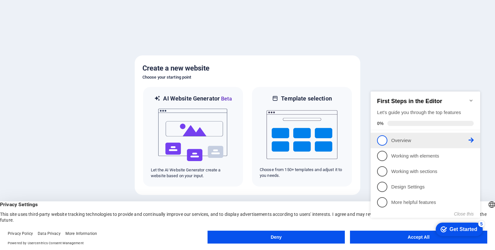
click at [413, 140] on p "Overview - incomplete" at bounding box center [429, 140] width 77 height 7
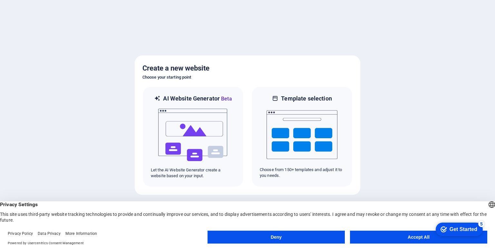
click at [385, 238] on button "Accept All" at bounding box center [418, 237] width 137 height 13
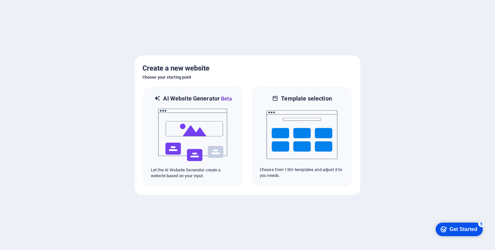
click at [464, 234] on div "checkmark Get Started 5" at bounding box center [458, 230] width 47 height 14
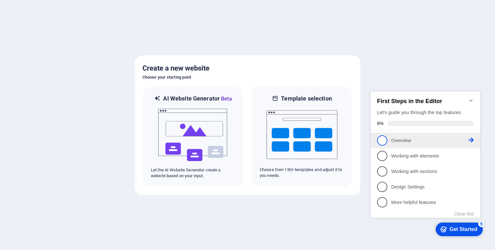
click at [472, 138] on icon at bounding box center [470, 140] width 5 height 5
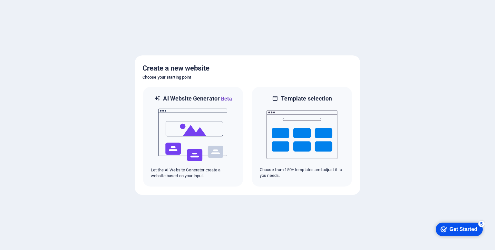
click at [449, 226] on div "Get Started" at bounding box center [463, 229] width 28 height 6
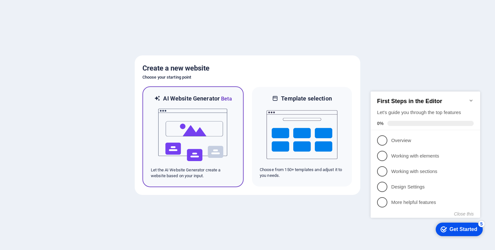
click at [220, 133] on img at bounding box center [193, 135] width 71 height 64
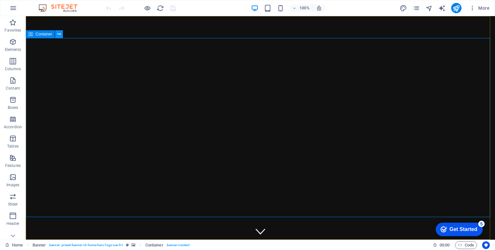
click at [62, 36] on button at bounding box center [59, 34] width 8 height 8
click at [16, 79] on icon "button" at bounding box center [13, 81] width 8 height 8
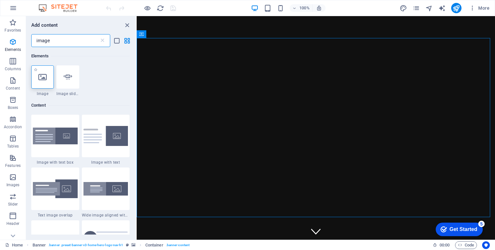
type input "image"
click at [43, 80] on icon at bounding box center [42, 77] width 8 height 8
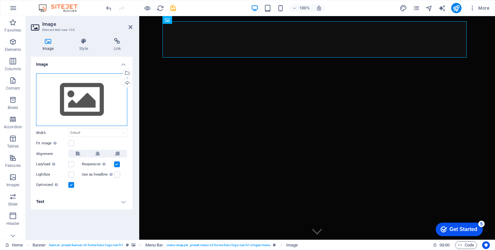
click at [79, 94] on div "Drag files here, click to choose files or select files from Files or our free s…" at bounding box center [81, 99] width 91 height 53
click at [79, 94] on body "[DOMAIN_NAME] Home Favorites Elements Columns Content Boxes Accordion Tables Fe…" at bounding box center [247, 125] width 495 height 250
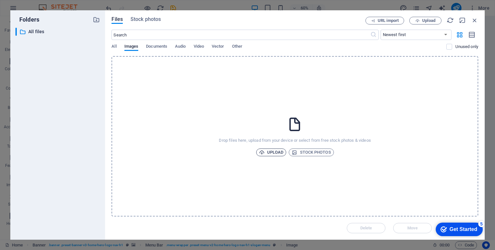
click at [272, 154] on span "Upload" at bounding box center [271, 152] width 24 height 8
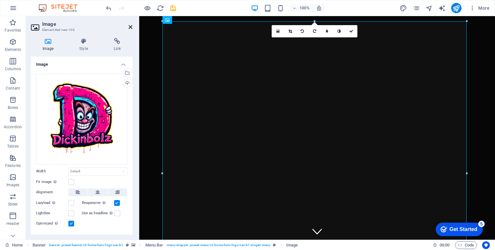
click at [130, 25] on icon at bounding box center [131, 26] width 4 height 5
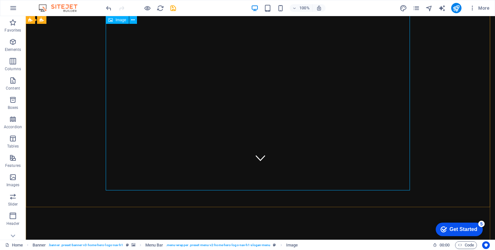
scroll to position [136, 0]
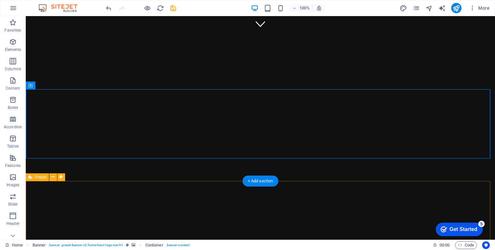
scroll to position [262, 0]
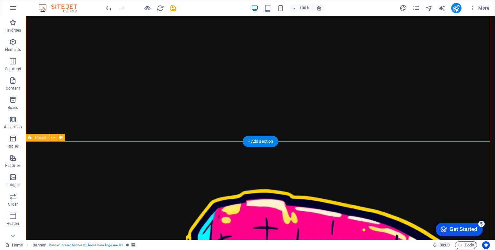
scroll to position [292, 0]
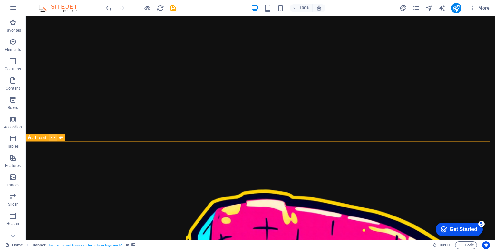
click at [52, 137] on icon at bounding box center [53, 137] width 4 height 7
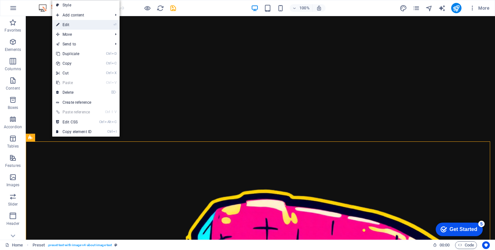
click at [112, 24] on li "⏎ Edit" at bounding box center [85, 25] width 67 height 10
click at [91, 27] on link "⏎ Edit" at bounding box center [73, 25] width 43 height 10
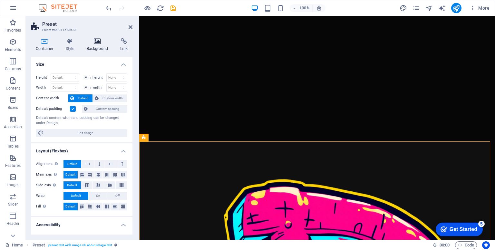
click at [94, 45] on h4 "Background" at bounding box center [99, 45] width 34 height 14
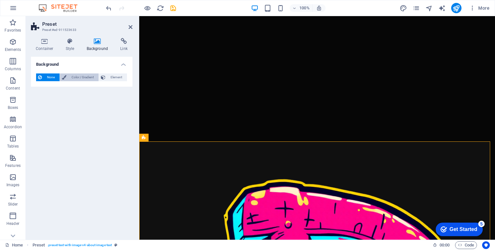
click at [85, 75] on span "Color / Gradient" at bounding box center [82, 77] width 28 height 8
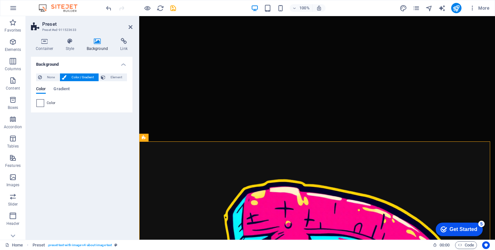
click at [38, 104] on span at bounding box center [40, 103] width 7 height 7
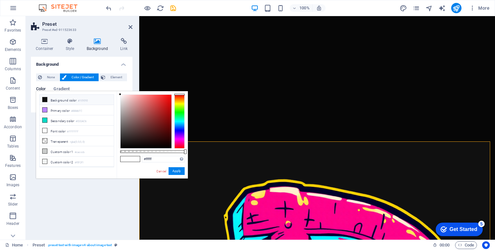
click at [45, 100] on icon at bounding box center [45, 99] width 5 height 5
type input "#101010"
click at [178, 172] on button "Apply" at bounding box center [176, 171] width 16 height 8
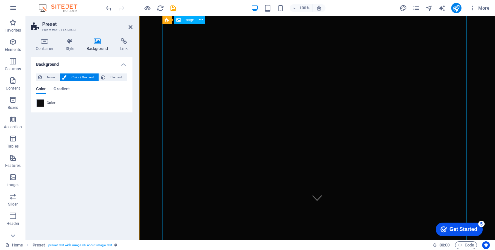
scroll to position [0, 0]
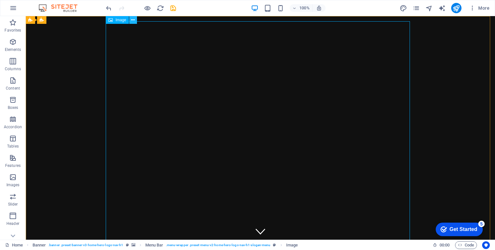
click at [135, 22] on button at bounding box center [133, 20] width 8 height 8
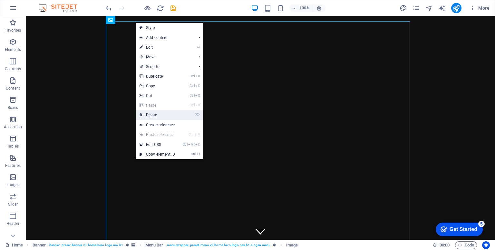
click at [165, 114] on link "⌦ Delete" at bounding box center [157, 115] width 43 height 10
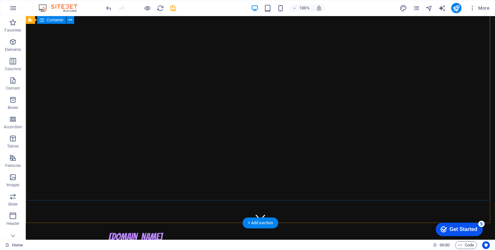
scroll to position [12, 0]
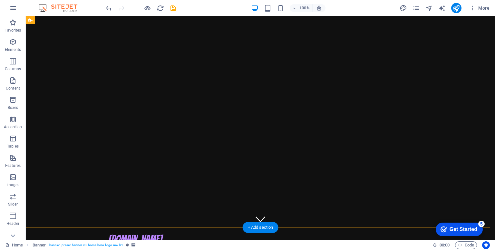
scroll to position [0, 0]
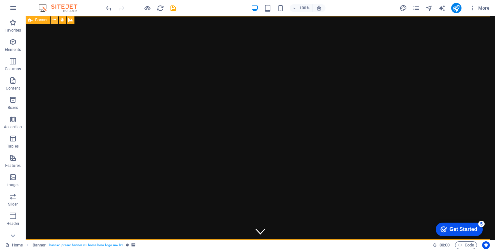
click at [56, 19] on button at bounding box center [55, 20] width 8 height 8
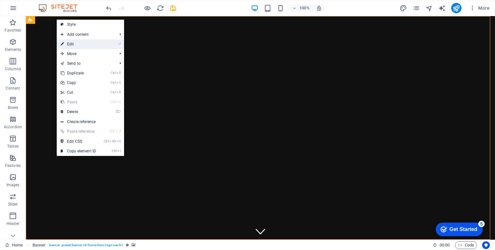
click at [81, 44] on link "⏎ Edit" at bounding box center [78, 44] width 43 height 10
select select "vh"
select select "header"
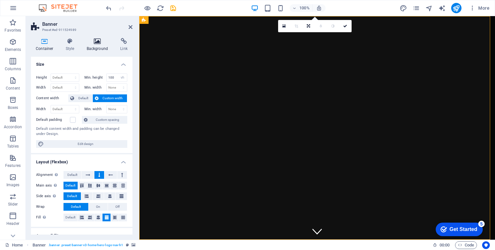
click at [93, 43] on icon at bounding box center [97, 41] width 31 height 6
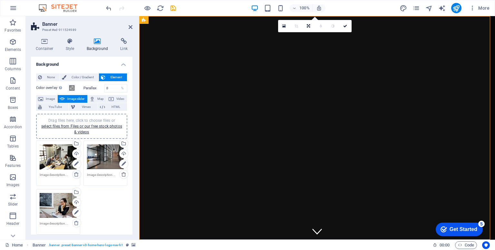
click at [75, 173] on icon at bounding box center [76, 174] width 5 height 5
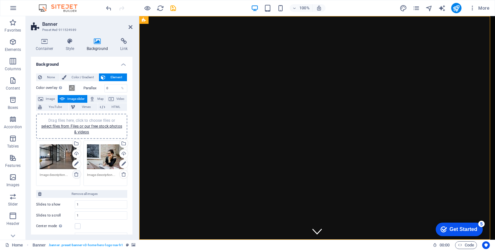
click at [75, 173] on icon at bounding box center [76, 174] width 5 height 5
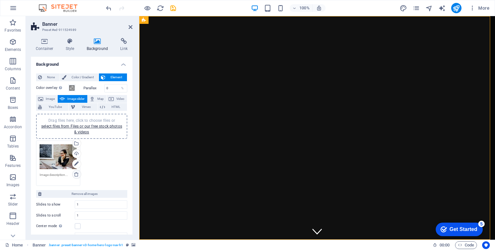
click at [75, 173] on icon at bounding box center [76, 174] width 5 height 5
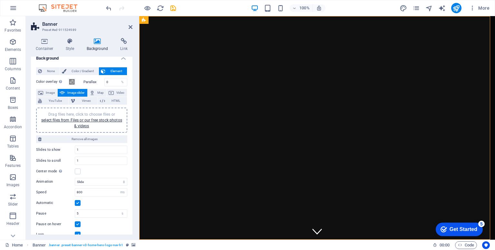
scroll to position [4, 0]
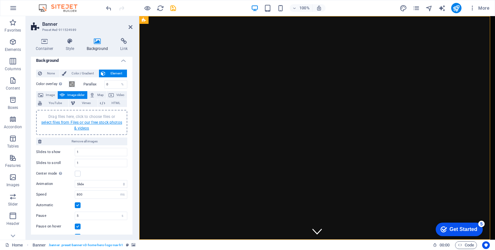
click at [86, 123] on link "select files from Files or our free stock photos & videos" at bounding box center [81, 125] width 81 height 10
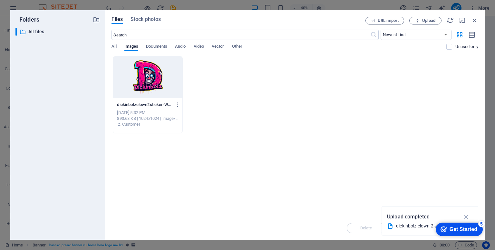
click at [152, 77] on div at bounding box center [147, 77] width 69 height 42
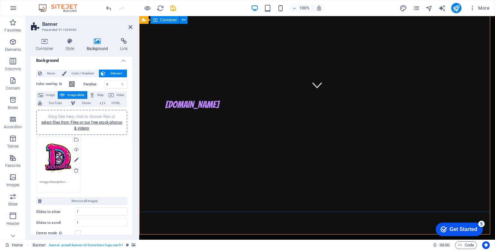
scroll to position [0, 0]
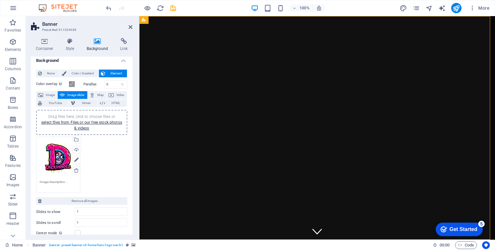
click at [50, 155] on div "Drag files here, click to choose files or select files from Files or our free s…" at bounding box center [58, 158] width 37 height 37
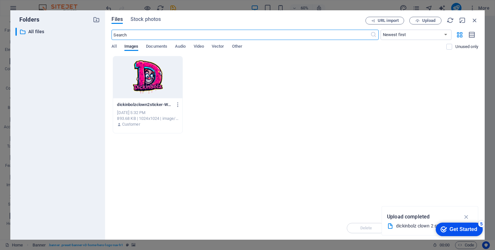
click at [146, 80] on div at bounding box center [147, 77] width 69 height 42
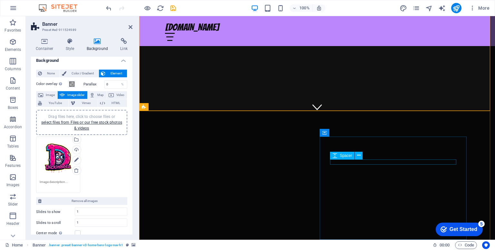
scroll to position [129, 0]
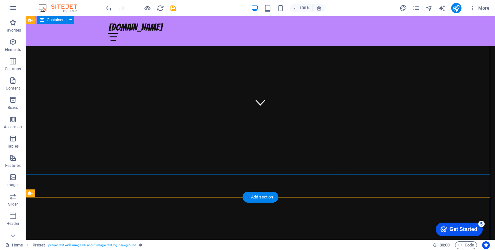
scroll to position [0, 0]
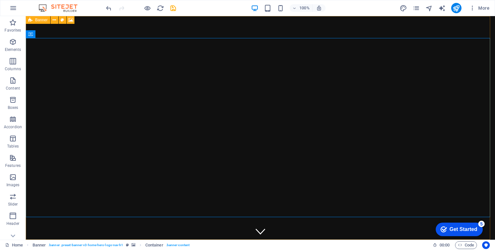
click at [29, 20] on icon at bounding box center [30, 20] width 4 height 8
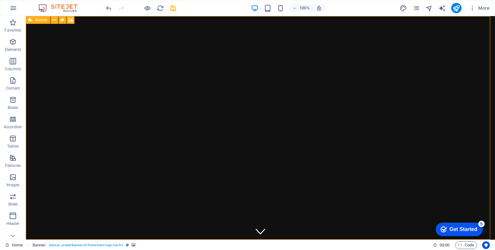
click at [36, 20] on span "Banner" at bounding box center [41, 20] width 13 height 4
click at [70, 20] on icon at bounding box center [70, 20] width 5 height 7
select select "ms"
select select "s"
select select "progressive"
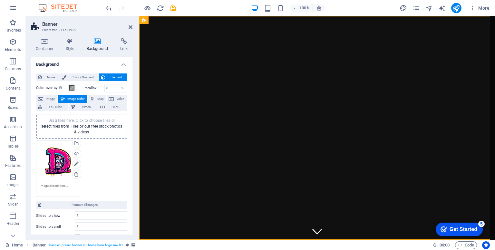
click at [47, 159] on div "Drag files here, click to choose files or select files from Files or our free s…" at bounding box center [58, 162] width 37 height 37
click at [47, 159] on body "[DOMAIN_NAME] Home Favorites Elements Columns Content Boxes Accordion Tables Fe…" at bounding box center [247, 125] width 495 height 250
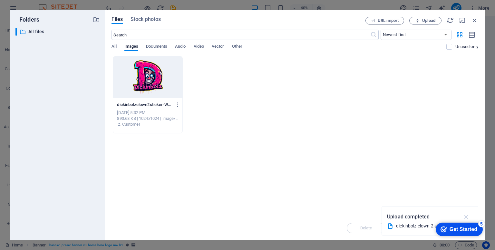
click at [468, 215] on icon "button" at bounding box center [466, 216] width 7 height 7
drag, startPoint x: 320, startPoint y: 13, endPoint x: 320, endPoint y: 2, distance: 11.0
click at [320, 2] on div "Folders ​ All files All files Files Stock photos URL import Upload ​ Newest fir…" at bounding box center [247, 125] width 495 height 250
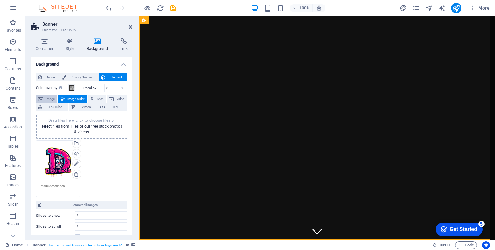
click at [46, 96] on span "Image" at bounding box center [50, 99] width 10 height 8
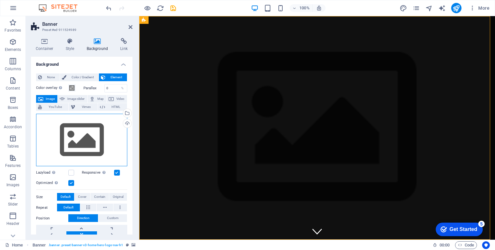
click at [93, 144] on div "Drag files here, click to choose files or select files from Files or our free s…" at bounding box center [81, 140] width 91 height 53
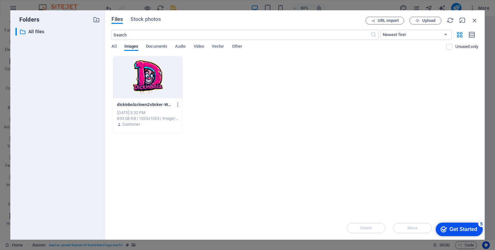
click at [148, 83] on div at bounding box center [147, 77] width 69 height 42
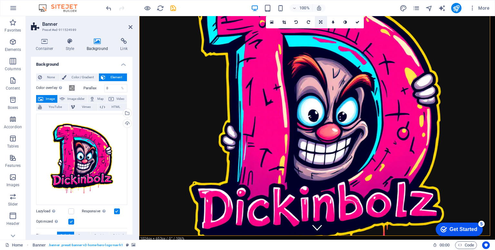
click at [319, 23] on icon at bounding box center [320, 22] width 3 height 4
click at [320, 43] on icon at bounding box center [321, 45] width 4 height 4
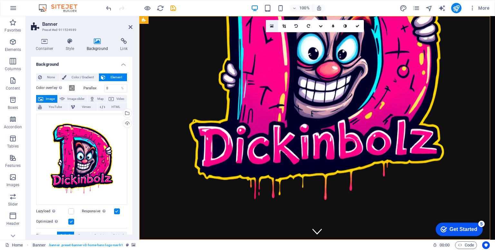
click at [272, 26] on icon at bounding box center [272, 26] width 4 height 5
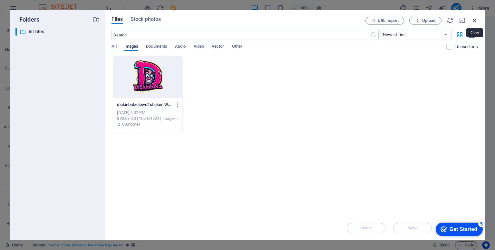
click at [472, 22] on icon "button" at bounding box center [474, 20] width 7 height 7
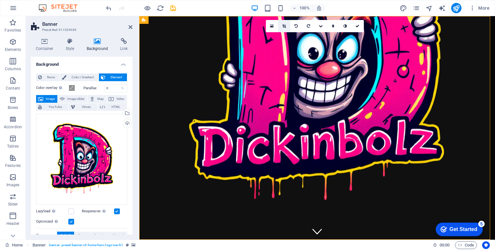
click at [284, 27] on icon at bounding box center [284, 26] width 4 height 4
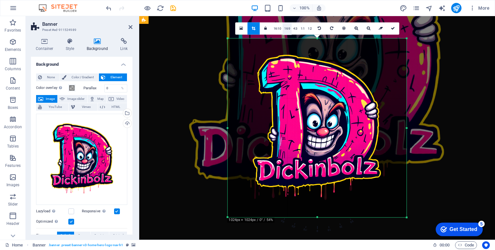
click at [288, 29] on link "16:9" at bounding box center [286, 29] width 9 height 12
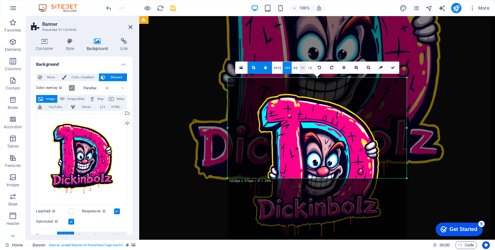
click at [301, 67] on link "1:1" at bounding box center [302, 68] width 7 height 12
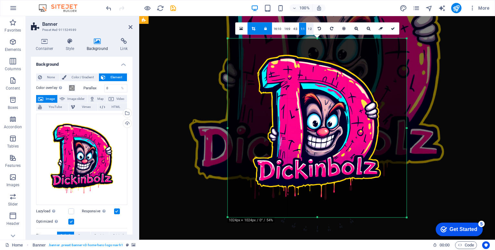
click at [309, 29] on link "1:2" at bounding box center [309, 29] width 7 height 12
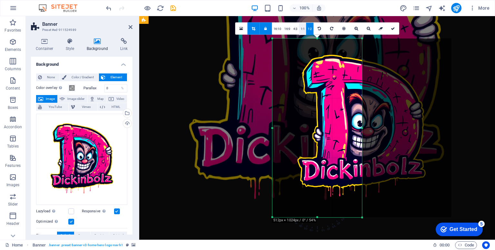
click at [302, 28] on link "1:1" at bounding box center [302, 29] width 7 height 12
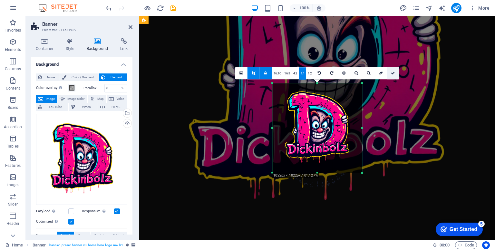
click at [392, 73] on icon at bounding box center [393, 73] width 4 height 4
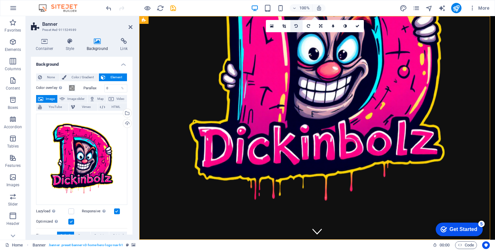
click at [293, 25] on link at bounding box center [296, 26] width 12 height 12
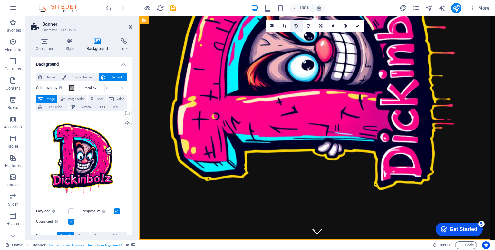
click at [297, 25] on icon at bounding box center [295, 26] width 3 height 4
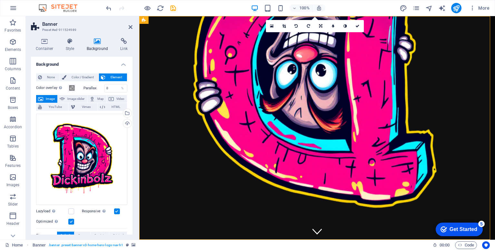
click at [297, 25] on icon at bounding box center [295, 26] width 3 height 4
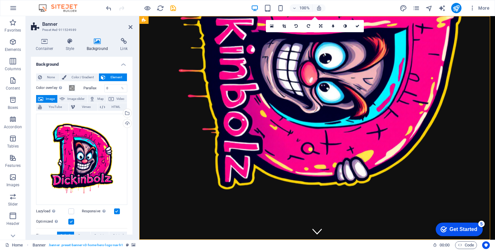
click at [297, 25] on icon at bounding box center [295, 26] width 3 height 4
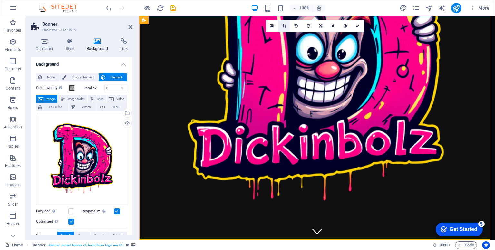
click at [283, 25] on icon at bounding box center [284, 26] width 4 height 4
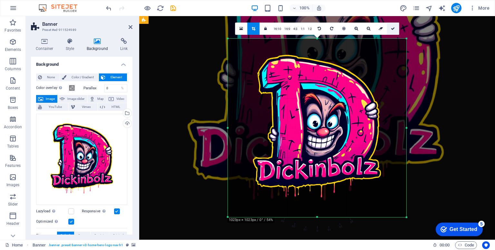
click at [392, 27] on icon at bounding box center [393, 29] width 4 height 4
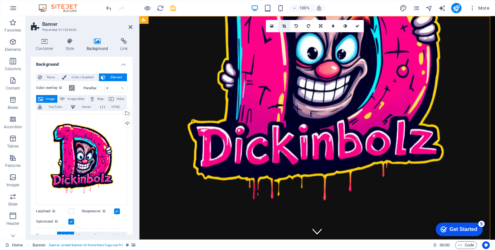
click at [283, 26] on icon at bounding box center [284, 26] width 4 height 4
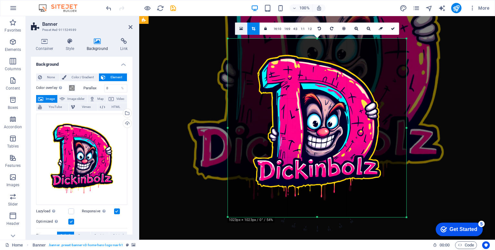
click at [241, 29] on icon at bounding box center [241, 28] width 4 height 5
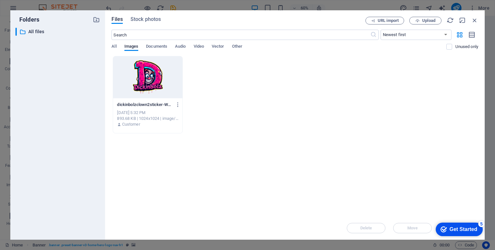
click at [145, 78] on div at bounding box center [147, 77] width 69 height 42
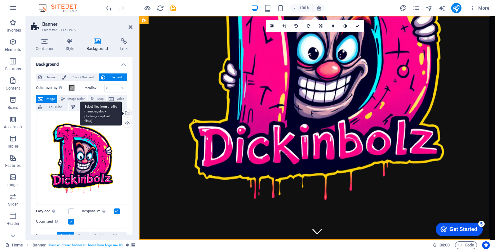
click at [122, 113] on div "Select files from the file manager, stock photos, or upload file(s)" at bounding box center [101, 113] width 42 height 24
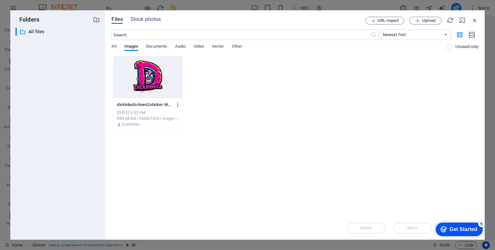
click at [178, 104] on icon "button" at bounding box center [178, 105] width 6 height 6
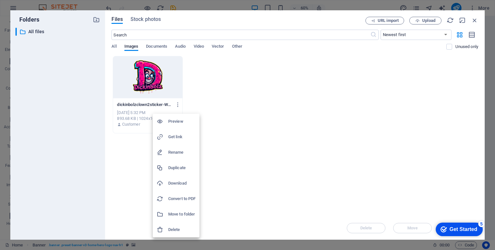
click at [300, 131] on div at bounding box center [247, 125] width 495 height 250
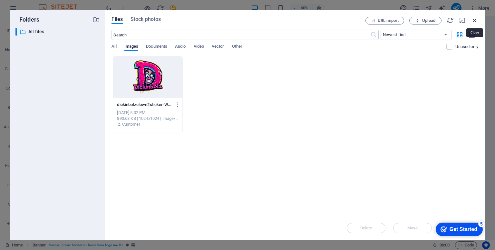
click at [472, 17] on icon "button" at bounding box center [474, 20] width 7 height 7
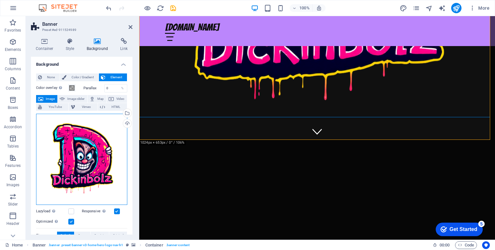
click at [96, 153] on div "Drag files here, click to choose files or select files from Files or our free s…" at bounding box center [81, 159] width 91 height 91
click at [96, 153] on body "[DOMAIN_NAME] Home Favorites Elements Columns Content Boxes Accordion Tables Fe…" at bounding box center [247, 125] width 495 height 250
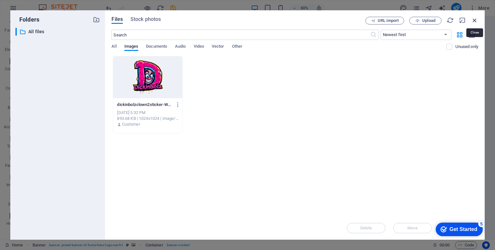
drag, startPoint x: 474, startPoint y: 22, endPoint x: 124, endPoint y: 53, distance: 351.8
click at [474, 22] on icon "button" at bounding box center [474, 20] width 7 height 7
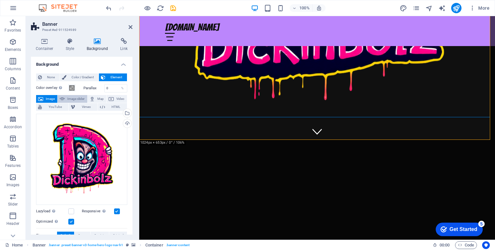
click at [72, 100] on span "Image slider" at bounding box center [76, 99] width 18 height 8
select select "ms"
select select "s"
select select "progressive"
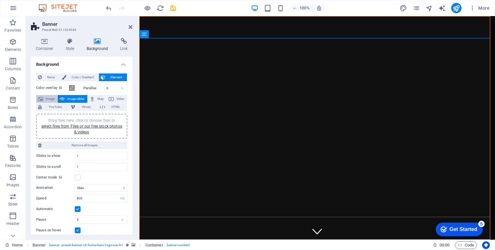
click at [49, 98] on span "Image" at bounding box center [50, 99] width 10 height 8
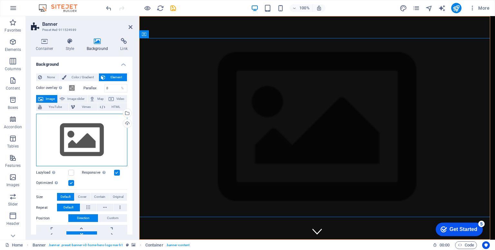
click at [106, 149] on div "Drag files here, click to choose files or select files from Files or our free s…" at bounding box center [81, 140] width 91 height 53
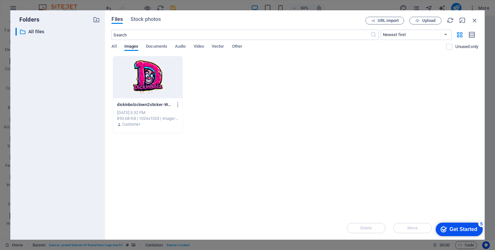
click at [165, 84] on div at bounding box center [147, 77] width 69 height 42
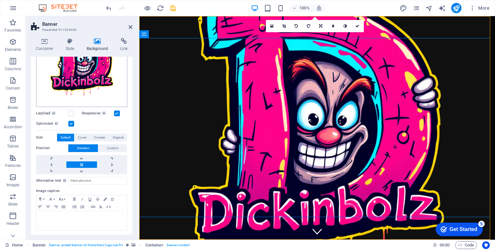
scroll to position [98, 0]
click at [82, 136] on span "Cover" at bounding box center [82, 138] width 8 height 8
click at [96, 136] on span "Contain" at bounding box center [99, 138] width 11 height 8
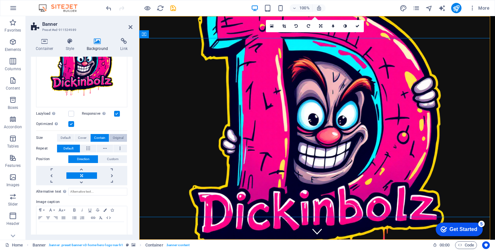
click at [113, 136] on span "Original" at bounding box center [118, 138] width 11 height 8
click at [71, 123] on label at bounding box center [71, 124] width 6 height 6
click at [0, 0] on input "Optimized Images are compressed to improve page speed." at bounding box center [0, 0] width 0 height 0
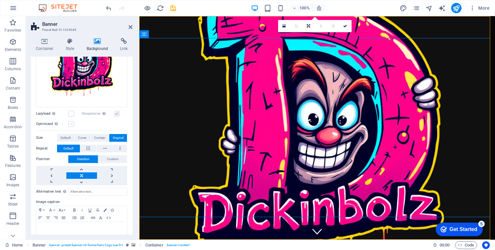
click at [71, 123] on label at bounding box center [71, 124] width 6 height 6
click at [0, 0] on input "Optimized Images are compressed to improve page speed." at bounding box center [0, 0] width 0 height 0
click at [71, 113] on label at bounding box center [71, 114] width 6 height 6
click at [0, 0] on input "Lazyload Loading images after the page loads improves page speed." at bounding box center [0, 0] width 0 height 0
click at [71, 113] on label at bounding box center [71, 114] width 6 height 6
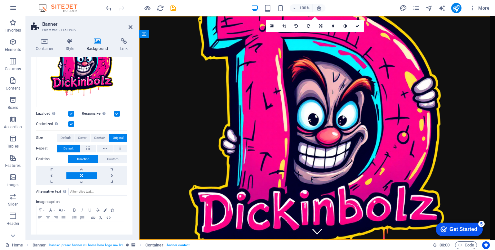
click at [0, 0] on input "Lazyload Loading images after the page loads improves page speed." at bounding box center [0, 0] width 0 height 0
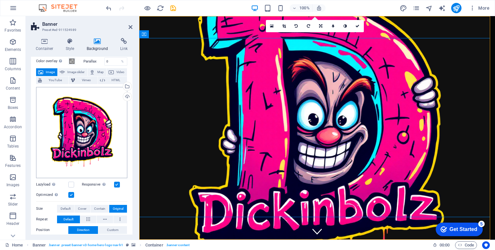
scroll to position [0, 0]
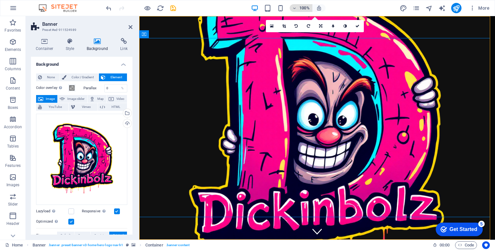
click at [300, 10] on h6 "100%" at bounding box center [304, 8] width 10 height 8
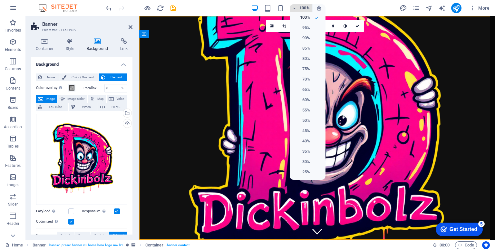
click at [300, 10] on div at bounding box center [247, 125] width 495 height 250
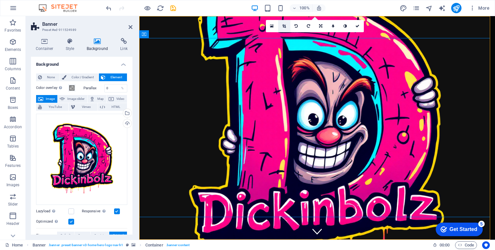
click at [282, 26] on icon at bounding box center [284, 26] width 4 height 4
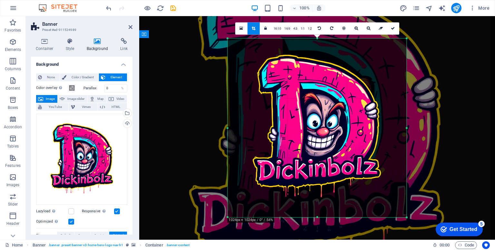
click at [444, 55] on div "Drag here to replace the existing content. Press “Ctrl” if you want to create a…" at bounding box center [317, 128] width 356 height 224
click at [44, 101] on button "Image" at bounding box center [46, 99] width 21 height 8
click at [70, 99] on span "Image slider" at bounding box center [76, 99] width 18 height 8
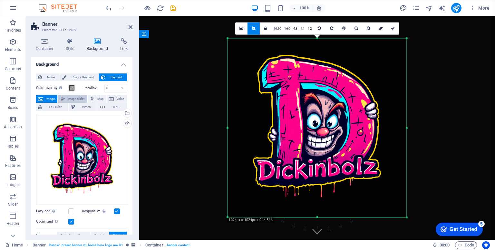
select select "ms"
select select "s"
select select "progressive"
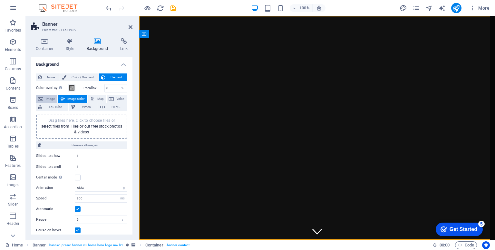
click at [54, 98] on span "Image" at bounding box center [50, 99] width 10 height 8
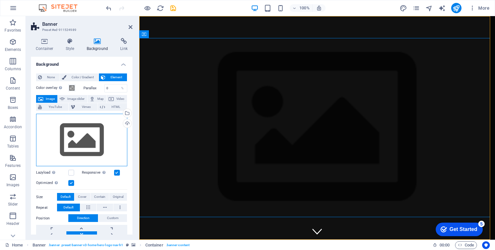
click at [100, 145] on div "Drag files here, click to choose files or select files from Files or our free s…" at bounding box center [81, 140] width 91 height 53
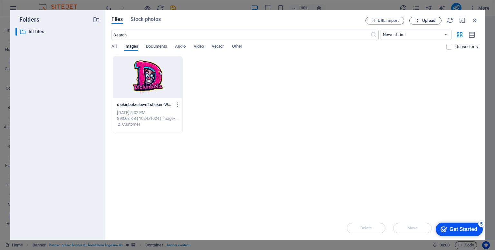
click at [432, 19] on span "Upload" at bounding box center [428, 21] width 13 height 4
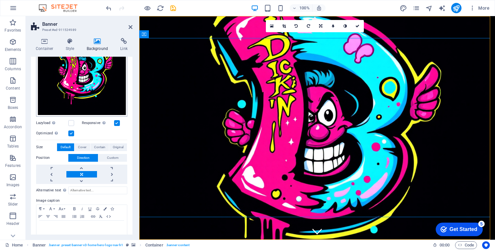
scroll to position [98, 0]
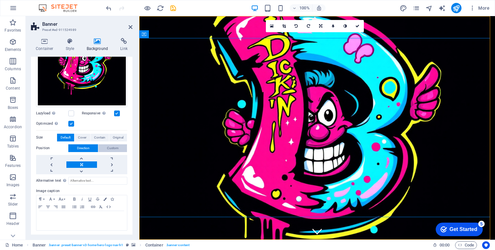
click at [115, 144] on span "Custom" at bounding box center [113, 148] width 12 height 8
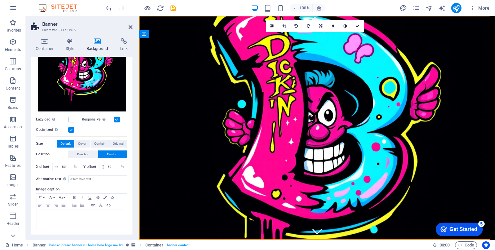
scroll to position [90, 0]
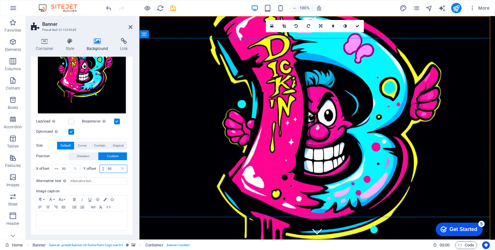
click at [113, 167] on input "50" at bounding box center [116, 169] width 21 height 8
type input "5"
type input "25"
click at [108, 129] on div "Optimized Images are compressed to improve page speed." at bounding box center [81, 132] width 91 height 8
click at [68, 167] on input "50" at bounding box center [70, 169] width 20 height 8
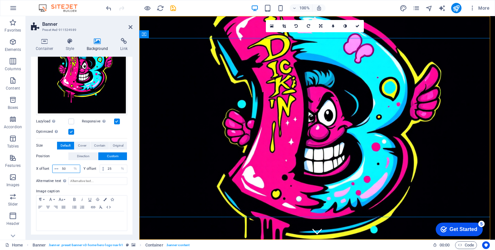
click at [68, 167] on input "50" at bounding box center [70, 169] width 20 height 8
click at [96, 130] on div "Optimized Images are compressed to improve page speed." at bounding box center [81, 132] width 91 height 8
click at [65, 166] on input "25" at bounding box center [70, 169] width 20 height 8
type input "50"
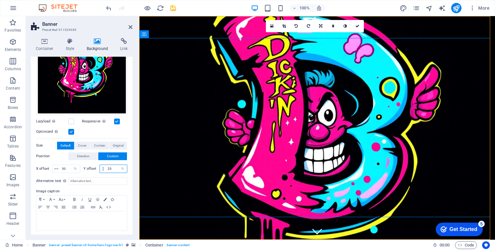
click at [109, 168] on input "25" at bounding box center [116, 169] width 21 height 8
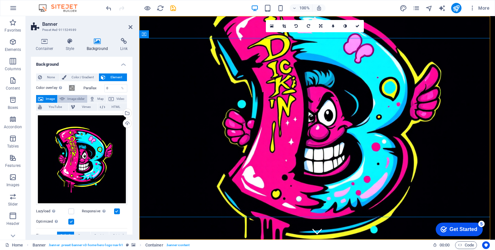
type input "50"
click at [76, 98] on span "Image slider" at bounding box center [76, 99] width 18 height 8
select select "ms"
select select "s"
select select "progressive"
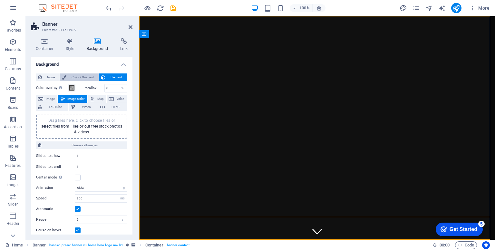
click at [78, 79] on span "Color / Gradient" at bounding box center [82, 77] width 28 height 8
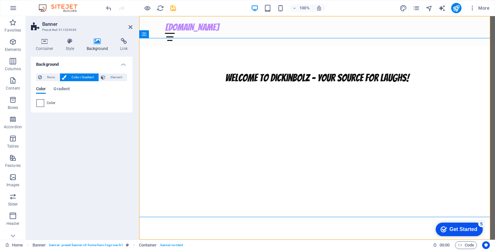
click at [42, 105] on span at bounding box center [40, 103] width 7 height 7
click at [40, 103] on span at bounding box center [40, 103] width 7 height 7
click at [42, 101] on span at bounding box center [40, 103] width 7 height 7
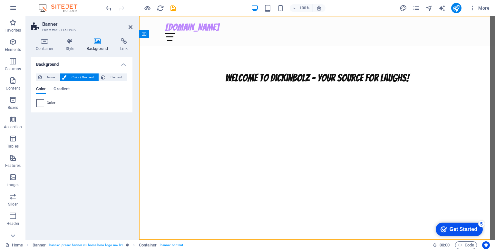
click at [42, 101] on span at bounding box center [40, 103] width 7 height 7
click at [42, 102] on span at bounding box center [40, 103] width 7 height 7
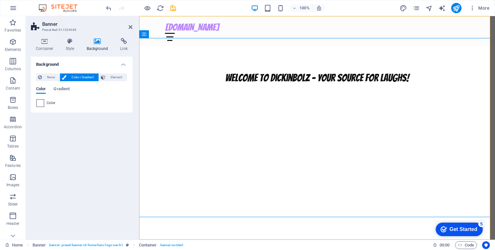
click at [42, 102] on span at bounding box center [40, 103] width 7 height 7
click at [52, 102] on span "Color" at bounding box center [51, 102] width 9 height 5
drag, startPoint x: 52, startPoint y: 102, endPoint x: 61, endPoint y: 88, distance: 16.5
click at [61, 88] on div "Color Gradient Color" at bounding box center [81, 97] width 91 height 21
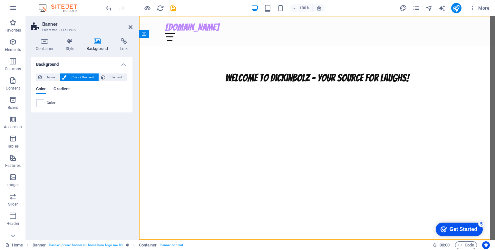
click at [61, 88] on span "Gradient" at bounding box center [61, 89] width 16 height 9
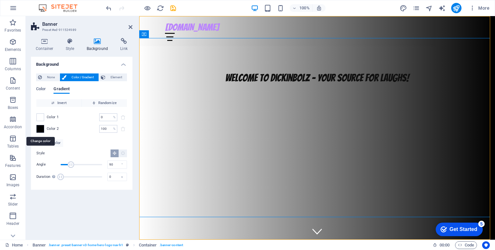
click at [40, 130] on span at bounding box center [40, 128] width 7 height 7
click at [42, 128] on span at bounding box center [40, 128] width 7 height 7
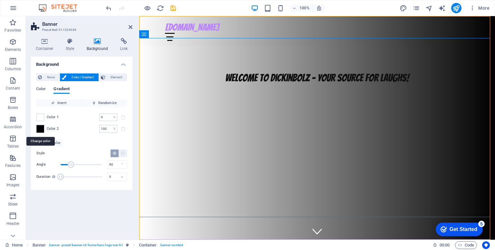
click at [42, 128] on span at bounding box center [40, 128] width 7 height 7
click at [37, 88] on span "Color" at bounding box center [41, 89] width 10 height 9
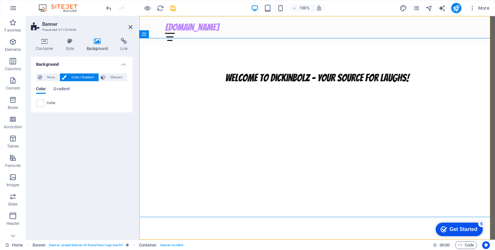
click at [46, 106] on div "Color" at bounding box center [81, 103] width 91 height 8
click at [39, 102] on span at bounding box center [40, 103] width 7 height 7
click at [58, 87] on span "Gradient" at bounding box center [61, 89] width 16 height 9
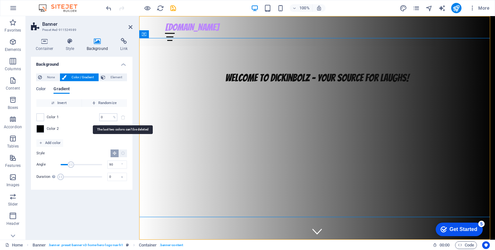
click at [123, 118] on span at bounding box center [123, 117] width 8 height 8
click at [230, 111] on div "Welcome to Dickinbolz - Your Source for Laughs!" at bounding box center [317, 80] width 356 height 69
click at [95, 42] on icon at bounding box center [97, 41] width 31 height 6
click at [46, 76] on span "None" at bounding box center [51, 77] width 14 height 8
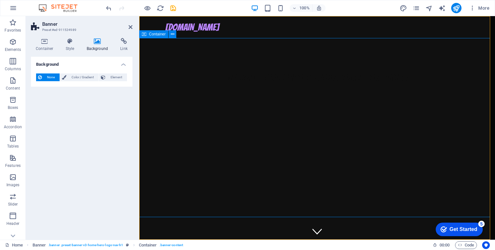
click at [259, 115] on div "Welcome to Dickinbolz - Your Source for Laughs!" at bounding box center [317, 80] width 356 height 69
click at [131, 27] on icon at bounding box center [131, 26] width 4 height 5
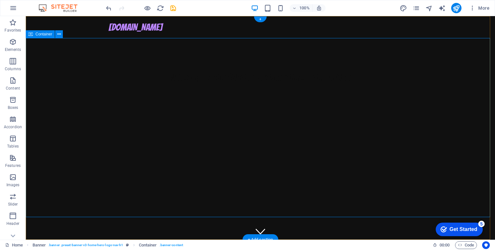
click at [184, 115] on div "Welcome to Dickinbolz - Your Source for Laughs!" at bounding box center [260, 80] width 469 height 69
click at [247, 115] on div "Welcome to Dickinbolz - Your Source for Laughs!" at bounding box center [260, 80] width 469 height 69
click at [59, 35] on icon at bounding box center [59, 34] width 4 height 7
click at [59, 36] on icon at bounding box center [59, 34] width 4 height 7
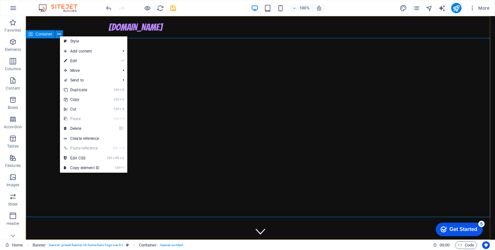
click at [38, 37] on div "Container" at bounding box center [40, 34] width 29 height 8
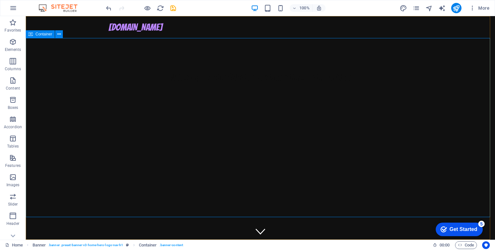
click at [30, 34] on icon at bounding box center [30, 34] width 5 height 8
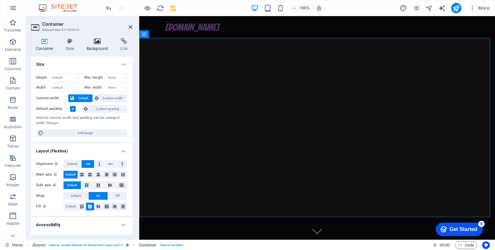
click at [88, 42] on icon at bounding box center [97, 41] width 31 height 6
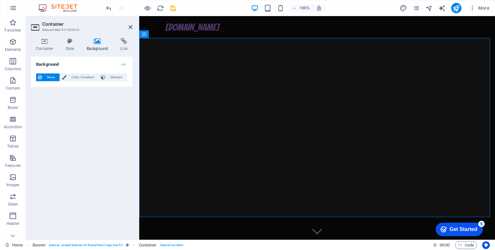
click at [95, 43] on icon at bounding box center [97, 41] width 31 height 6
click at [65, 47] on h4 "Style" at bounding box center [71, 45] width 21 height 14
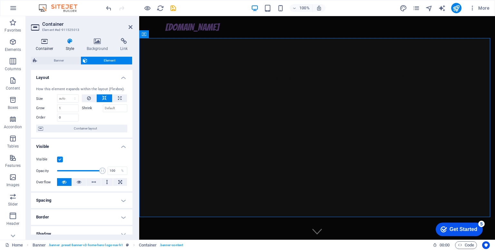
click at [44, 46] on h4 "Container" at bounding box center [46, 45] width 30 height 14
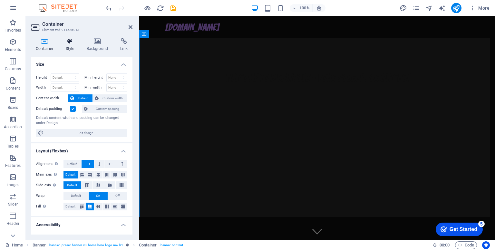
click at [70, 41] on icon at bounding box center [70, 41] width 18 height 6
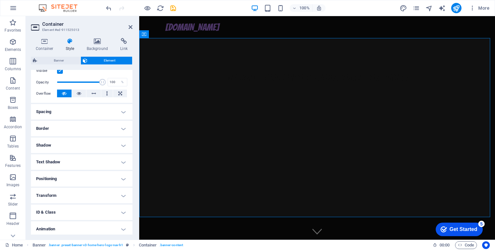
scroll to position [107, 0]
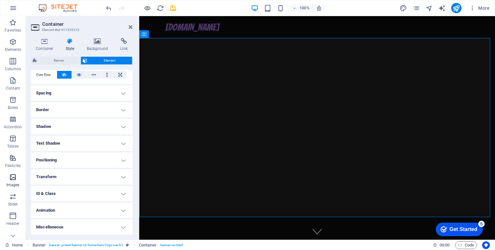
click at [11, 181] on span "Images" at bounding box center [13, 180] width 26 height 15
drag, startPoint x: 150, startPoint y: 197, endPoint x: 224, endPoint y: 150, distance: 87.6
click at [224, 115] on div "Welcome to Dickinbolz - Your Source for Laughs!" at bounding box center [317, 80] width 356 height 69
click at [132, 26] on icon at bounding box center [131, 26] width 4 height 5
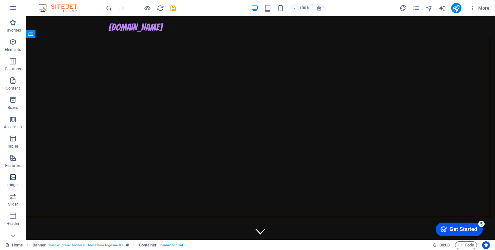
click at [13, 180] on icon "button" at bounding box center [13, 177] width 8 height 8
drag, startPoint x: 39, startPoint y: 196, endPoint x: 105, endPoint y: 168, distance: 72.3
click at [12, 177] on icon "button" at bounding box center [13, 177] width 8 height 8
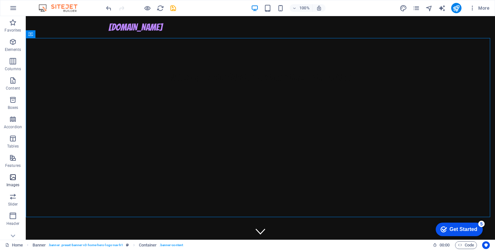
click at [12, 177] on icon "button" at bounding box center [13, 177] width 8 height 8
click at [18, 136] on p "Slider" at bounding box center [13, 138] width 10 height 5
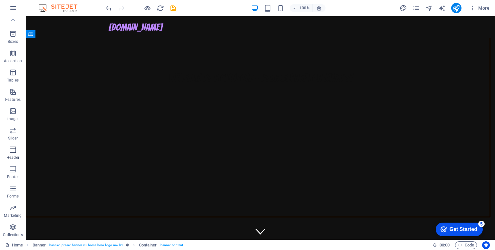
click at [14, 152] on icon "button" at bounding box center [13, 150] width 8 height 8
drag, startPoint x: 38, startPoint y: 124, endPoint x: 255, endPoint y: 148, distance: 218.0
click at [59, 36] on icon at bounding box center [59, 34] width 4 height 7
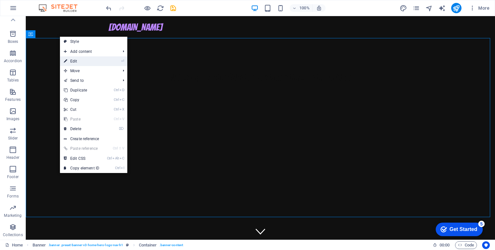
click at [92, 62] on link "⏎ Edit" at bounding box center [81, 61] width 43 height 10
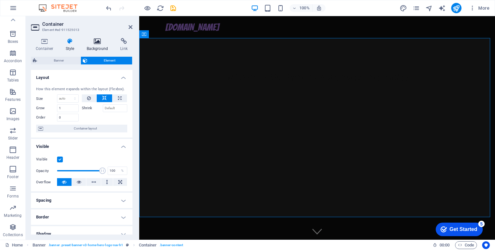
click at [95, 43] on icon at bounding box center [97, 41] width 31 height 6
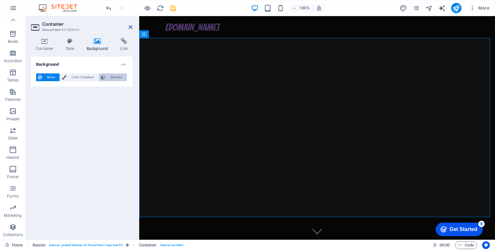
click at [121, 76] on span "Element" at bounding box center [116, 77] width 18 height 8
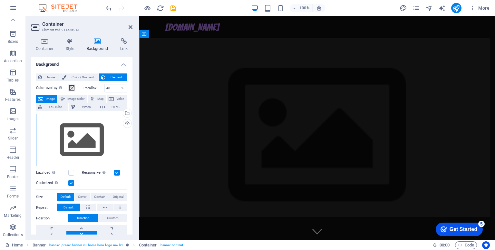
click at [93, 128] on div "Drag files here, click to choose files or select files from Files or our free s…" at bounding box center [81, 140] width 91 height 53
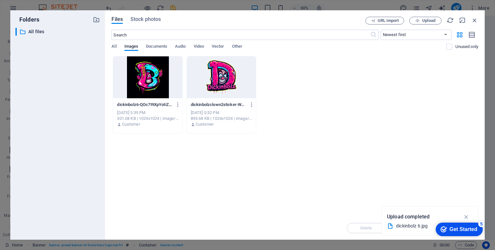
click at [219, 80] on div at bounding box center [221, 77] width 69 height 42
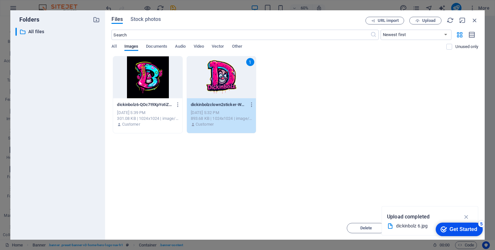
click at [148, 75] on div at bounding box center [147, 77] width 69 height 42
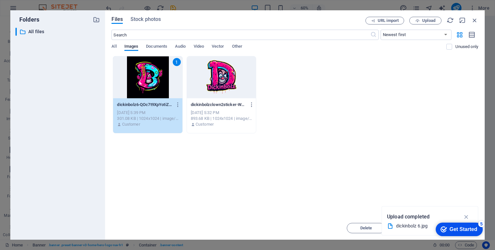
click at [148, 75] on div "1" at bounding box center [147, 77] width 69 height 42
click at [465, 215] on icon "button" at bounding box center [466, 216] width 7 height 7
click at [179, 106] on icon "button" at bounding box center [178, 105] width 6 height 6
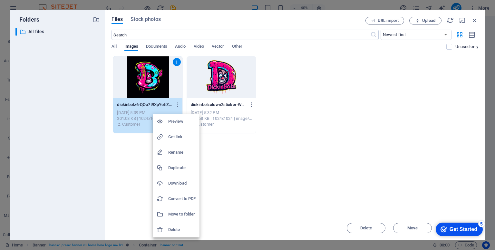
click at [176, 122] on h6 "Preview" at bounding box center [181, 122] width 27 height 8
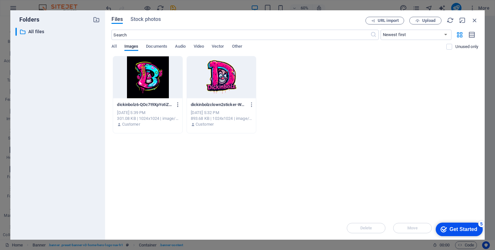
click at [178, 102] on icon "button" at bounding box center [178, 105] width 6 height 6
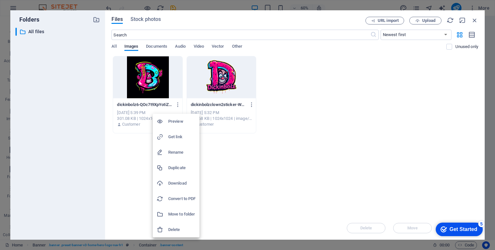
click at [240, 167] on div at bounding box center [247, 125] width 495 height 250
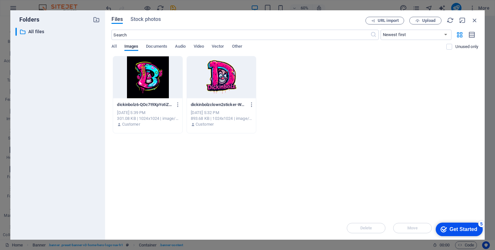
click at [145, 74] on div at bounding box center [147, 77] width 69 height 42
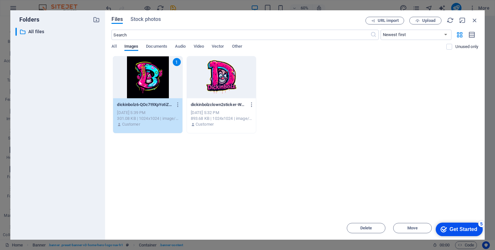
click at [145, 74] on div "1" at bounding box center [147, 77] width 69 height 42
click at [460, 232] on div "Get Started" at bounding box center [463, 229] width 28 height 6
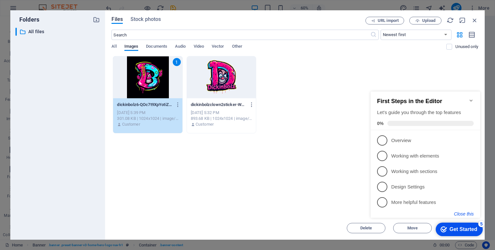
click at [463, 212] on button "Close this" at bounding box center [464, 213] width 20 height 5
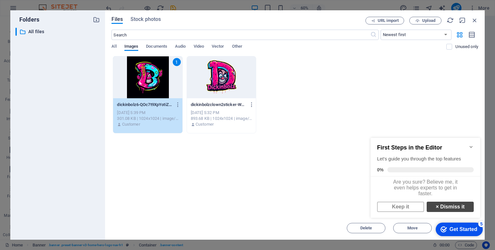
click at [455, 207] on link "× Dismiss it" at bounding box center [449, 207] width 47 height 10
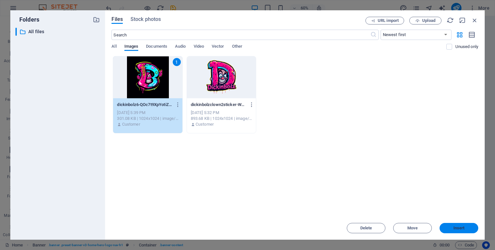
click at [455, 226] on span "Insert" at bounding box center [458, 228] width 11 height 4
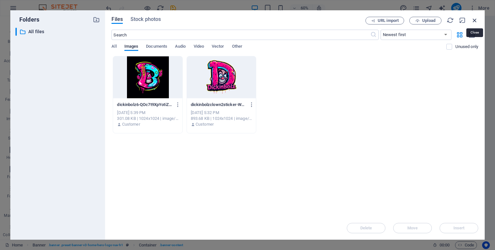
click at [475, 20] on icon "button" at bounding box center [474, 20] width 7 height 7
select select "image"
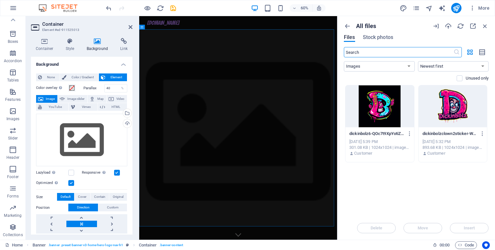
click at [380, 104] on div at bounding box center [379, 106] width 69 height 42
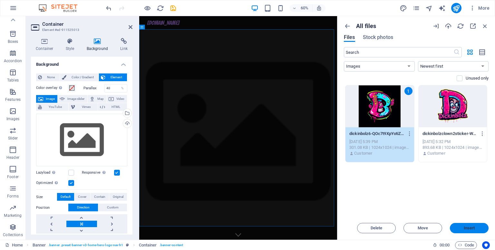
click at [467, 230] on span "Insert" at bounding box center [468, 228] width 11 height 4
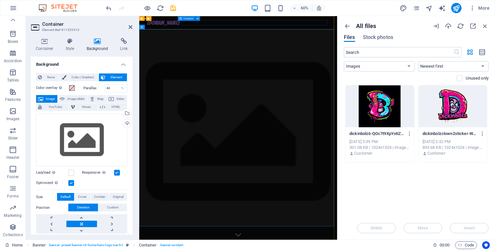
click at [392, 33] on div at bounding box center [304, 37] width 304 height 8
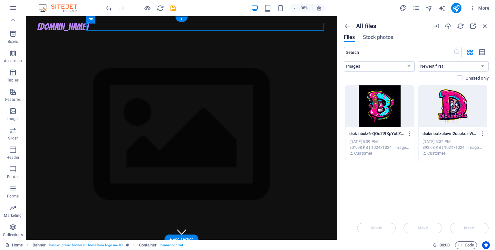
click at [257, 147] on figure at bounding box center [190, 141] width 328 height 209
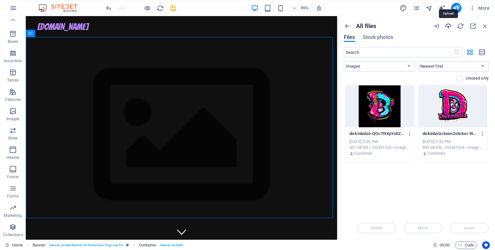
click at [448, 25] on icon "button" at bounding box center [447, 26] width 7 height 7
drag, startPoint x: 420, startPoint y: 195, endPoint x: 420, endPoint y: 183, distance: 12.2
click at [420, 183] on div "Drop files here to upload them instantly dickinbolz6-QOc7t9XpYotiZ8lUpoJFiQ.jpg…" at bounding box center [416, 150] width 145 height 131
click at [295, 7] on icon "button" at bounding box center [294, 8] width 5 height 4
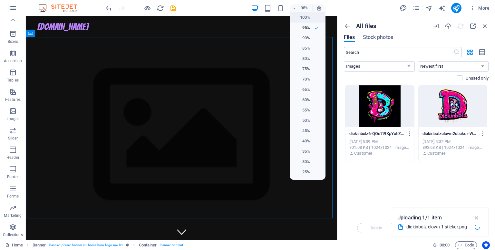
click at [300, 14] on h6 "100%" at bounding box center [301, 18] width 16 height 8
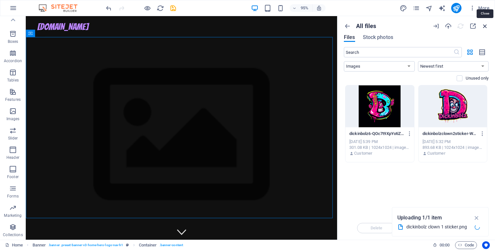
click at [485, 26] on icon "button" at bounding box center [484, 26] width 7 height 7
click at [484, 26] on icon "button" at bounding box center [484, 26] width 7 height 7
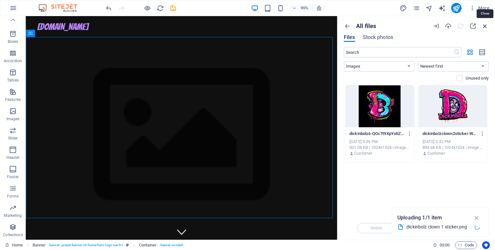
click at [484, 26] on icon "button" at bounding box center [484, 26] width 7 height 7
click at [262, 67] on figure at bounding box center [190, 141] width 328 height 209
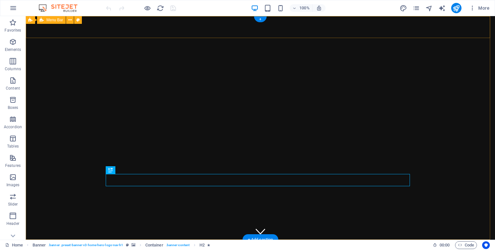
click at [44, 240] on div "[DOMAIN_NAME] Home About Services Blog Contact" at bounding box center [260, 255] width 469 height 30
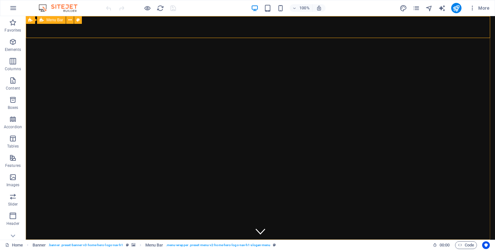
click at [53, 20] on span "Menu Bar" at bounding box center [54, 20] width 17 height 4
click at [70, 20] on icon at bounding box center [70, 20] width 4 height 7
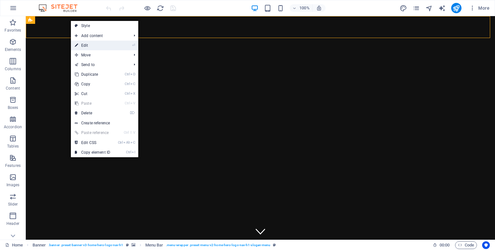
click at [90, 44] on link "⏎ Edit" at bounding box center [92, 46] width 43 height 10
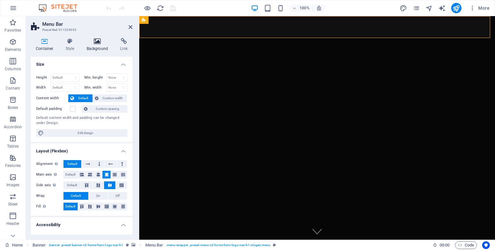
click at [92, 44] on icon at bounding box center [97, 41] width 31 height 6
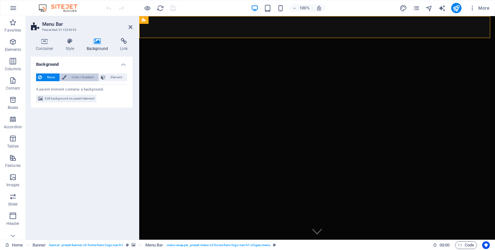
click at [81, 76] on span "Color / Gradient" at bounding box center [82, 77] width 28 height 8
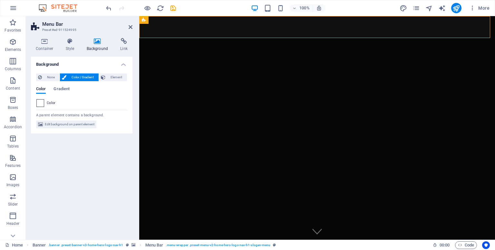
click at [37, 103] on span at bounding box center [40, 103] width 7 height 7
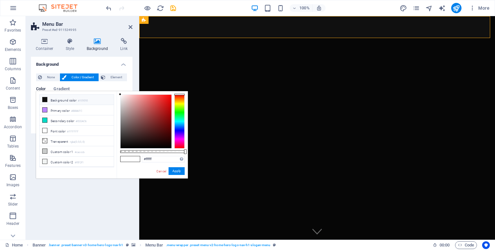
click at [47, 98] on span at bounding box center [44, 99] width 5 height 5
type input "#101010"
click at [177, 171] on button "Apply" at bounding box center [176, 171] width 16 height 8
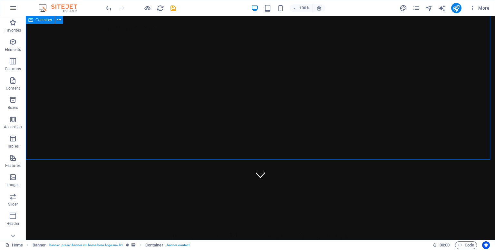
scroll to position [58, 0]
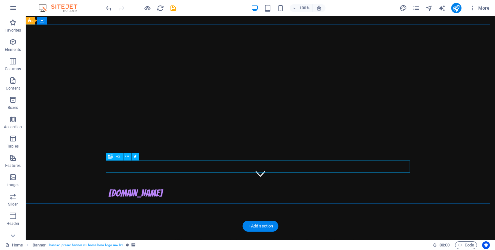
scroll to position [0, 0]
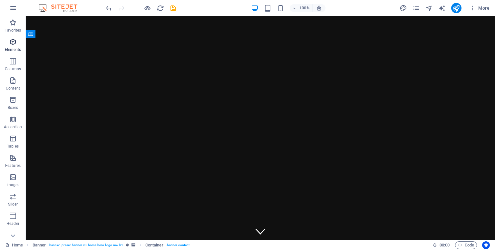
click at [14, 44] on icon "button" at bounding box center [13, 42] width 8 height 8
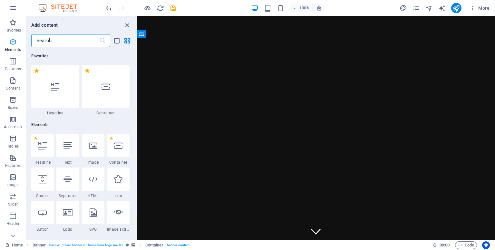
scroll to position [68, 0]
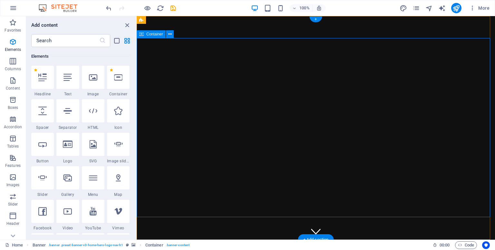
click at [168, 34] on icon at bounding box center [170, 34] width 4 height 7
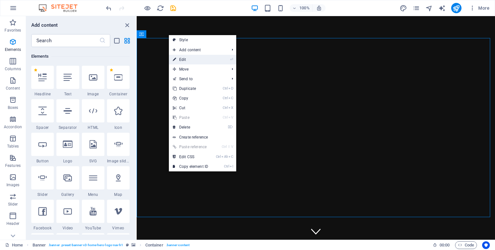
click at [188, 59] on link "⏎ Edit" at bounding box center [190, 60] width 43 height 10
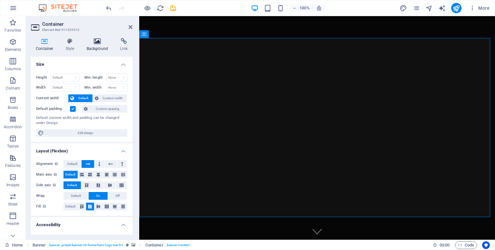
click at [89, 43] on icon at bounding box center [97, 41] width 31 height 6
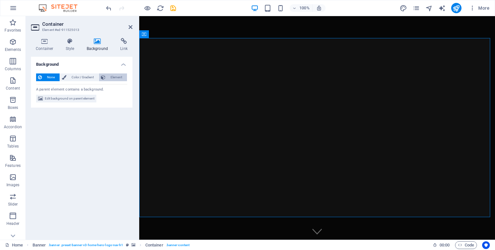
click at [110, 73] on span "Element" at bounding box center [116, 77] width 18 height 8
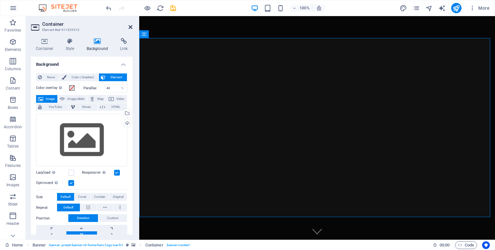
click at [129, 29] on icon at bounding box center [131, 26] width 4 height 5
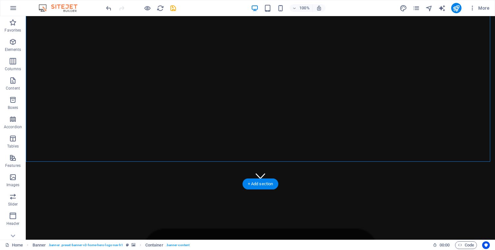
scroll to position [55, 0]
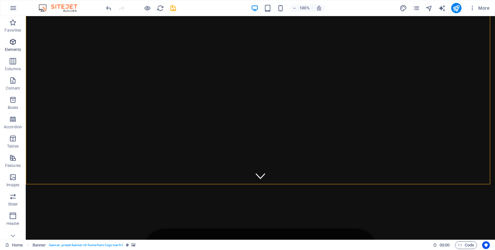
click at [10, 44] on icon "button" at bounding box center [13, 42] width 8 height 8
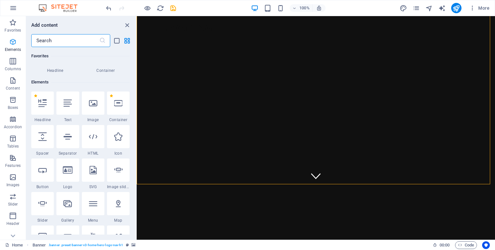
scroll to position [68, 0]
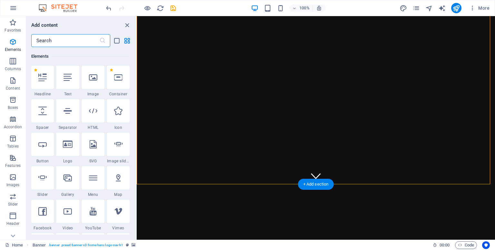
select select "vh"
select select "header"
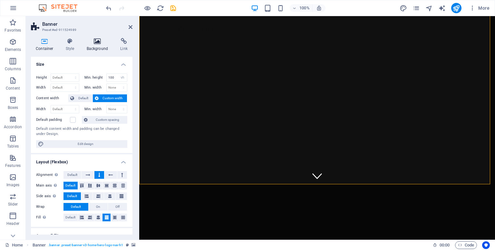
click at [93, 42] on icon at bounding box center [97, 41] width 31 height 6
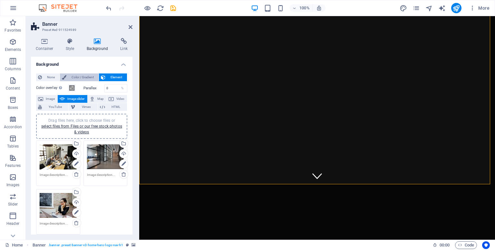
click at [82, 76] on span "Color / Gradient" at bounding box center [82, 77] width 28 height 8
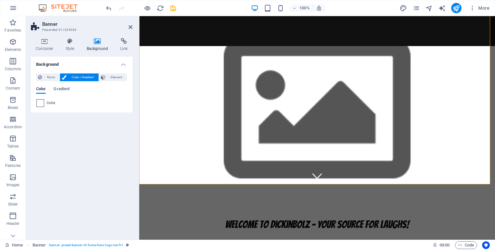
click at [41, 102] on span at bounding box center [40, 103] width 7 height 7
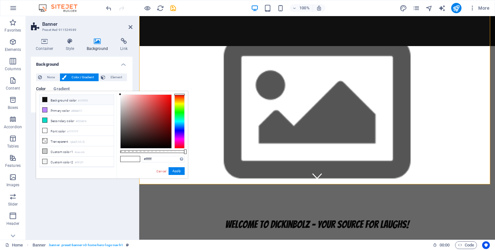
click at [44, 100] on icon at bounding box center [45, 99] width 5 height 5
type input "#101010"
click at [178, 172] on button "Apply" at bounding box center [176, 171] width 16 height 8
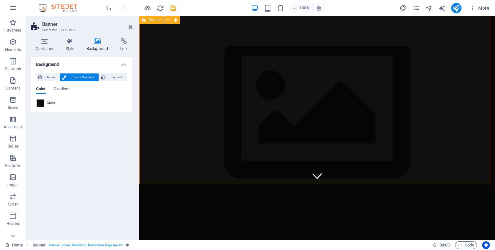
scroll to position [0, 0]
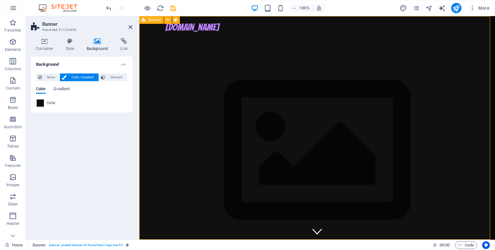
click at [183, 136] on figure at bounding box center [317, 151] width 356 height 210
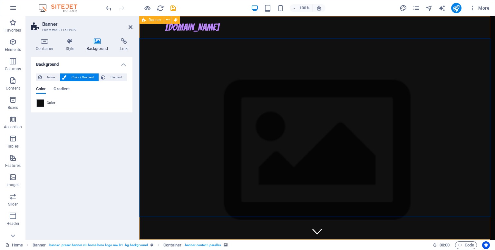
click at [95, 42] on icon at bounding box center [97, 41] width 31 height 6
click at [110, 75] on span "Element" at bounding box center [116, 77] width 18 height 8
select select "ms"
select select "s"
select select "progressive"
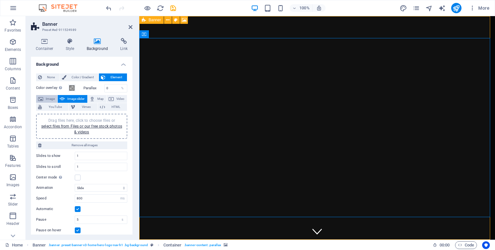
click at [49, 97] on span "Image" at bounding box center [50, 99] width 10 height 8
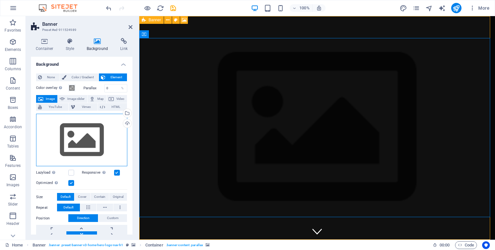
click at [72, 147] on div "Drag files here, click to choose files or select files from Files or our free s…" at bounding box center [81, 140] width 91 height 53
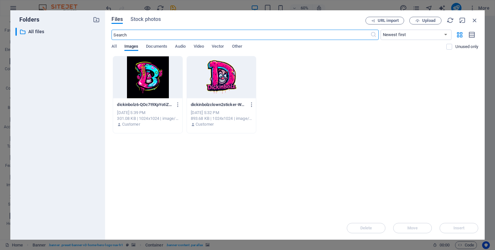
click at [147, 67] on div at bounding box center [147, 77] width 69 height 42
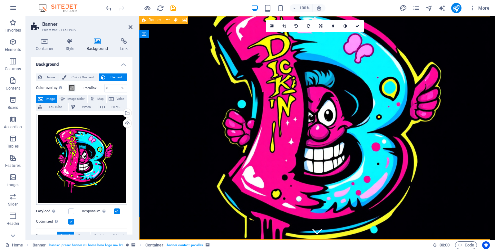
scroll to position [62, 0]
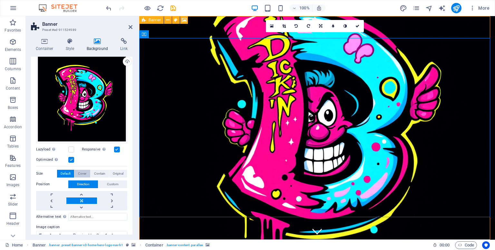
click at [79, 173] on span "Cover" at bounding box center [82, 174] width 8 height 8
click at [102, 170] on span "Contain" at bounding box center [99, 174] width 11 height 8
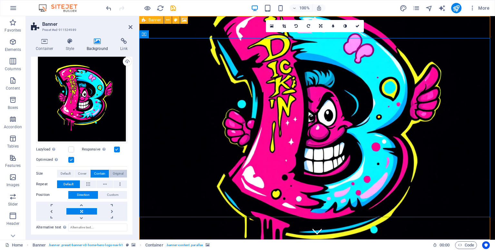
click at [110, 170] on button "Original" at bounding box center [118, 174] width 18 height 8
click at [111, 191] on span "Custom" at bounding box center [113, 195] width 12 height 8
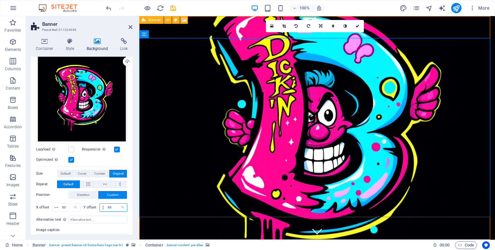
click at [110, 205] on input "50" at bounding box center [116, 208] width 21 height 8
type input "25"
click at [63, 207] on input "50" at bounding box center [70, 208] width 20 height 8
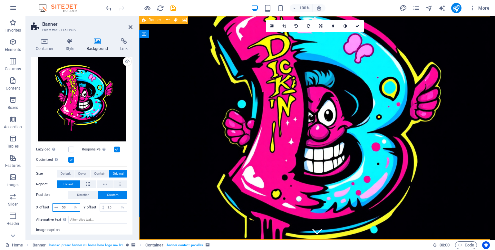
click at [63, 207] on input "50" at bounding box center [70, 208] width 20 height 8
click at [63, 205] on input "25" at bounding box center [70, 208] width 20 height 8
type input "50"
click at [112, 205] on input "25" at bounding box center [116, 208] width 21 height 8
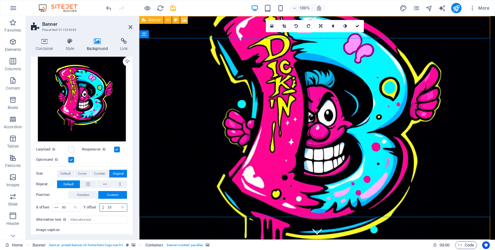
click at [112, 205] on input "25" at bounding box center [116, 208] width 21 height 8
type input "50"
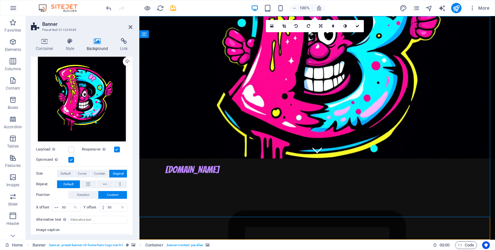
scroll to position [0, 0]
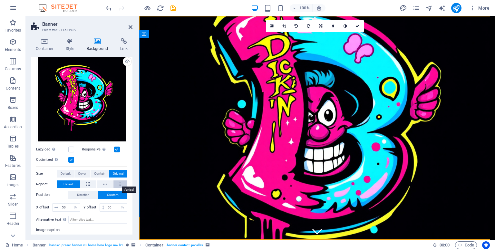
click at [120, 183] on button at bounding box center [120, 184] width 14 height 8
click at [68, 183] on span "Default" at bounding box center [68, 184] width 10 height 8
click at [470, 8] on icon "button" at bounding box center [472, 8] width 6 height 6
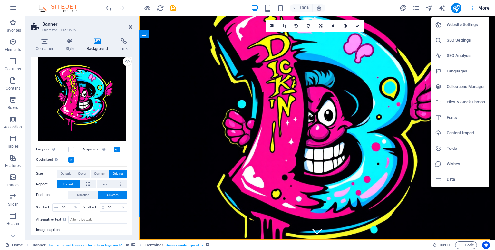
click at [177, 123] on div at bounding box center [247, 125] width 495 height 250
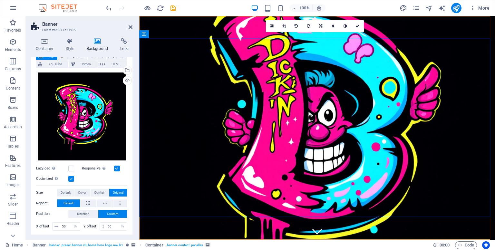
scroll to position [43, 0]
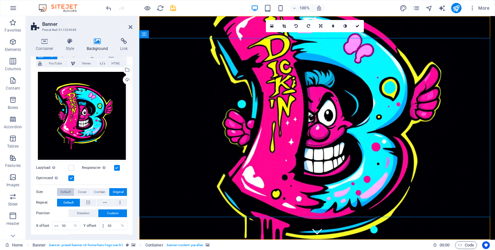
click at [58, 190] on button "Default" at bounding box center [65, 192] width 17 height 8
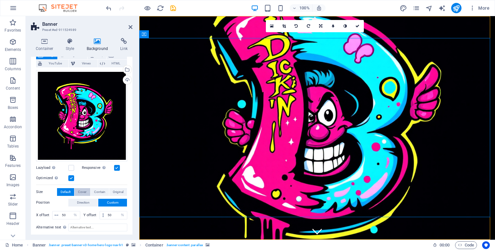
click at [83, 191] on span "Cover" at bounding box center [82, 192] width 8 height 8
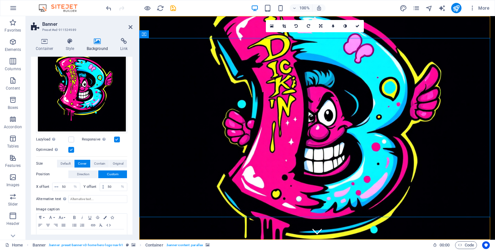
scroll to position [72, 0]
click at [86, 173] on span "Direction" at bounding box center [83, 174] width 13 height 8
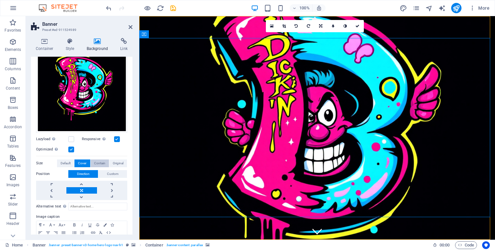
click at [97, 165] on span "Contain" at bounding box center [99, 163] width 11 height 8
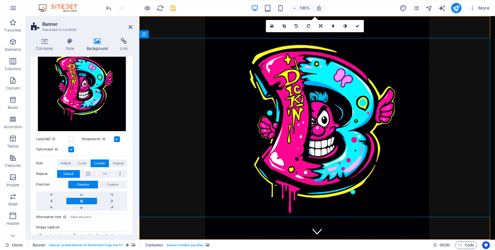
click at [134, 150] on div "Container Style Background Link Size Height Default px rem % vh vw Min. height …" at bounding box center [82, 136] width 112 height 207
click at [130, 26] on icon at bounding box center [131, 26] width 4 height 5
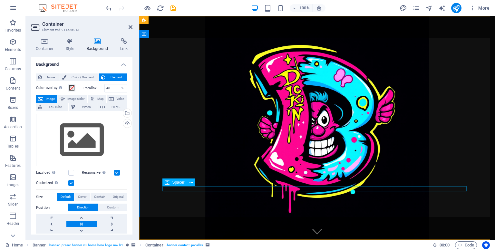
select select "px"
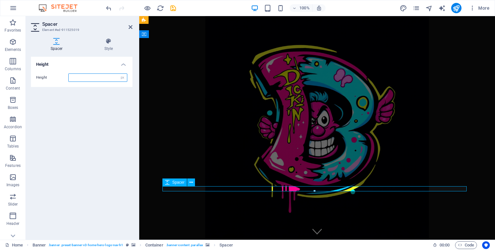
type input "16"
click at [190, 181] on icon at bounding box center [191, 182] width 4 height 7
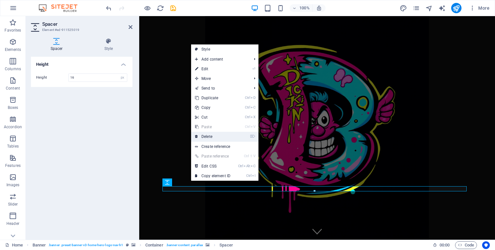
click at [206, 138] on link "⌦ Delete" at bounding box center [212, 137] width 43 height 10
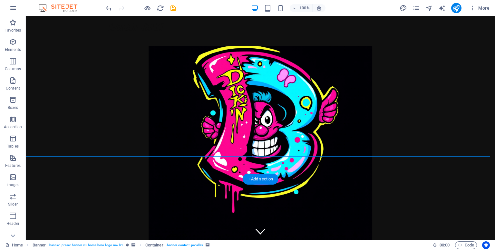
scroll to position [61, 0]
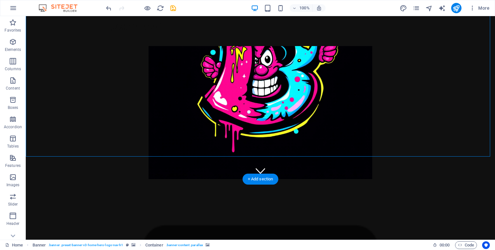
click at [209, 168] on figure at bounding box center [260, 68] width 469 height 224
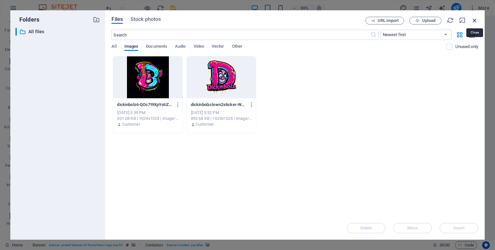
click at [476, 19] on icon "button" at bounding box center [474, 20] width 7 height 7
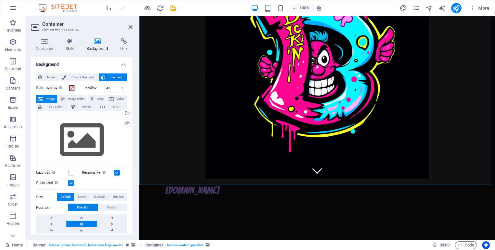
scroll to position [0, 0]
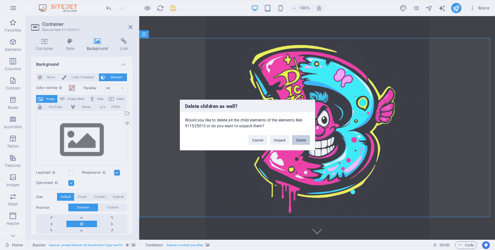
click at [298, 138] on button "Delete" at bounding box center [301, 140] width 18 height 10
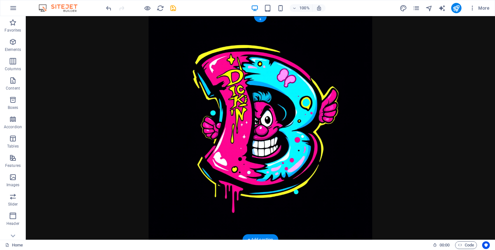
click at [412, 128] on figure at bounding box center [260, 128] width 469 height 224
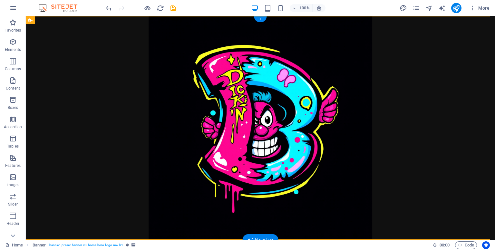
click at [412, 128] on figure at bounding box center [260, 128] width 469 height 224
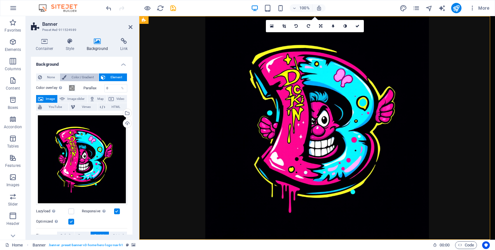
click at [85, 76] on span "Color / Gradient" at bounding box center [82, 77] width 28 height 8
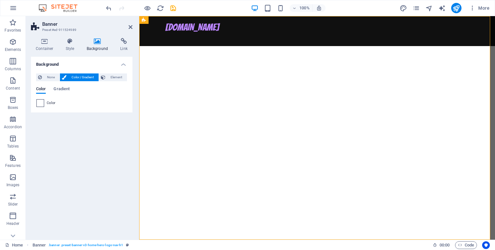
click at [40, 103] on span at bounding box center [40, 103] width 7 height 7
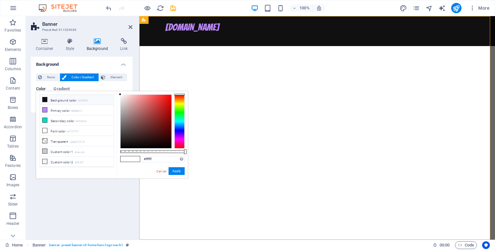
click at [46, 97] on span at bounding box center [44, 99] width 5 height 5
type input "#101010"
drag, startPoint x: 182, startPoint y: 169, endPoint x: 8, endPoint y: 100, distance: 186.9
click at [182, 169] on button "Apply" at bounding box center [176, 171] width 16 height 8
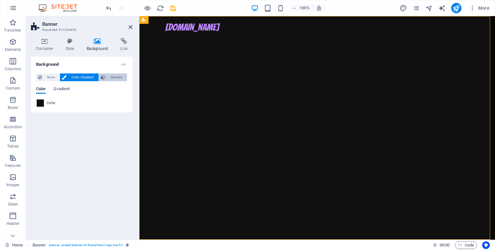
click at [113, 75] on span "Element" at bounding box center [116, 77] width 18 height 8
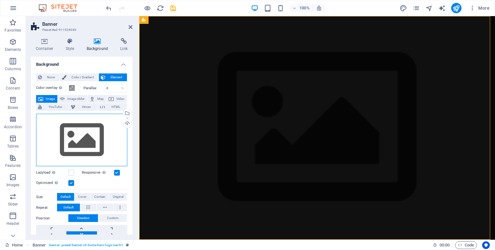
click at [95, 124] on div "Drag files here, click to choose files or select files from Files or our free s…" at bounding box center [81, 140] width 91 height 53
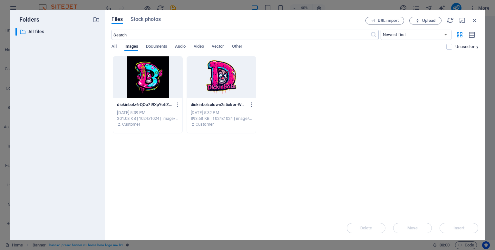
click at [158, 80] on div at bounding box center [147, 77] width 69 height 42
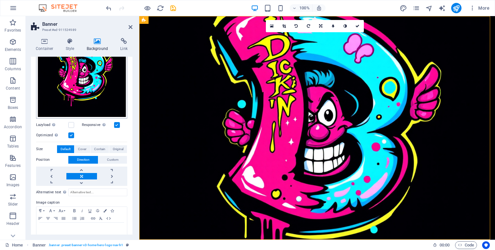
scroll to position [86, 0]
click at [97, 148] on span "Contain" at bounding box center [99, 149] width 11 height 8
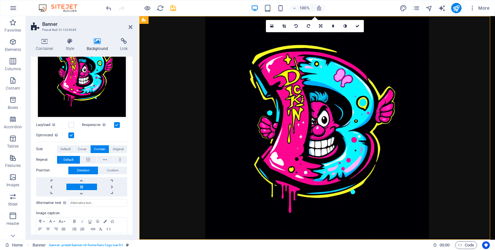
click at [177, 141] on figure at bounding box center [317, 128] width 356 height 224
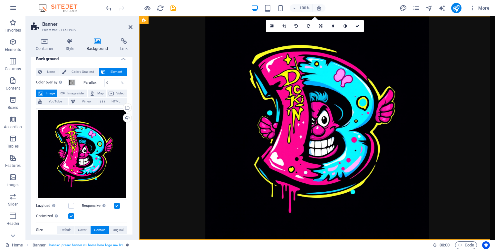
scroll to position [5, 0]
click at [70, 81] on span at bounding box center [71, 82] width 5 height 5
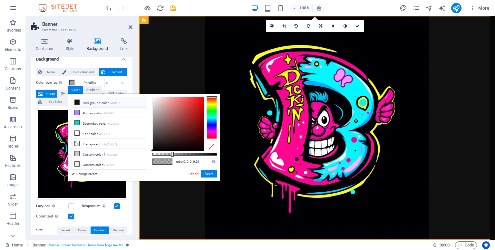
click at [78, 101] on icon at bounding box center [77, 102] width 5 height 5
click at [212, 173] on button "Apply" at bounding box center [209, 174] width 16 height 8
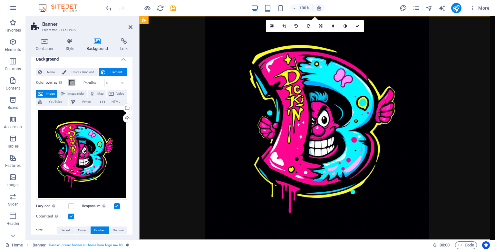
click at [72, 81] on span at bounding box center [71, 82] width 5 height 5
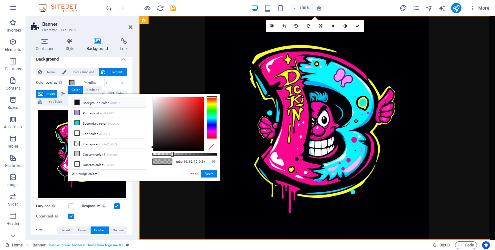
click at [78, 100] on icon at bounding box center [77, 102] width 5 height 5
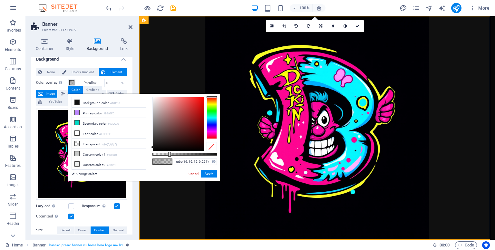
drag, startPoint x: 172, startPoint y: 152, endPoint x: 169, endPoint y: 150, distance: 3.6
click at [169, 150] on div at bounding box center [184, 124] width 64 height 54
click at [153, 150] on div at bounding box center [178, 123] width 51 height 53
type input "rgba(0, 0, 0, 0.261)"
drag, startPoint x: 151, startPoint y: 148, endPoint x: 151, endPoint y: 156, distance: 7.8
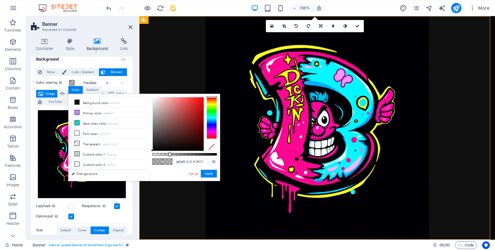
click at [151, 156] on div "rgba(0, 0, 0, 0.261) Supported formats #0852ed rgb(8, 82, 237) rgba(8, 82, 237,…" at bounding box center [184, 184] width 71 height 181
click at [210, 175] on button "Apply" at bounding box center [209, 174] width 16 height 8
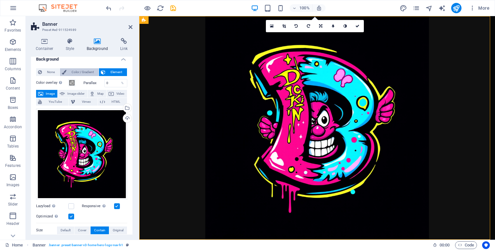
click at [86, 72] on span "Color / Gradient" at bounding box center [82, 72] width 28 height 8
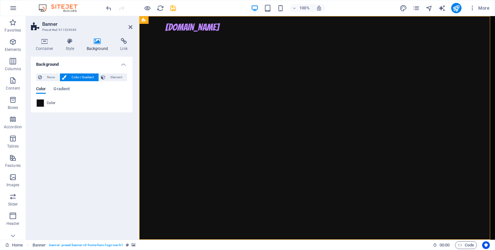
scroll to position [0, 0]
click at [108, 75] on span "Element" at bounding box center [116, 77] width 18 height 8
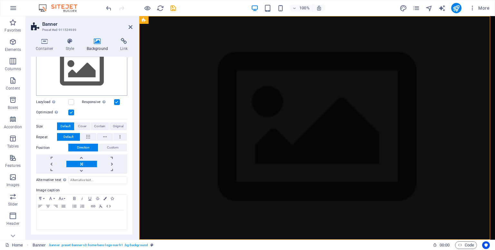
scroll to position [71, 0]
click at [95, 123] on span "Contain" at bounding box center [99, 126] width 11 height 8
click at [165, 136] on figure at bounding box center [317, 128] width 356 height 224
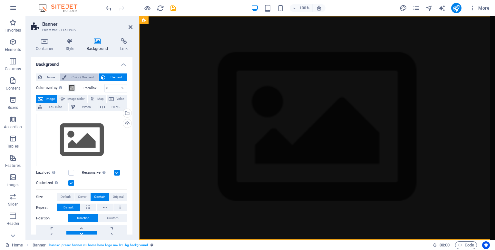
click at [78, 76] on span "Color / Gradient" at bounding box center [82, 77] width 28 height 8
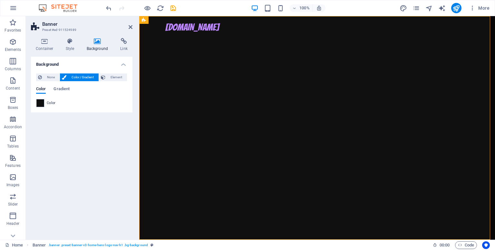
click at [41, 100] on span at bounding box center [40, 103] width 7 height 7
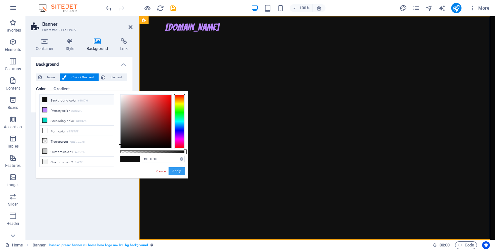
click at [173, 169] on button "Apply" at bounding box center [176, 171] width 16 height 8
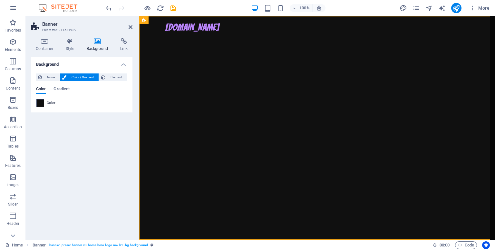
click at [39, 102] on span at bounding box center [40, 103] width 7 height 7
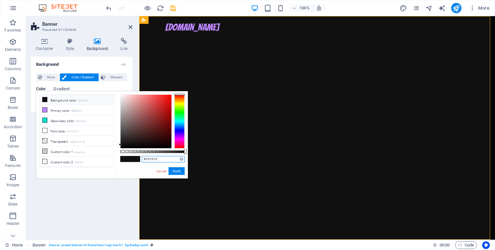
click at [157, 159] on input "#101010" at bounding box center [163, 159] width 43 height 6
type input "#000000"
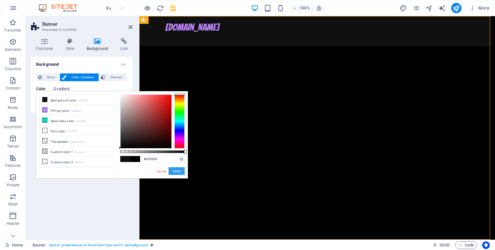
click at [173, 171] on button "Apply" at bounding box center [176, 171] width 16 height 8
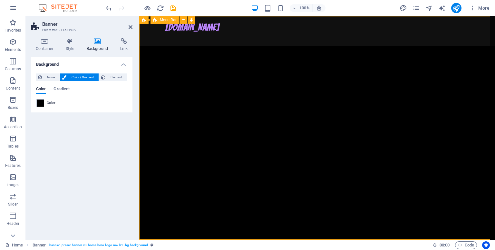
click at [278, 31] on div "dickinbolz.com Home About Services Blog Contact" at bounding box center [317, 31] width 356 height 30
click at [154, 29] on div "dickinbolz.com Home About Services Blog Contact" at bounding box center [317, 31] width 356 height 30
click at [184, 20] on icon at bounding box center [184, 20] width 4 height 7
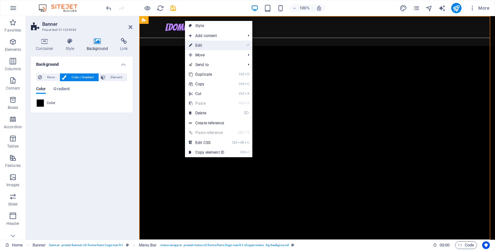
click at [212, 45] on link "⏎ Edit" at bounding box center [206, 46] width 43 height 10
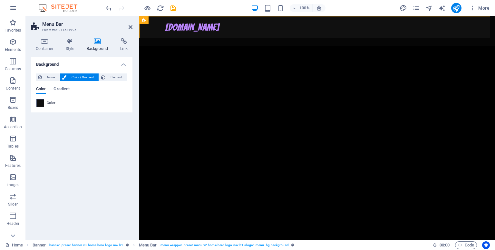
click at [39, 103] on span at bounding box center [40, 103] width 7 height 7
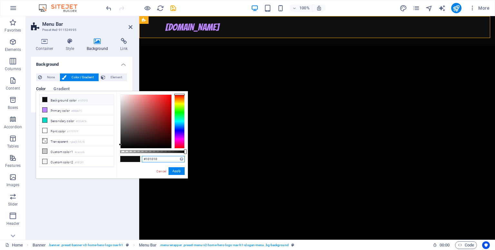
click at [162, 159] on input "#101010" at bounding box center [163, 159] width 43 height 6
type input "#000000"
drag, startPoint x: 178, startPoint y: 171, endPoint x: 46, endPoint y: 154, distance: 132.8
click at [178, 171] on button "Apply" at bounding box center [176, 171] width 16 height 8
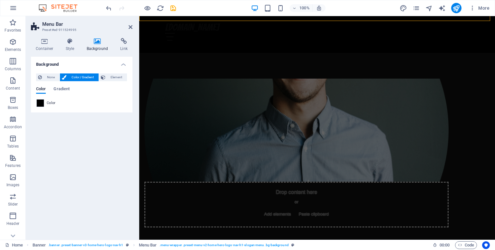
scroll to position [187, 0]
click at [406, 68] on div "Drop content here or Add elements Paste clipboard About Us At DickinBolz, we co…" at bounding box center [317, 195] width 356 height 285
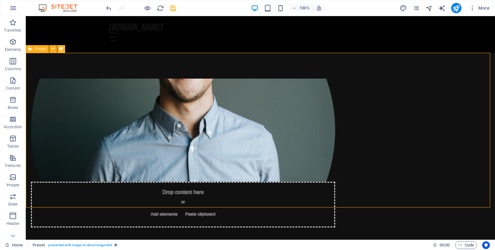
click at [62, 49] on icon at bounding box center [61, 48] width 4 height 7
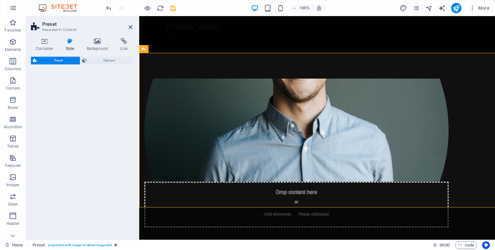
select select "rem"
select select "px"
select select "preset-text-with-image-v4-about-image-text"
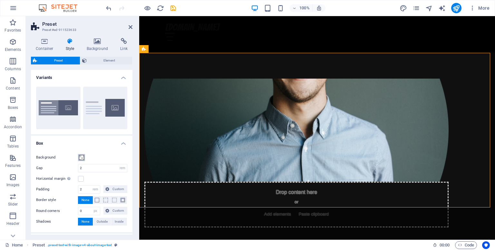
click at [80, 156] on span at bounding box center [81, 157] width 5 height 5
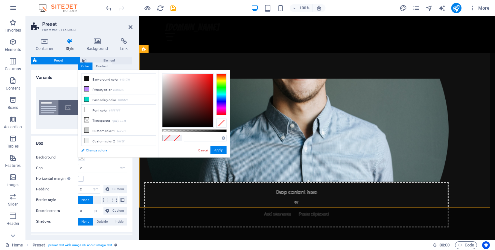
click at [91, 148] on link "Change colors" at bounding box center [115, 150] width 75 height 8
select select "px"
select select "200"
select select "px"
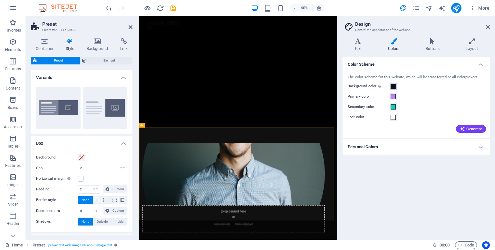
click at [394, 86] on span at bounding box center [392, 86] width 5 height 5
click at [400, 144] on h4 "Personal Colors" at bounding box center [415, 146] width 147 height 15
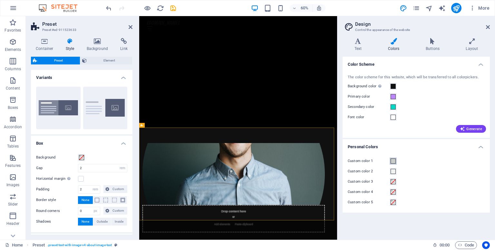
click at [392, 160] on span at bounding box center [392, 160] width 5 height 5
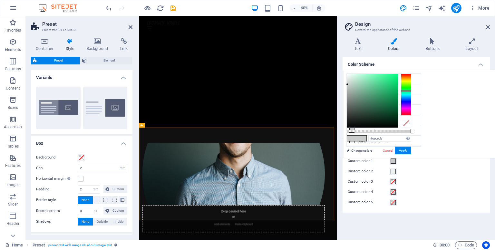
click at [392, 160] on span at bounding box center [392, 160] width 5 height 5
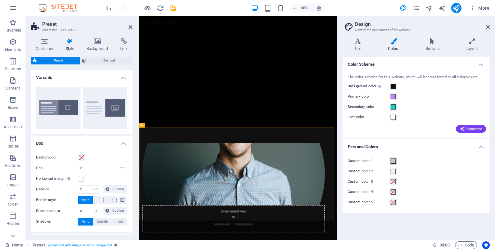
click at [390, 160] on span at bounding box center [392, 160] width 5 height 5
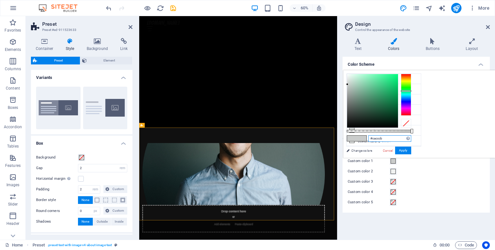
click at [411, 138] on input "#cacccb" at bounding box center [389, 138] width 43 height 6
type input "#000000"
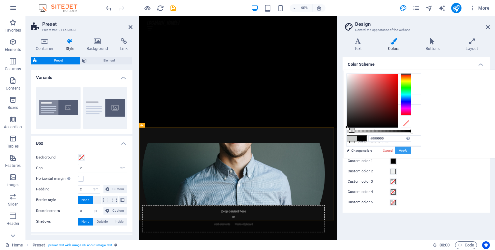
click at [411, 151] on button "Apply" at bounding box center [403, 151] width 16 height 8
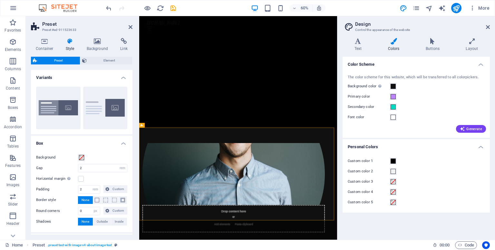
click at [486, 151] on div "Custom color 1 Custom color 2 Custom color 3 Custom color 4 Custom color 5" at bounding box center [416, 182] width 150 height 62
drag, startPoint x: 393, startPoint y: 160, endPoint x: 221, endPoint y: 198, distance: 176.3
click at [393, 160] on span at bounding box center [392, 160] width 5 height 5
click at [329, 159] on div "dickinbolz.com Home About Services Blog Contact" at bounding box center [303, 15] width 329 height 373
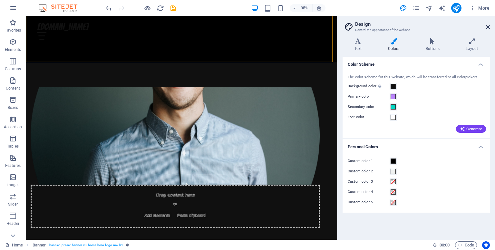
drag, startPoint x: 486, startPoint y: 26, endPoint x: 433, endPoint y: 10, distance: 55.3
click at [486, 26] on icon at bounding box center [488, 26] width 4 height 5
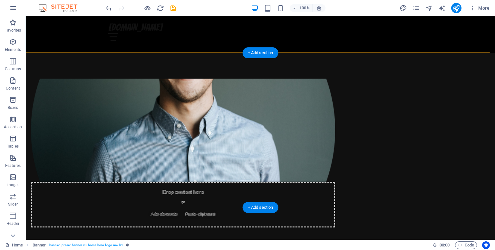
click at [44, 146] on div "Drop content here or Add elements Paste clipboard About Us At DickinBolz, we co…" at bounding box center [260, 195] width 469 height 285
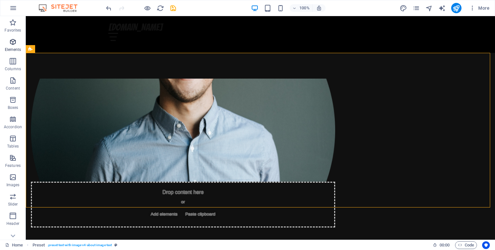
click at [12, 44] on icon "button" at bounding box center [13, 42] width 8 height 8
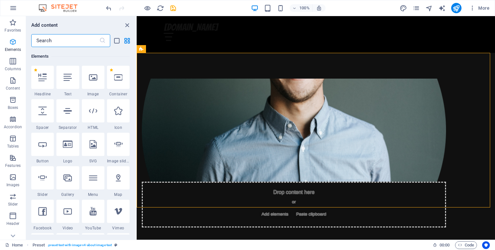
scroll to position [68, 0]
click at [171, 49] on icon at bounding box center [172, 48] width 4 height 7
select select "rem"
select select "px"
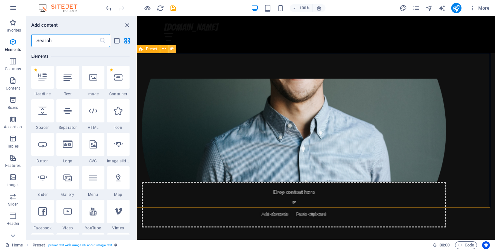
select select "preset-text-with-image-v4-about-image-text"
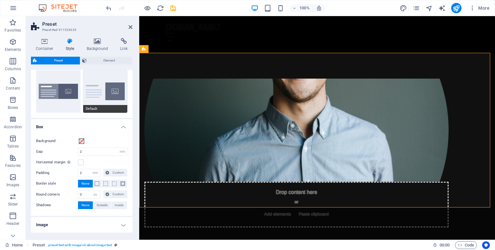
scroll to position [0, 0]
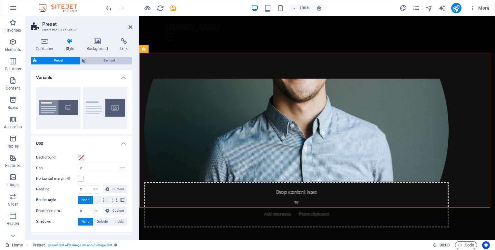
click at [96, 59] on span "Element" at bounding box center [110, 61] width 42 height 8
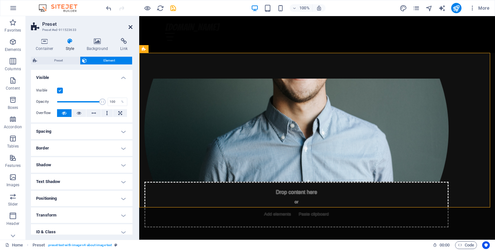
click at [131, 26] on icon at bounding box center [131, 26] width 4 height 5
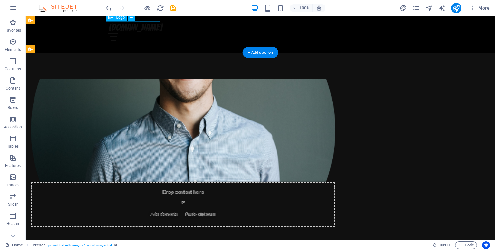
click at [90, 68] on div "Drop content here or Add elements Paste clipboard About Us At DickinBolz, we co…" at bounding box center [260, 195] width 469 height 285
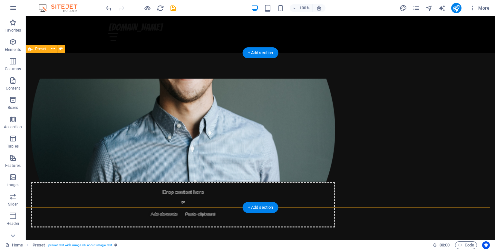
click at [79, 79] on div "Drop content here or Add elements Paste clipboard About Us At DickinBolz, we co…" at bounding box center [260, 195] width 469 height 285
click at [61, 49] on icon at bounding box center [61, 48] width 4 height 7
select select "rem"
select select "px"
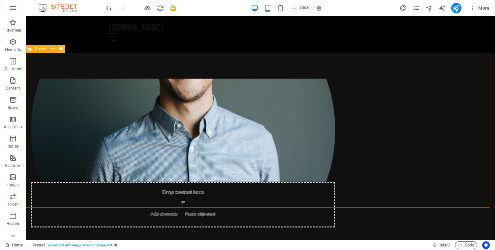
select select "preset-text-with-image-v4-about-image-text"
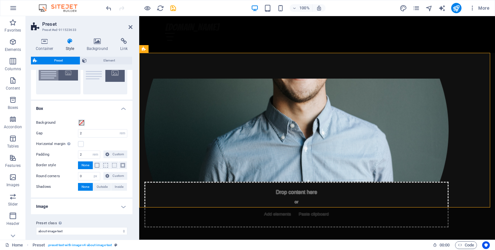
scroll to position [36, 0]
click at [81, 123] on span at bounding box center [81, 121] width 5 height 5
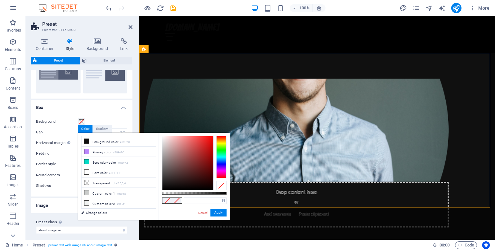
click at [85, 129] on div "Color" at bounding box center [85, 129] width 14 height 8
click at [194, 200] on input "text" at bounding box center [205, 200] width 43 height 6
type input "#000000"
click at [214, 213] on button "Apply" at bounding box center [218, 213] width 16 height 8
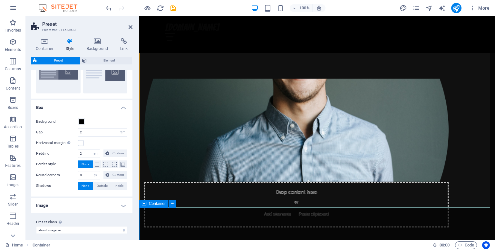
scroll to position [353, 0]
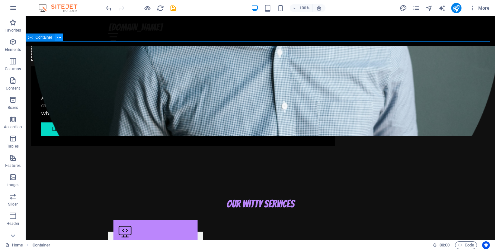
click at [58, 37] on icon at bounding box center [59, 37] width 4 height 7
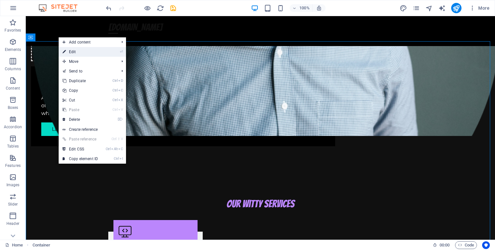
click at [78, 48] on link "⏎ Edit" at bounding box center [80, 52] width 43 height 10
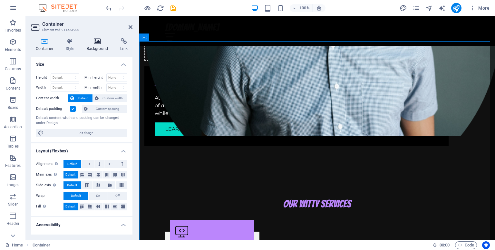
click at [92, 47] on h4 "Background" at bounding box center [99, 45] width 34 height 14
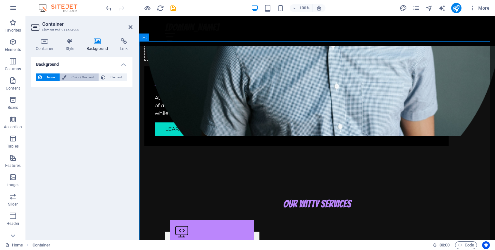
click at [88, 79] on span "Color / Gradient" at bounding box center [82, 77] width 28 height 8
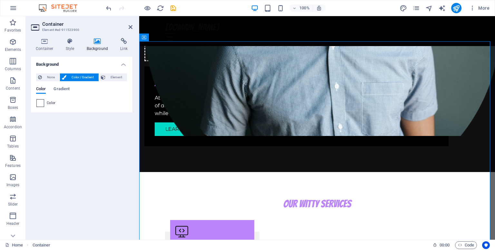
click at [41, 103] on span at bounding box center [40, 103] width 7 height 7
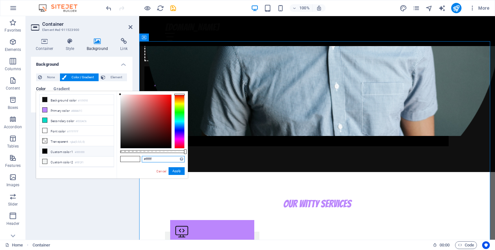
click at [162, 158] on input "#ffffff" at bounding box center [163, 159] width 43 height 6
type input "#000000"
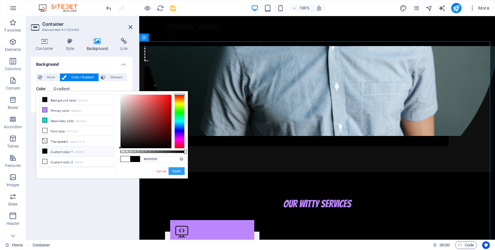
drag, startPoint x: 174, startPoint y: 171, endPoint x: 60, endPoint y: 148, distance: 116.7
click at [174, 171] on button "Apply" at bounding box center [176, 171] width 16 height 8
click at [274, 198] on div "Our Witty Services" at bounding box center [317, 204] width 304 height 12
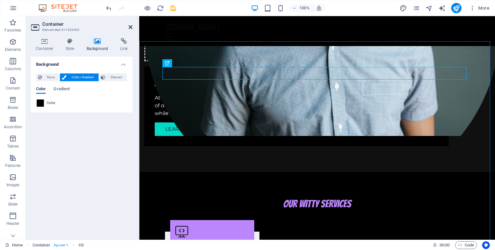
click at [130, 28] on icon at bounding box center [131, 26] width 4 height 5
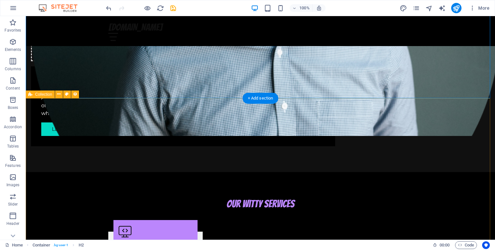
scroll to position [570, 0]
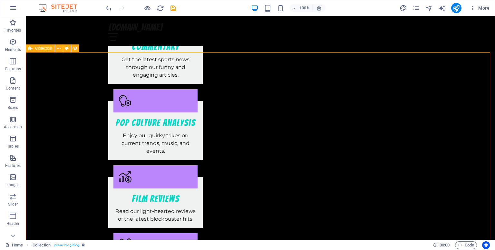
click at [67, 51] on icon at bounding box center [67, 48] width 4 height 7
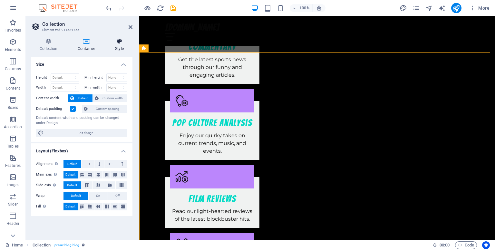
click at [118, 42] on icon at bounding box center [119, 41] width 26 height 6
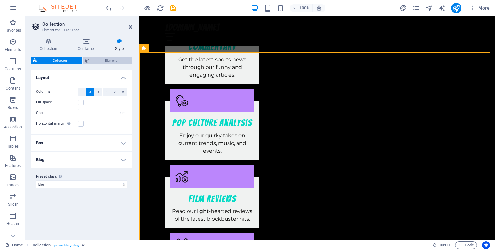
click at [116, 58] on span "Element" at bounding box center [110, 61] width 39 height 8
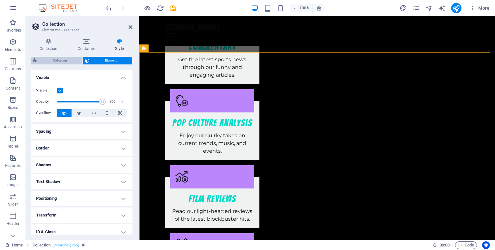
click at [71, 61] on span "Collection" at bounding box center [60, 61] width 42 height 8
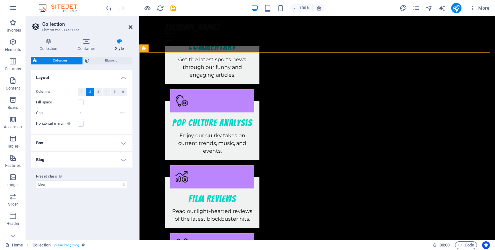
click at [130, 27] on icon at bounding box center [131, 26] width 4 height 5
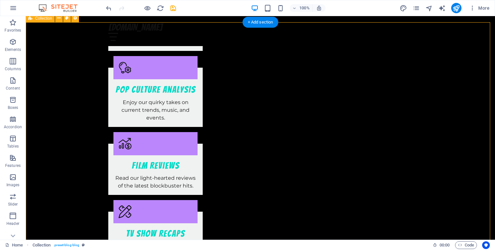
scroll to position [589, 0]
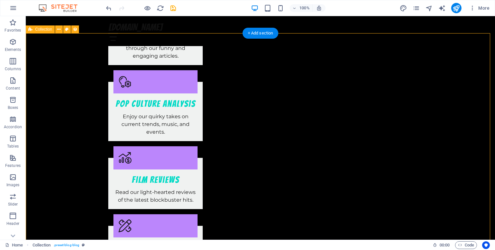
click at [67, 27] on div "dickinbolz.com Home About Services Blog Contact" at bounding box center [260, 31] width 469 height 30
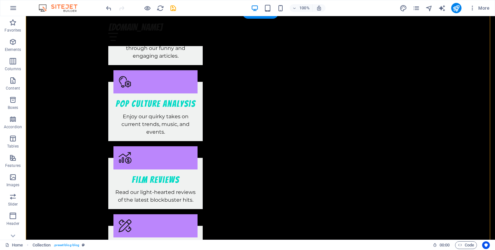
scroll to position [609, 0]
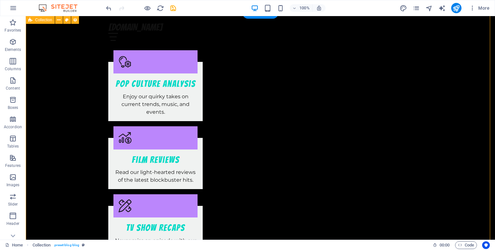
click at [67, 21] on div "dickinbolz.com Home About Services Blog Contact" at bounding box center [260, 31] width 469 height 30
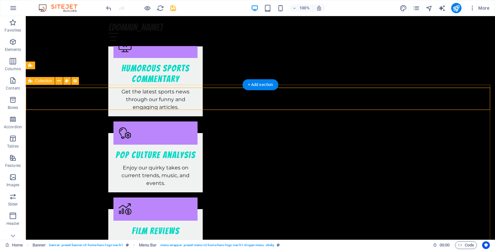
scroll to position [537, 0]
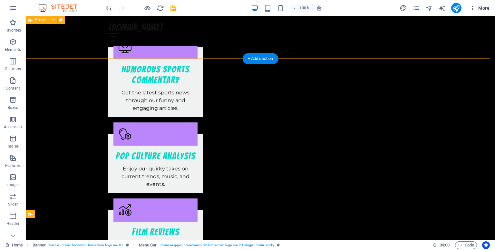
click at [473, 11] on icon "button" at bounding box center [472, 8] width 6 height 6
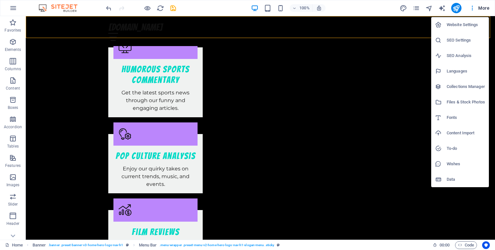
scroll to position [336, 0]
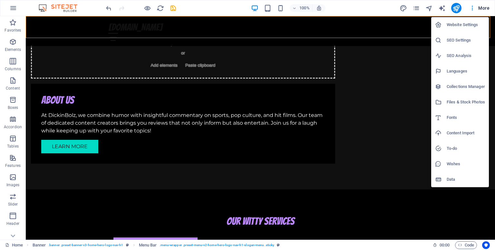
click at [379, 86] on div at bounding box center [247, 125] width 495 height 250
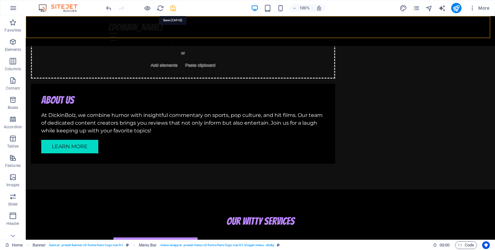
click at [172, 7] on icon "save" at bounding box center [172, 8] width 7 height 7
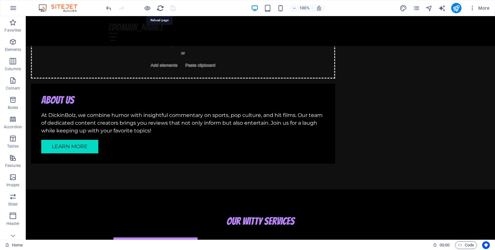
click at [159, 10] on icon "reload" at bounding box center [160, 8] width 7 height 7
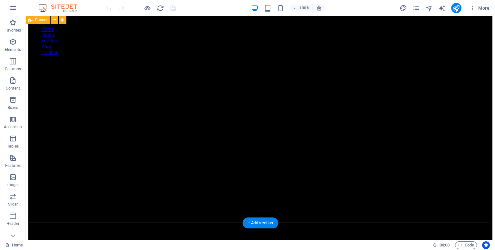
scroll to position [17, 0]
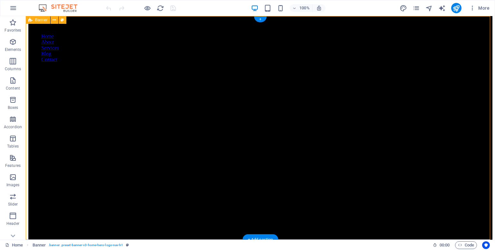
scroll to position [0, 0]
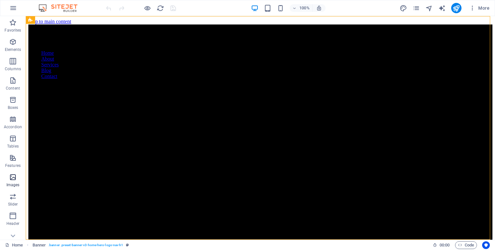
click at [14, 179] on icon "button" at bounding box center [13, 177] width 8 height 8
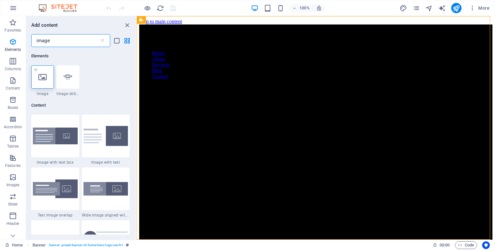
type input "image"
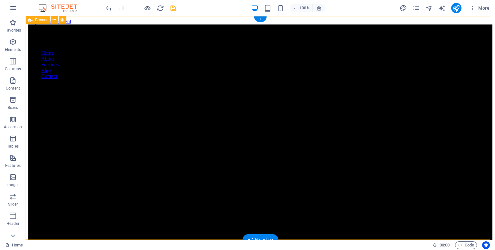
select select "vh"
select select "header"
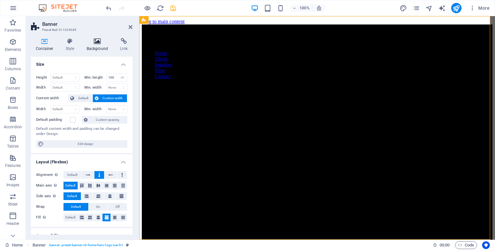
click at [101, 43] on icon at bounding box center [97, 41] width 31 height 6
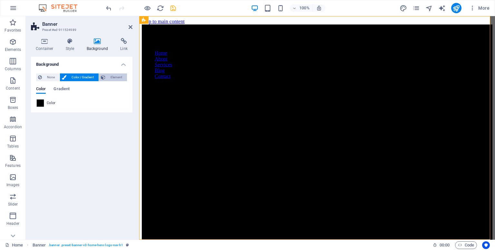
click at [117, 79] on span "Element" at bounding box center [116, 77] width 18 height 8
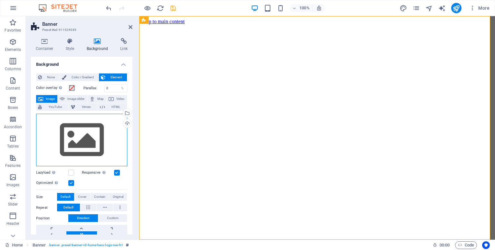
click at [85, 144] on div "Drag files here, click to choose files or select files from Files or our free s…" at bounding box center [81, 140] width 91 height 53
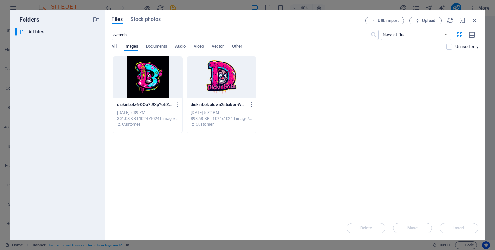
click at [153, 83] on div at bounding box center [147, 77] width 69 height 42
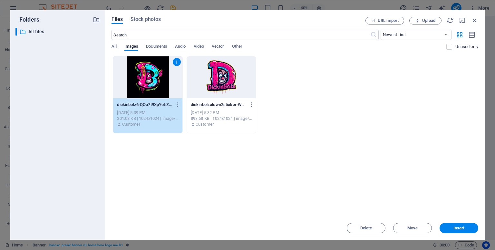
click at [153, 83] on div "1" at bounding box center [147, 77] width 69 height 42
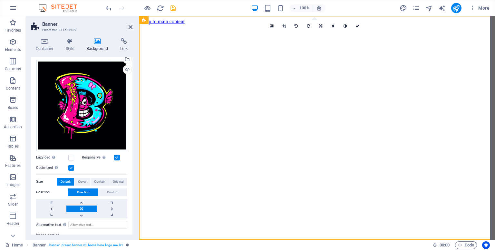
scroll to position [54, 0]
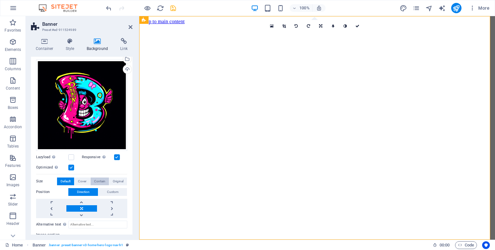
click at [98, 178] on span "Contain" at bounding box center [99, 181] width 11 height 8
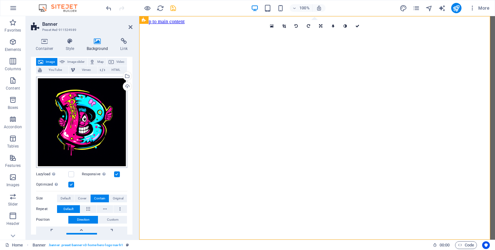
scroll to position [33, 0]
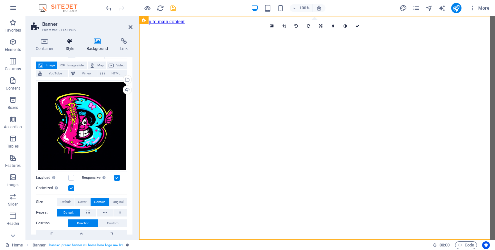
click at [70, 40] on icon at bounding box center [70, 41] width 18 height 6
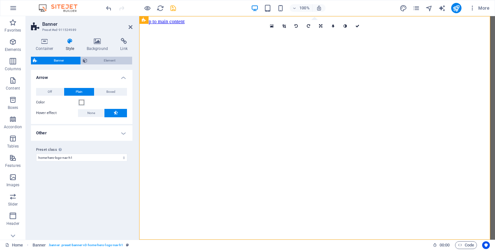
click at [96, 60] on span "Element" at bounding box center [109, 61] width 41 height 8
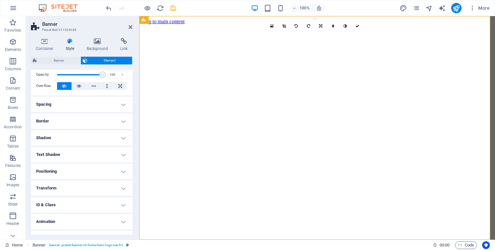
scroll to position [29, 0]
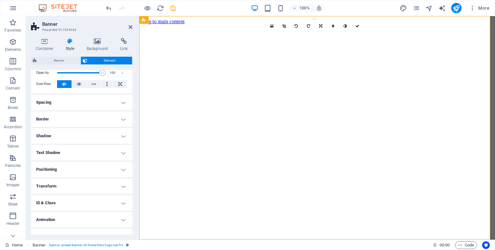
click at [81, 113] on h4 "Border" at bounding box center [81, 118] width 101 height 15
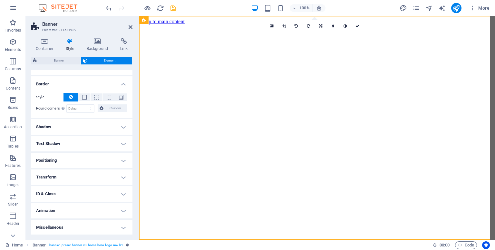
scroll to position [64, 0]
click at [81, 122] on h4 "Shadow" at bounding box center [81, 126] width 101 height 15
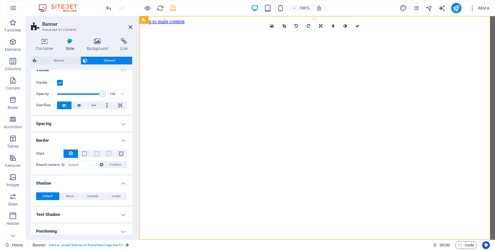
scroll to position [0, 0]
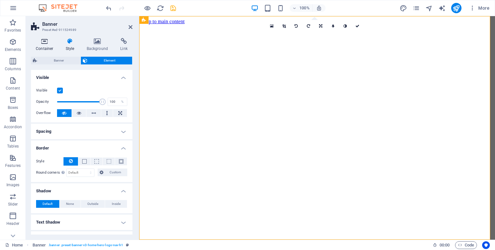
click at [45, 45] on h4 "Container" at bounding box center [46, 45] width 30 height 14
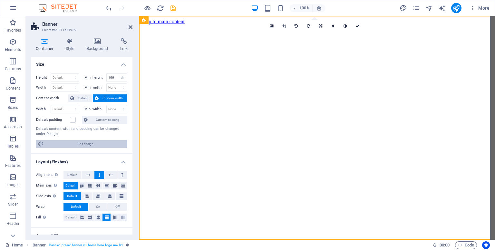
click at [78, 144] on span "Edit design" at bounding box center [86, 144] width 80 height 8
select select "rem"
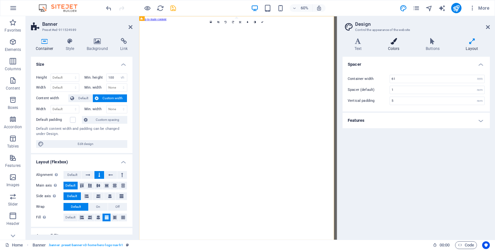
click at [399, 40] on icon at bounding box center [393, 41] width 35 height 6
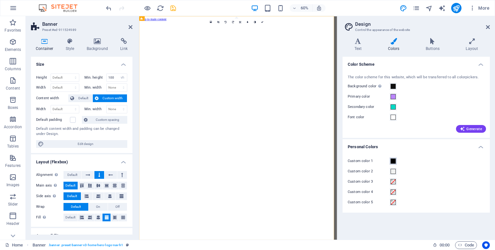
click at [392, 162] on span at bounding box center [392, 160] width 5 height 5
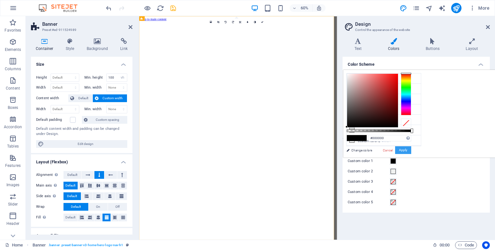
click at [411, 148] on button "Apply" at bounding box center [403, 150] width 16 height 8
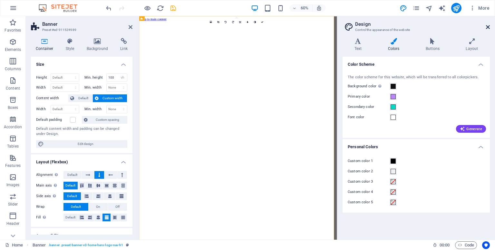
click at [487, 24] on icon at bounding box center [488, 26] width 4 height 5
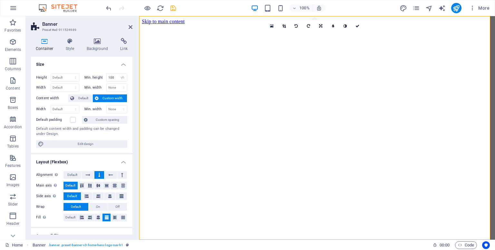
click at [166, 24] on figure at bounding box center [317, 24] width 350 height 0
click at [130, 27] on icon at bounding box center [131, 26] width 4 height 5
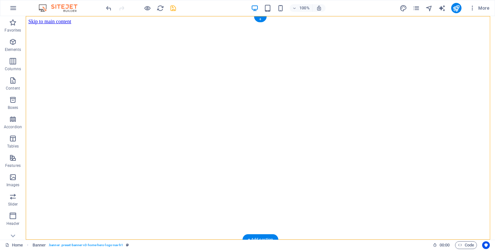
click at [104, 24] on figure at bounding box center [260, 24] width 464 height 0
click at [405, 9] on icon "design" at bounding box center [402, 8] width 7 height 7
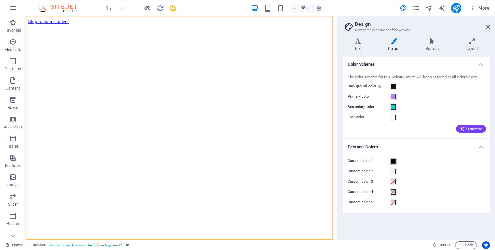
click at [394, 159] on span at bounding box center [392, 160] width 5 height 5
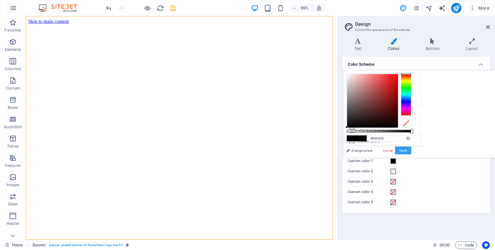
click at [411, 149] on button "Apply" at bounding box center [403, 151] width 16 height 8
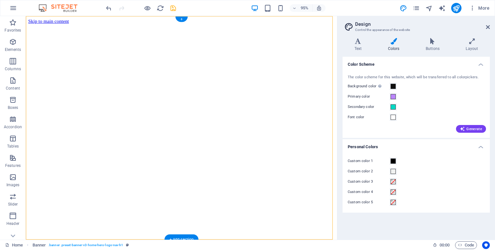
click at [328, 24] on figure at bounding box center [189, 24] width 322 height 0
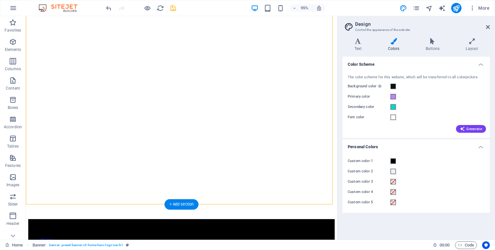
scroll to position [37, 0]
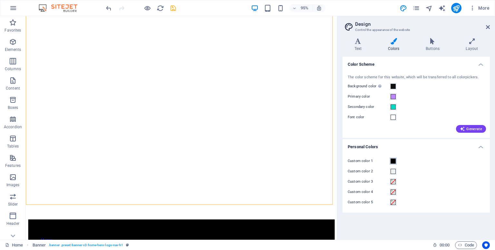
click at [393, 160] on span at bounding box center [392, 160] width 5 height 5
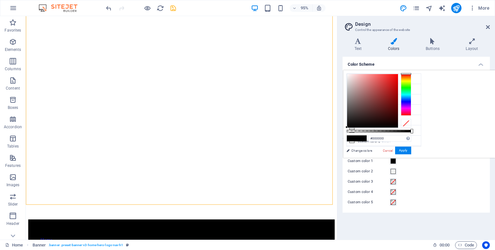
click at [393, 160] on span at bounding box center [392, 160] width 5 height 5
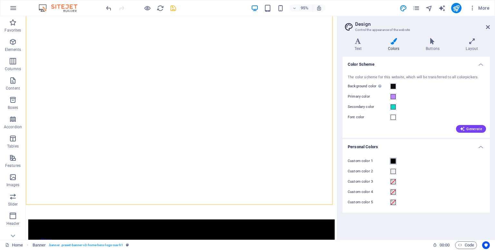
click at [393, 160] on span at bounding box center [392, 160] width 5 height 5
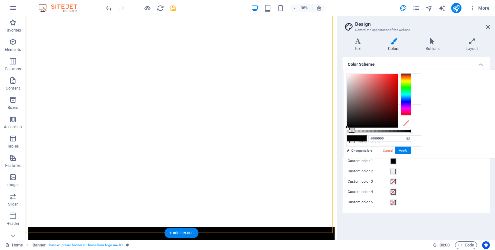
scroll to position [0, 0]
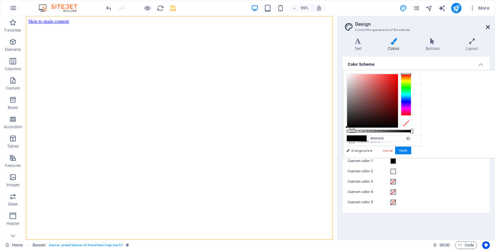
click at [487, 26] on icon at bounding box center [488, 26] width 4 height 5
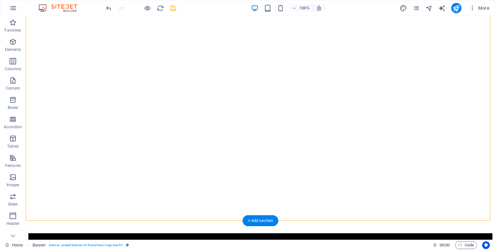
scroll to position [17, 0]
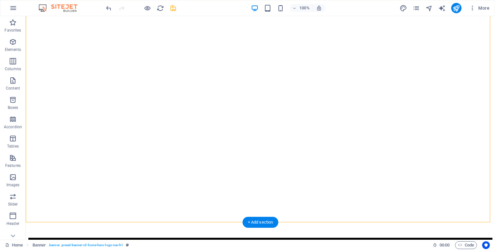
click at [161, 7] on figure at bounding box center [260, 7] width 464 height 0
click at [18, 45] on span "Elements" at bounding box center [13, 45] width 26 height 15
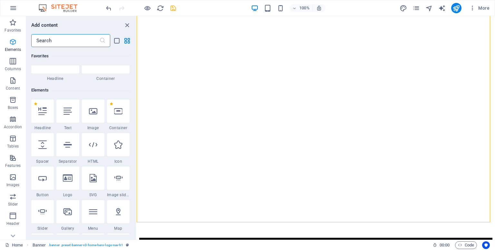
scroll to position [68, 0]
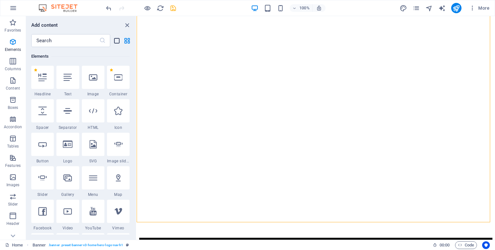
click at [116, 44] on icon "list-view" at bounding box center [116, 40] width 7 height 7
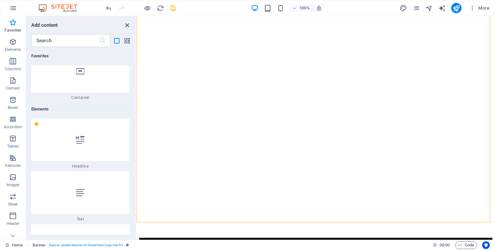
click at [128, 25] on icon "close panel" at bounding box center [126, 25] width 7 height 7
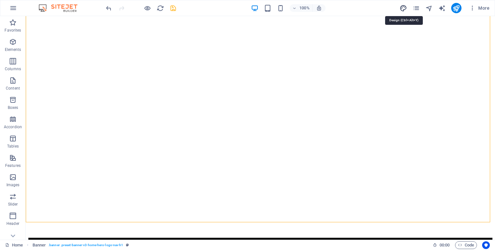
click at [403, 9] on icon "design" at bounding box center [402, 8] width 7 height 7
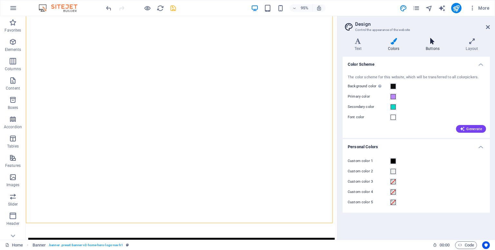
click at [429, 38] on div "Variants Text Colors Buttons Layout Text Standard Bold Links Font color Font Mo…" at bounding box center [416, 136] width 158 height 207
click at [473, 42] on icon at bounding box center [472, 41] width 36 height 6
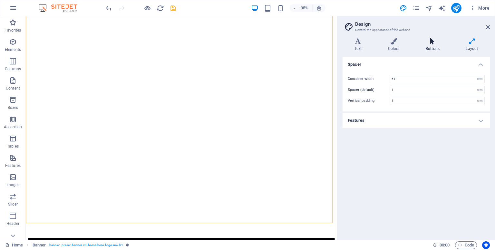
click at [441, 40] on icon at bounding box center [432, 41] width 37 height 6
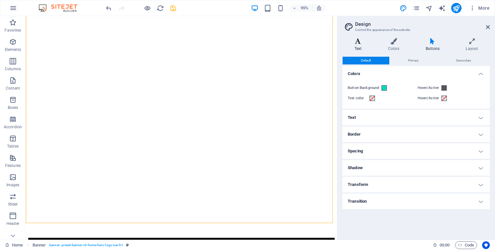
click at [360, 39] on icon at bounding box center [357, 41] width 31 height 6
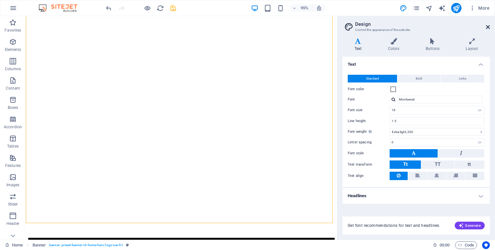
click at [487, 29] on icon at bounding box center [488, 26] width 4 height 5
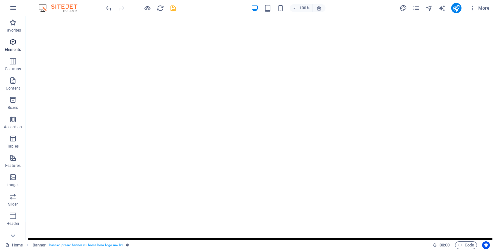
click at [12, 48] on p "Elements" at bounding box center [13, 49] width 16 height 5
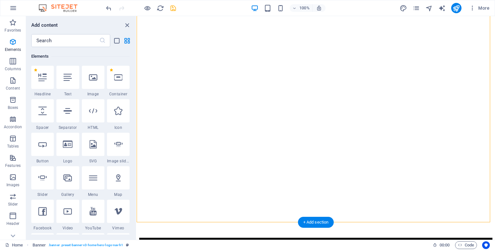
click at [170, 7] on figure at bounding box center [315, 7] width 353 height 0
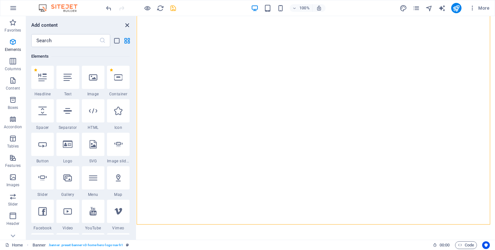
click at [125, 23] on icon "close panel" at bounding box center [126, 25] width 7 height 7
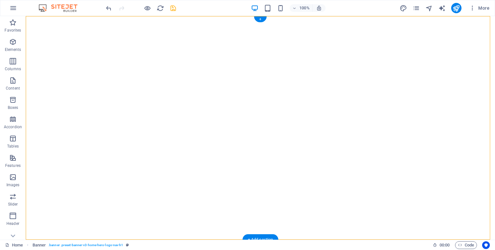
scroll to position [0, 0]
click at [80, 24] on figure at bounding box center [260, 24] width 464 height 0
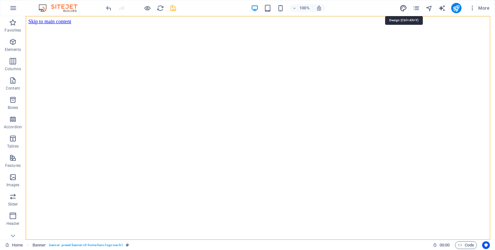
click at [406, 8] on icon "design" at bounding box center [402, 8] width 7 height 7
select select "px"
select select "200"
select select "px"
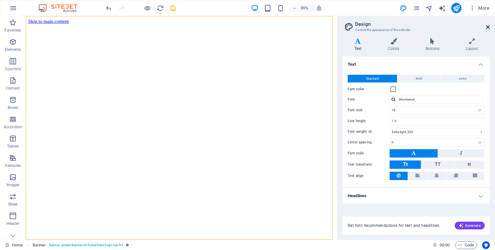
click at [487, 27] on icon at bounding box center [488, 26] width 4 height 5
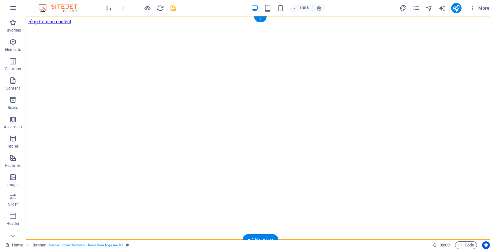
click at [371, 24] on figure at bounding box center [260, 24] width 464 height 0
click at [341, 24] on figure at bounding box center [260, 24] width 464 height 0
select select "vh"
select select "header"
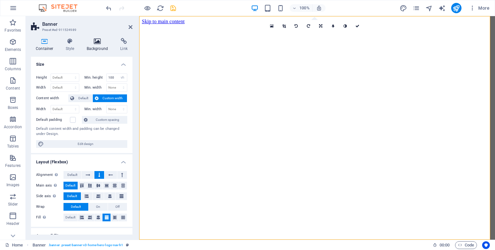
click at [97, 42] on icon at bounding box center [97, 41] width 31 height 6
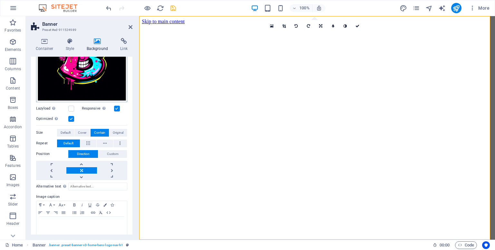
scroll to position [108, 0]
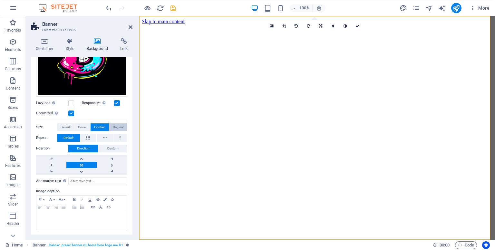
click at [118, 128] on span "Original" at bounding box center [118, 127] width 11 height 8
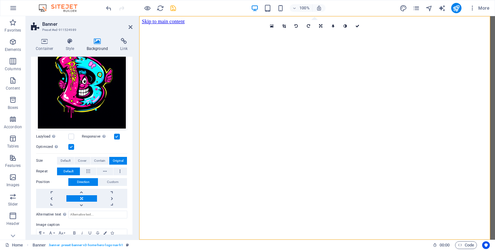
scroll to position [76, 0]
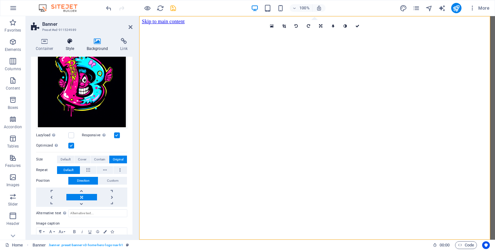
click at [69, 42] on icon at bounding box center [70, 41] width 18 height 6
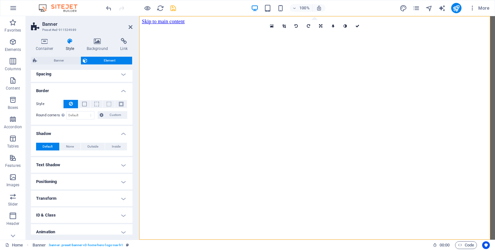
scroll to position [79, 0]
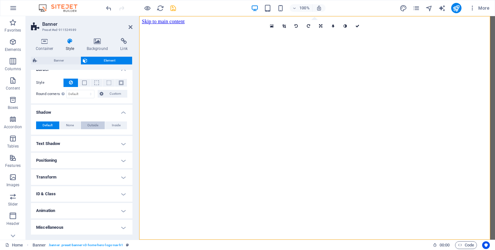
click at [95, 124] on span "Outside" at bounding box center [92, 125] width 11 height 8
type input "rgba(0, 0, 0, 0.2)"
type input "2"
type input "4"
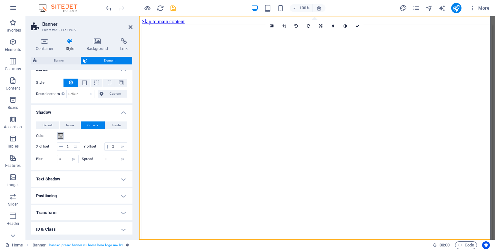
click at [60, 135] on span at bounding box center [60, 135] width 5 height 5
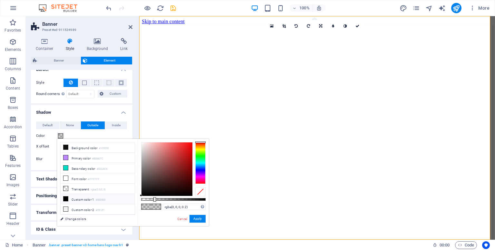
click at [66, 196] on icon at bounding box center [65, 198] width 5 height 5
type input "#000000"
click at [200, 218] on button "Apply" at bounding box center [197, 219] width 16 height 8
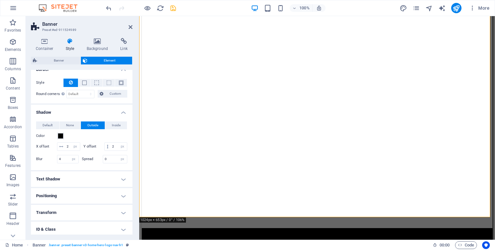
scroll to position [22, 0]
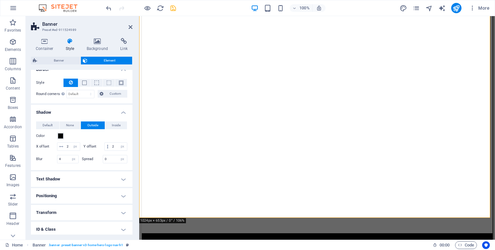
click at [144, 3] on figure at bounding box center [317, 3] width 350 height 0
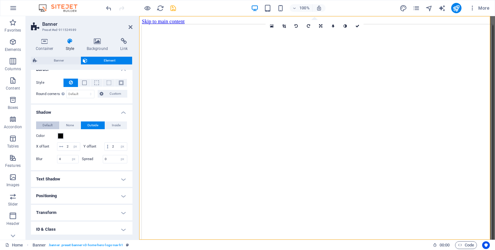
click at [46, 122] on span "Default" at bounding box center [48, 125] width 10 height 8
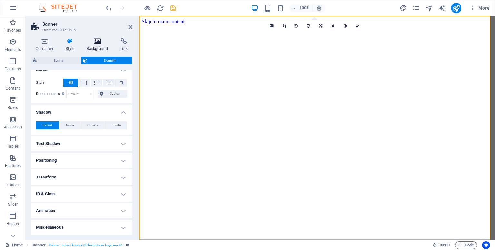
click at [95, 39] on div "Container Style Background Link Size Height Default px rem % vh vw Min. height …" at bounding box center [82, 136] width 112 height 207
click at [95, 39] on icon at bounding box center [97, 41] width 31 height 6
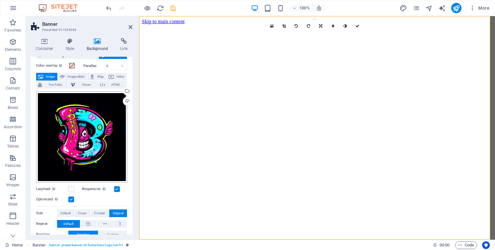
scroll to position [19, 0]
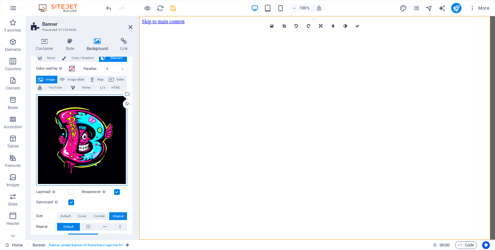
click at [100, 128] on div "Drag files here, click to choose files or select files from Files or our free s…" at bounding box center [81, 139] width 91 height 91
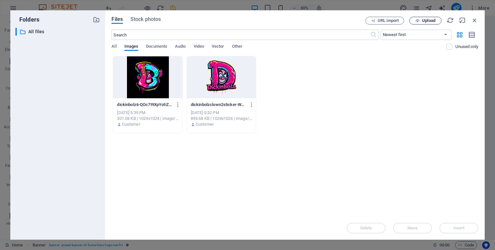
click at [420, 20] on span "Upload" at bounding box center [425, 21] width 26 height 4
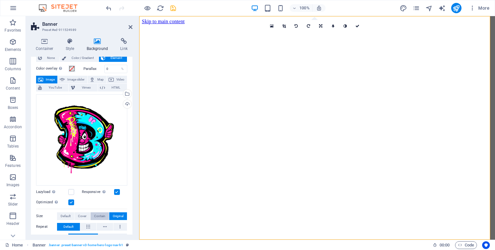
click at [98, 215] on span "Contain" at bounding box center [99, 216] width 11 height 8
click at [72, 66] on span at bounding box center [71, 68] width 5 height 5
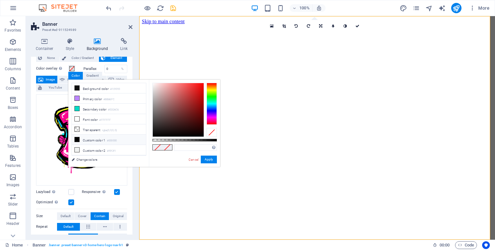
click at [77, 137] on icon at bounding box center [77, 139] width 5 height 5
type input "#000000"
click at [204, 159] on button "Apply" at bounding box center [209, 160] width 16 height 8
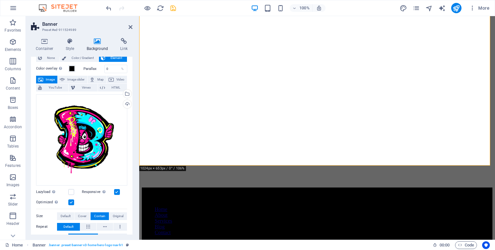
scroll to position [0, 0]
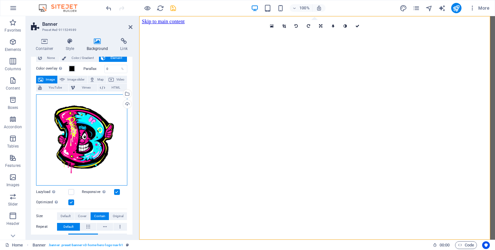
click at [76, 137] on div "Drag files here, click to choose files or select files from Files or our free s…" at bounding box center [81, 139] width 91 height 91
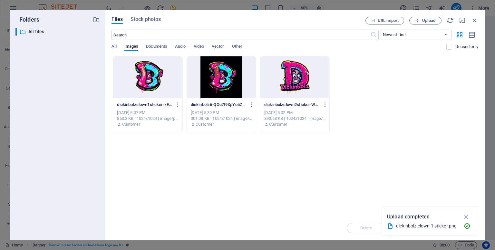
click at [151, 78] on div at bounding box center [147, 77] width 69 height 42
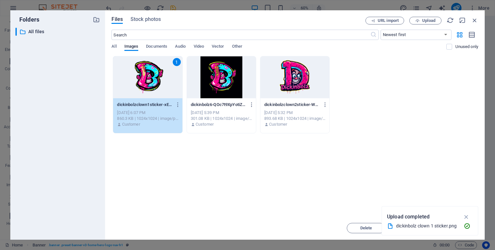
click at [151, 78] on div "1" at bounding box center [147, 77] width 69 height 42
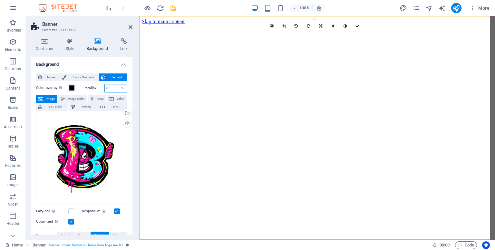
click at [113, 89] on input "0" at bounding box center [116, 88] width 23 height 8
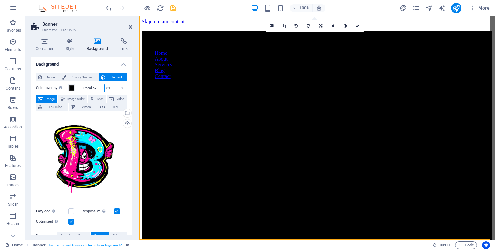
type input "0"
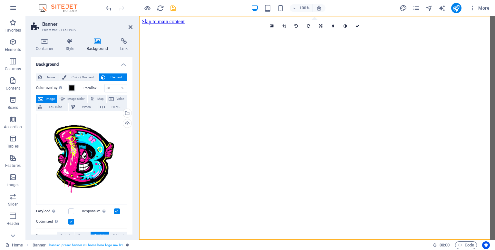
click at [228, 24] on figure at bounding box center [317, 24] width 350 height 0
click at [109, 89] on input "50" at bounding box center [116, 88] width 23 height 8
type input "0"
click at [73, 67] on h4 "Background" at bounding box center [81, 63] width 101 height 12
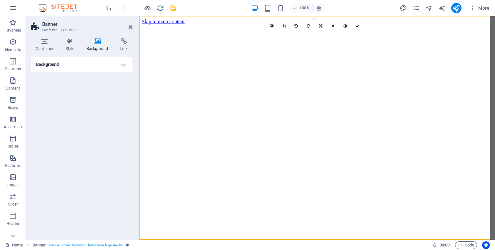
click at [77, 69] on h4 "Background" at bounding box center [81, 64] width 101 height 15
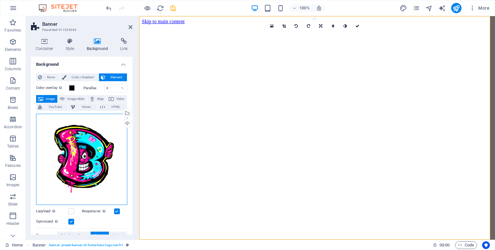
click at [74, 150] on div "Drag files here, click to choose files or select files from Files or our free s…" at bounding box center [81, 159] width 91 height 91
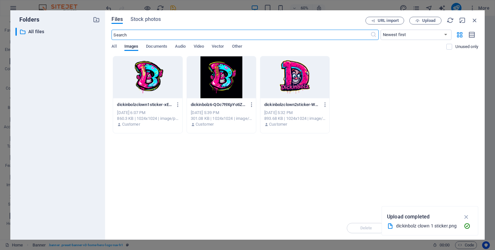
click at [156, 77] on div at bounding box center [147, 77] width 69 height 42
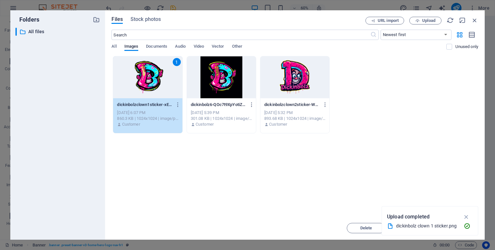
click at [156, 77] on div "1" at bounding box center [147, 77] width 69 height 42
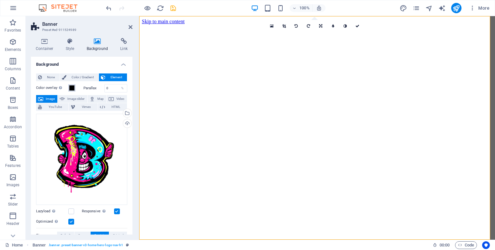
click at [73, 87] on span at bounding box center [71, 87] width 5 height 5
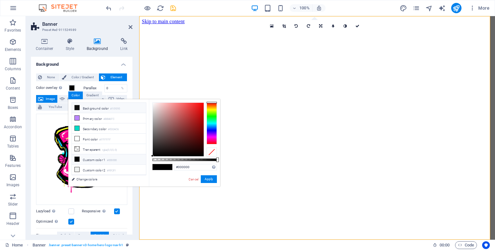
click at [78, 108] on icon at bounding box center [77, 107] width 5 height 5
click at [76, 147] on icon at bounding box center [77, 149] width 5 height 5
click at [154, 166] on span at bounding box center [158, 166] width 10 height 5
click at [78, 147] on icon at bounding box center [77, 149] width 5 height 5
type input "rgba(0, 0, 0, 0)"
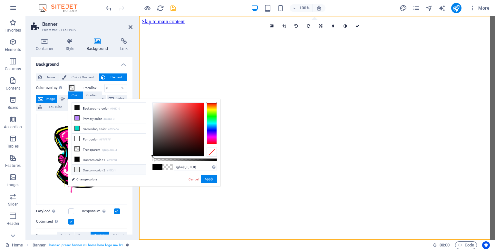
drag, startPoint x: 152, startPoint y: 160, endPoint x: 144, endPoint y: 164, distance: 8.5
click at [144, 164] on div "less Background color #101010 Primary color #BB86FC Secondary color #03DAC6 Fon…" at bounding box center [144, 142] width 152 height 87
click at [209, 178] on button "Apply" at bounding box center [209, 179] width 16 height 8
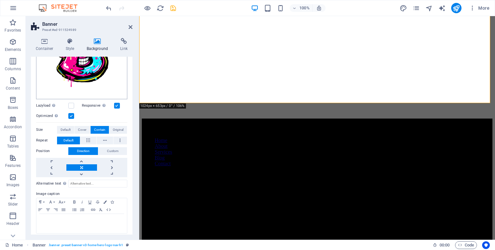
scroll to position [108, 0]
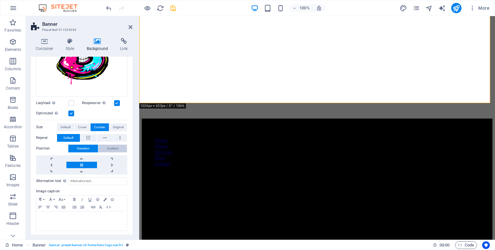
click at [119, 146] on button "Custom" at bounding box center [112, 149] width 29 height 8
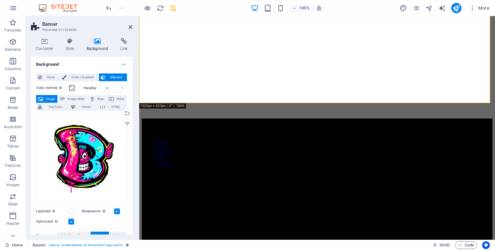
scroll to position [0, 0]
click at [80, 76] on span "Color / Gradient" at bounding box center [82, 77] width 28 height 8
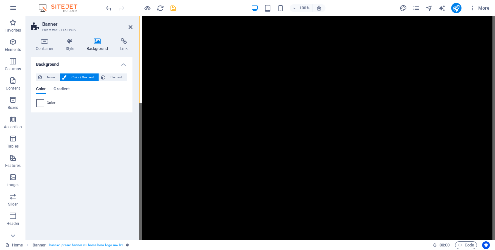
click at [41, 103] on span at bounding box center [40, 103] width 7 height 7
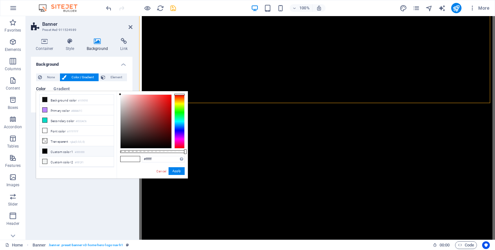
click at [43, 150] on icon at bounding box center [45, 151] width 5 height 5
type input "#000000"
click at [174, 173] on button "Apply" at bounding box center [176, 171] width 16 height 8
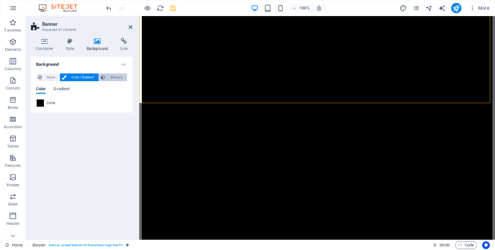
click at [108, 80] on span "Element" at bounding box center [116, 77] width 18 height 8
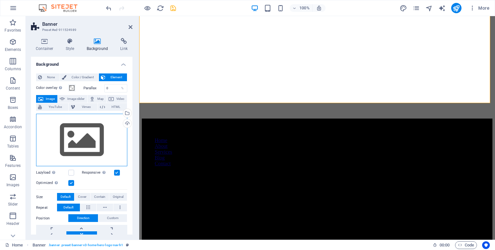
click at [88, 152] on div "Drag files here, click to choose files or select files from Files or our free s…" at bounding box center [81, 140] width 91 height 53
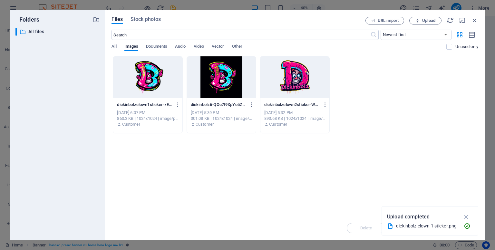
click at [147, 72] on div at bounding box center [147, 77] width 69 height 42
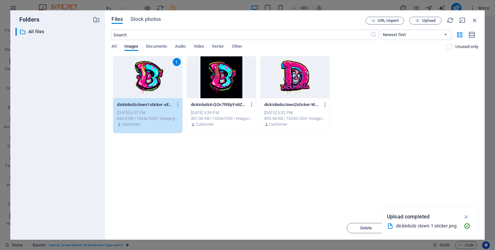
click at [147, 72] on div "1" at bounding box center [147, 77] width 69 height 42
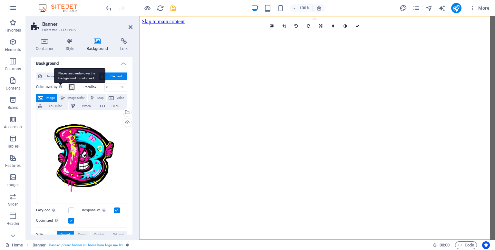
scroll to position [1, 0]
click at [62, 82] on div "Places an overlay over the background to colorize it" at bounding box center [80, 75] width 52 height 14
click at [68, 83] on button "Color overlay Places an overlay over the background to colorize it" at bounding box center [71, 86] width 7 height 7
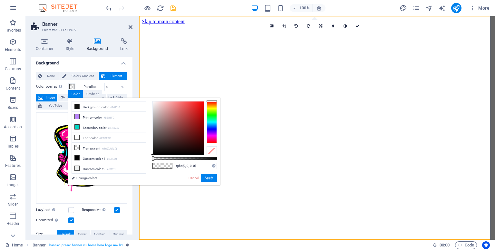
click at [30, 128] on div "Container Style Background Link Size Height Default px rem % vh vw Min. height …" at bounding box center [82, 136] width 112 height 207
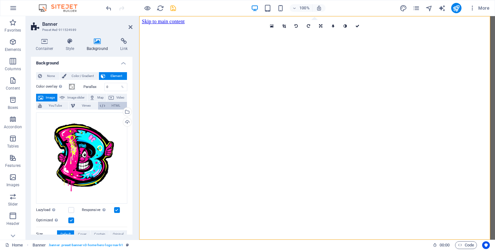
click at [104, 106] on button "HTML" at bounding box center [112, 106] width 29 height 8
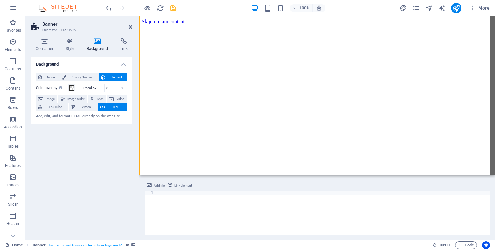
scroll to position [0, 0]
click at [48, 96] on span "Image" at bounding box center [50, 99] width 10 height 8
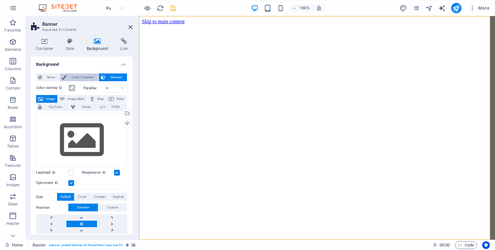
click at [76, 77] on span "Color / Gradient" at bounding box center [82, 77] width 28 height 8
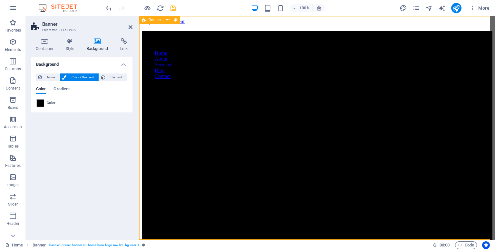
click at [12, 174] on icon "button" at bounding box center [13, 177] width 8 height 8
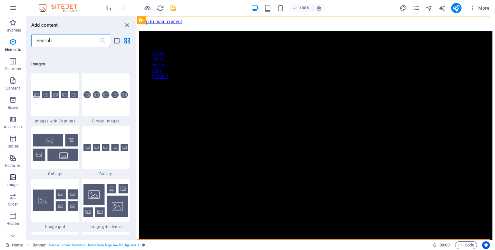
scroll to position [3266, 0]
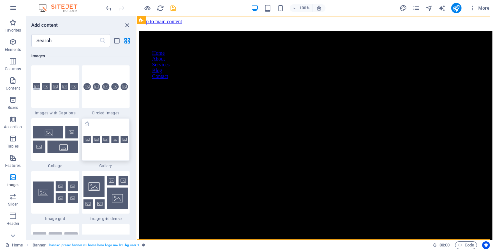
click at [107, 137] on div at bounding box center [106, 139] width 48 height 43
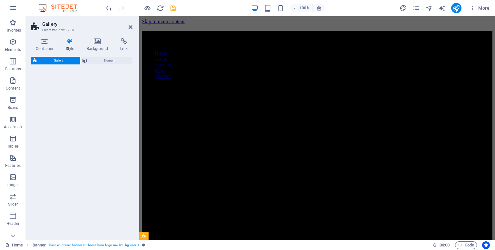
select select "rem"
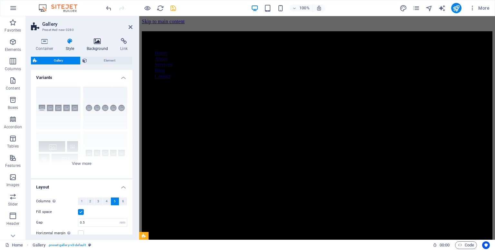
click at [97, 39] on icon at bounding box center [97, 41] width 31 height 6
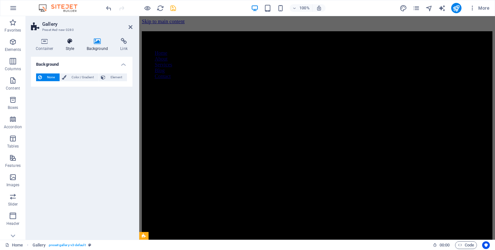
click at [63, 39] on icon at bounding box center [70, 41] width 18 height 6
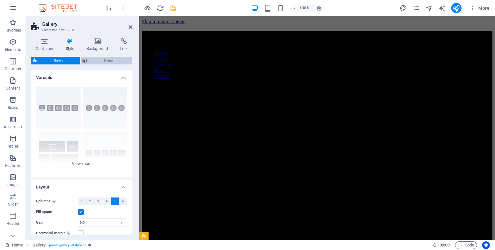
click at [96, 62] on span "Element" at bounding box center [110, 61] width 42 height 8
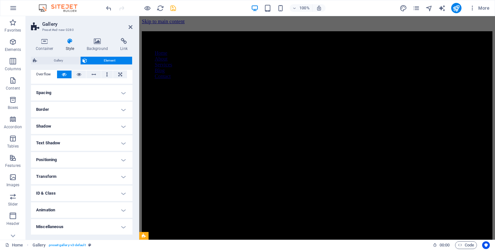
scroll to position [0, 0]
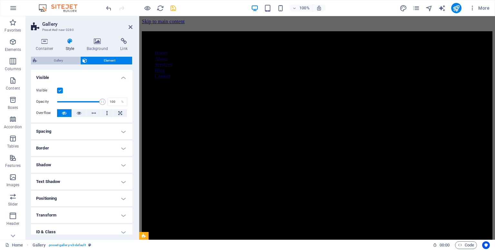
click at [60, 63] on span "Gallery" at bounding box center [58, 61] width 39 height 8
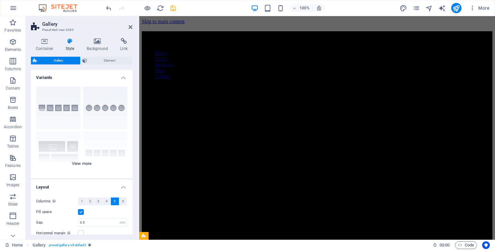
click at [81, 164] on div "Captions Circle Collage Default Grid Grid shifted" at bounding box center [81, 129] width 101 height 97
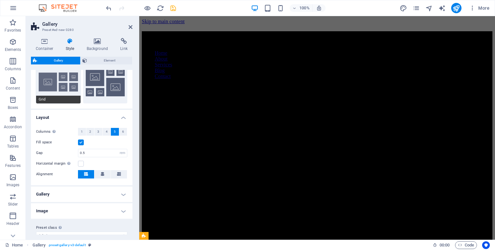
scroll to position [125, 0]
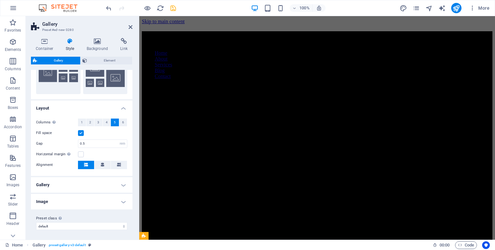
click at [79, 188] on h4 "Gallery" at bounding box center [81, 184] width 101 height 15
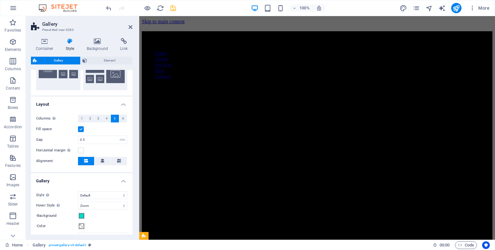
scroll to position [216, 0]
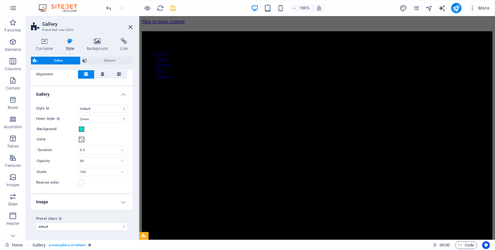
click at [82, 201] on h4 "Image" at bounding box center [81, 201] width 101 height 15
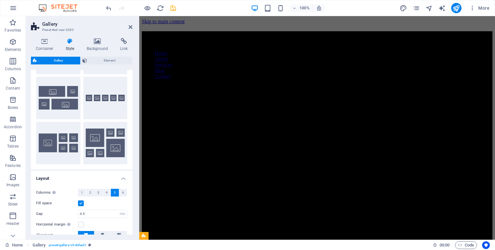
scroll to position [0, 0]
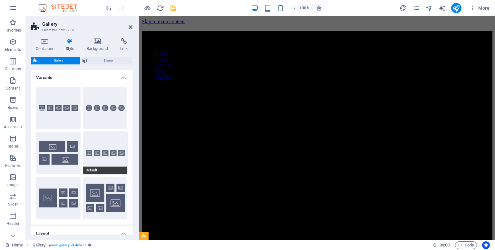
click at [86, 158] on button "Default" at bounding box center [105, 153] width 44 height 43
type input "2"
select select "fade"
type input "70"
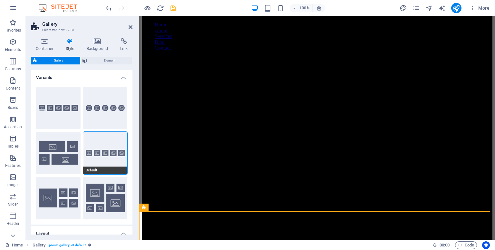
scroll to position [146, 0]
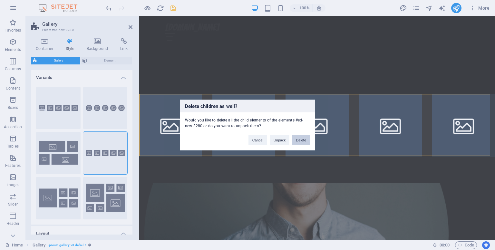
click at [295, 137] on button "Delete" at bounding box center [301, 140] width 18 height 10
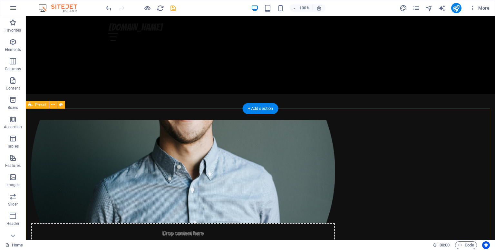
scroll to position [0, 0]
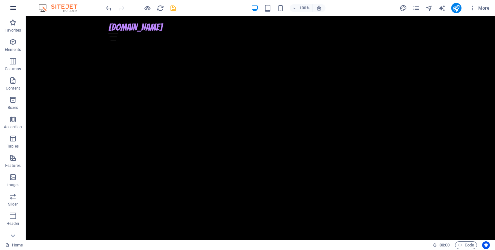
click at [10, 3] on button "button" at bounding box center [12, 7] width 15 height 15
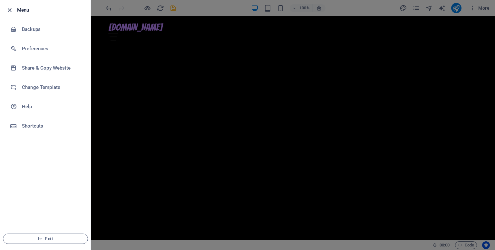
click at [9, 12] on icon "button" at bounding box center [9, 9] width 7 height 7
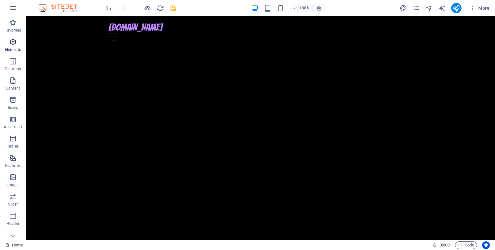
click at [14, 42] on icon "button" at bounding box center [13, 42] width 8 height 8
click at [15, 43] on icon "button" at bounding box center [13, 42] width 8 height 8
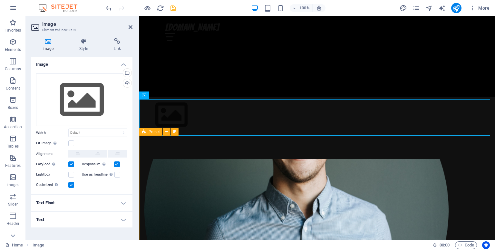
scroll to position [140, 0]
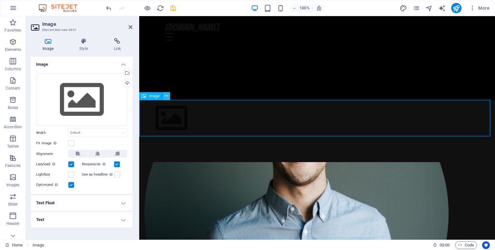
click at [167, 96] on icon at bounding box center [167, 96] width 4 height 7
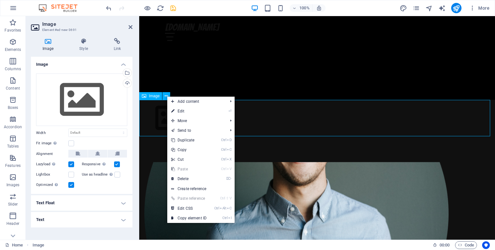
click at [146, 96] on icon at bounding box center [144, 96] width 5 height 8
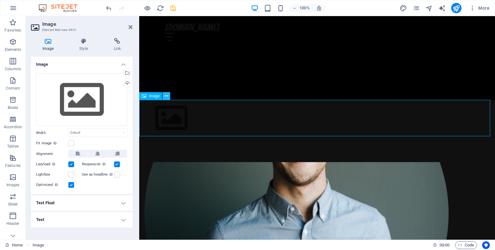
click at [164, 96] on button at bounding box center [166, 96] width 8 height 8
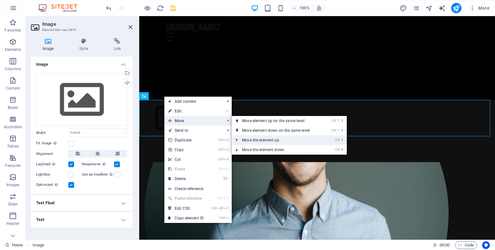
click at [253, 142] on link "Ctrl ⬆ Move the element up" at bounding box center [277, 140] width 91 height 10
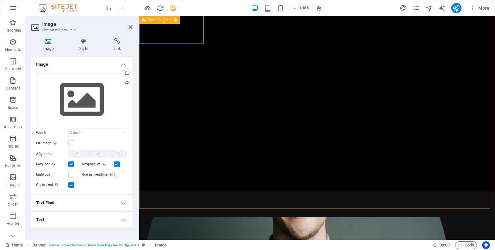
scroll to position [0, 0]
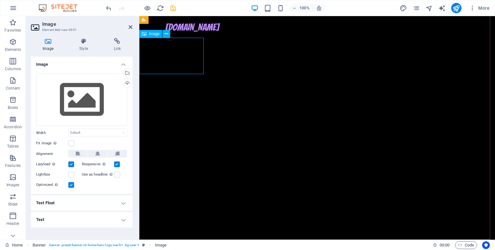
click at [149, 33] on span "Image" at bounding box center [154, 34] width 11 height 4
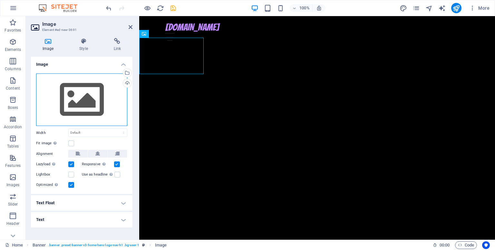
click at [80, 95] on div "Drag files here, click to choose files or select files from Files or our free s…" at bounding box center [81, 99] width 91 height 53
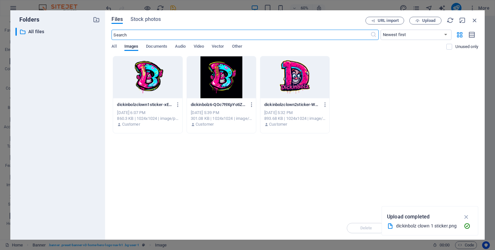
click at [151, 88] on div at bounding box center [147, 77] width 69 height 42
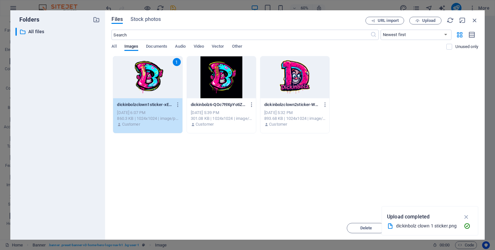
click at [151, 88] on div "1" at bounding box center [147, 77] width 69 height 42
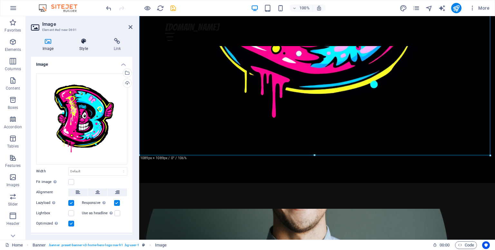
click at [81, 49] on h4 "Style" at bounding box center [85, 45] width 34 height 14
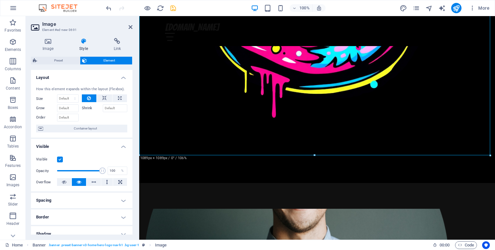
click at [84, 109] on label "Shrink" at bounding box center [92, 108] width 21 height 8
click at [103, 109] on input "Shrink" at bounding box center [115, 108] width 25 height 8
click at [106, 100] on button at bounding box center [104, 98] width 15 height 8
click at [73, 99] on select "Default auto px % 1/1 1/2 1/3 1/4 1/5 1/6 1/7 1/8 1/9 1/10" at bounding box center [67, 99] width 21 height 8
select select "1/2"
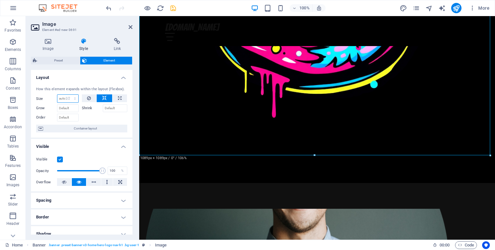
click at [68, 95] on select "Default auto px % 1/1 1/2 1/3 1/4 1/5 1/6 1/7 1/8 1/9 1/10" at bounding box center [67, 99] width 21 height 8
type input "50"
select select "%"
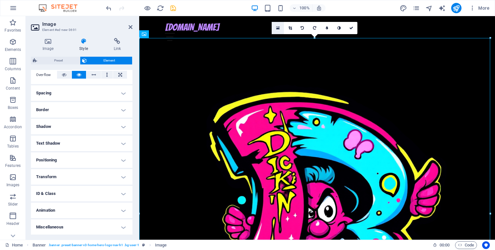
click at [277, 30] on icon at bounding box center [278, 28] width 4 height 5
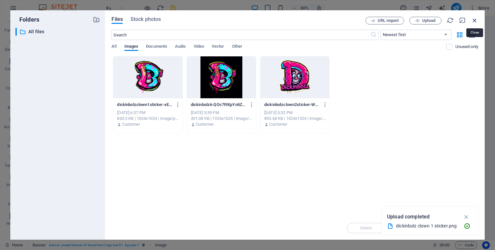
click at [473, 21] on icon "button" at bounding box center [474, 20] width 7 height 7
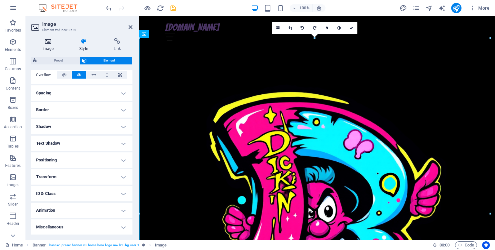
click at [48, 44] on h4 "Image" at bounding box center [49, 45] width 37 height 14
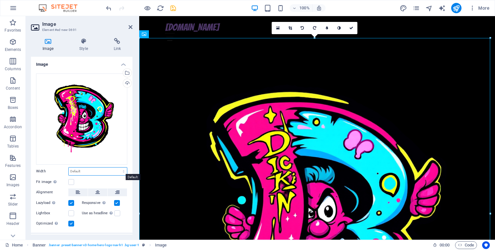
click at [80, 167] on select "Default auto px rem % em vh vw" at bounding box center [98, 171] width 58 height 8
click at [54, 167] on div "Width Default auto px rem % em vh vw" at bounding box center [81, 171] width 91 height 8
click at [70, 180] on label at bounding box center [71, 182] width 6 height 6
click at [0, 0] on input "Fit image Automatically fit image to a fixed width and height" at bounding box center [0, 0] width 0 height 0
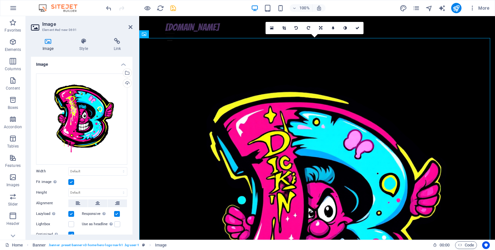
click at [70, 180] on label at bounding box center [71, 182] width 6 height 6
click at [0, 0] on input "Fit image Automatically fit image to a fixed width and height" at bounding box center [0, 0] width 0 height 0
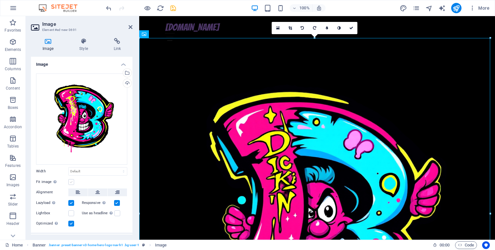
click at [70, 180] on label at bounding box center [71, 182] width 6 height 6
click at [0, 0] on input "Fit image Automatically fit image to a fixed width and height" at bounding box center [0, 0] width 0 height 0
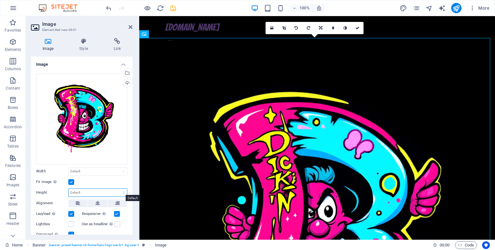
click at [78, 191] on select "Default auto px" at bounding box center [98, 193] width 58 height 8
select select "px"
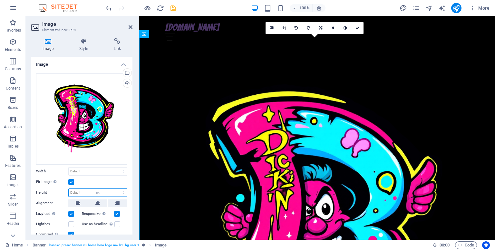
click at [117, 189] on select "Default auto px" at bounding box center [98, 193] width 58 height 8
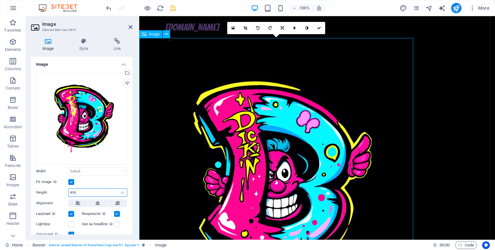
type input "850"
click at [187, 173] on figure at bounding box center [317, 183] width 356 height 274
click at [93, 168] on select "Default auto px rem % em vh vw" at bounding box center [98, 171] width 58 height 8
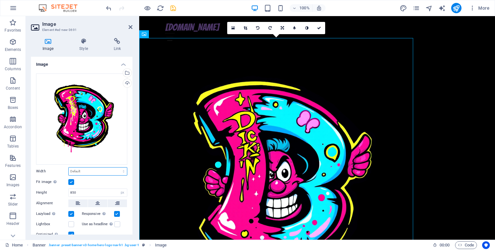
select select "px"
click at [117, 167] on select "Default auto px rem % em vh vw" at bounding box center [98, 171] width 58 height 8
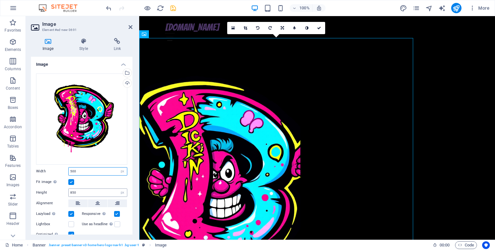
type input "500"
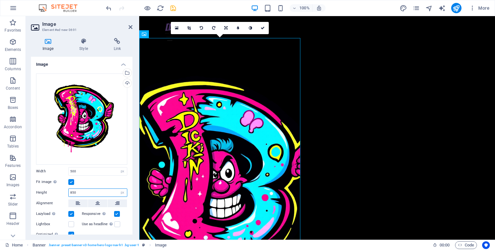
click at [88, 194] on input "850" at bounding box center [98, 193] width 58 height 8
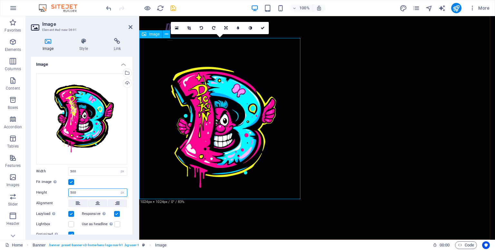
type input "500"
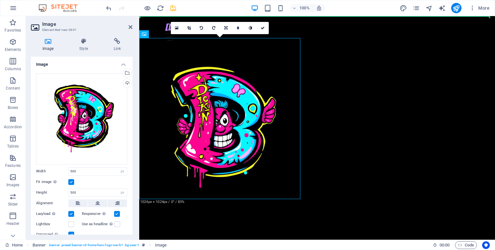
drag, startPoint x: 225, startPoint y: 93, endPoint x: 321, endPoint y: 105, distance: 96.8
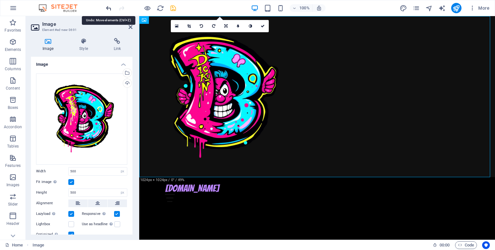
click at [108, 5] on icon "undo" at bounding box center [108, 8] width 7 height 7
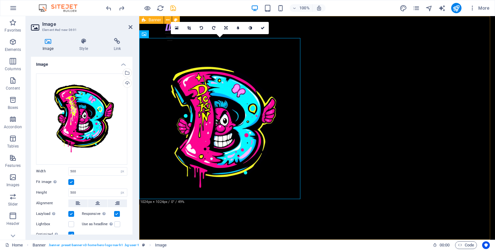
click at [344, 93] on div "dickinbolz.com Home About Services Blog Contact" at bounding box center [317, 128] width 356 height 224
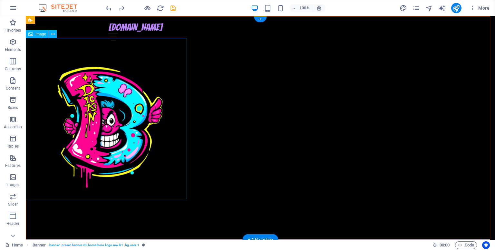
click at [128, 110] on figure at bounding box center [260, 126] width 469 height 161
click at [51, 35] on icon at bounding box center [53, 34] width 4 height 7
click at [213, 151] on div "dickinbolz.com Home About Services Blog Contact" at bounding box center [260, 128] width 469 height 224
click at [162, 116] on figure at bounding box center [260, 126] width 469 height 161
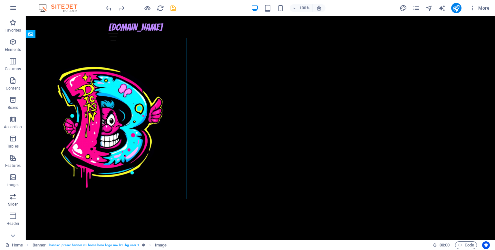
click at [16, 196] on icon "button" at bounding box center [13, 197] width 8 height 8
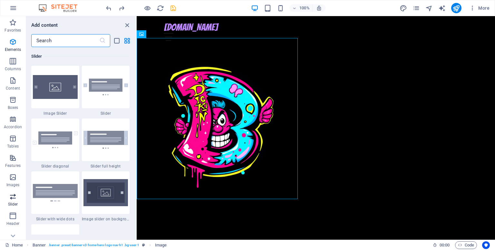
scroll to position [3651, 0]
click at [282, 136] on figure at bounding box center [316, 126] width 358 height 161
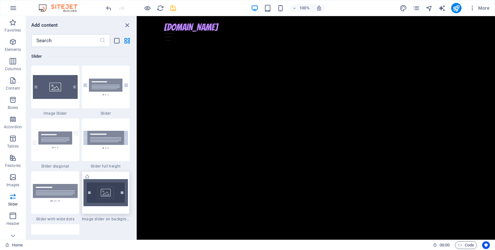
click at [104, 196] on img at bounding box center [105, 192] width 45 height 27
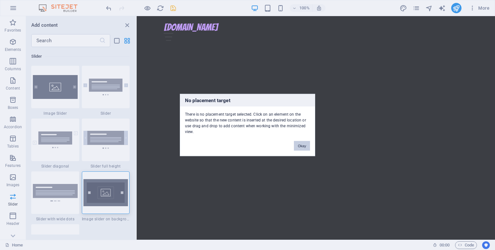
click at [304, 141] on button "Okay" at bounding box center [302, 146] width 16 height 10
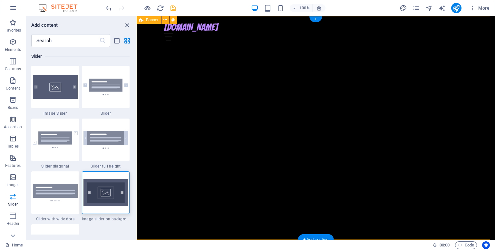
click at [227, 129] on div "dickinbolz.com Home About Services Blog Contact" at bounding box center [316, 128] width 358 height 224
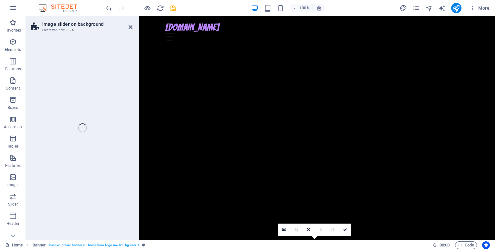
scroll to position [21, 0]
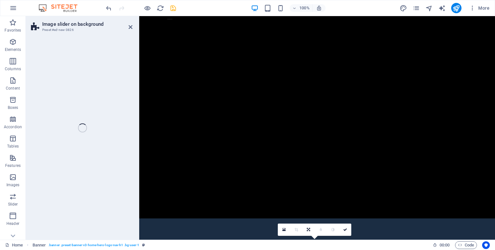
select select "rem"
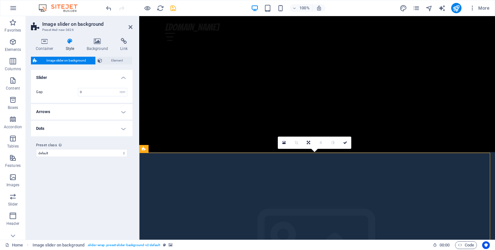
scroll to position [87, 0]
click at [130, 25] on icon at bounding box center [131, 26] width 4 height 5
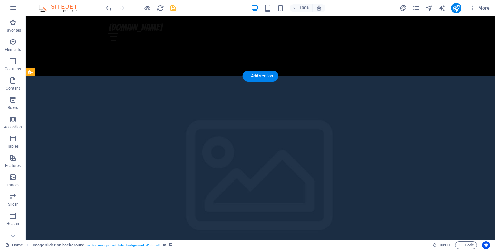
scroll to position [164, 0]
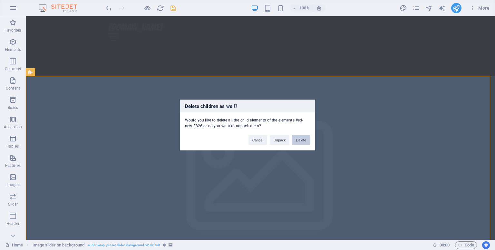
click at [294, 142] on button "Delete" at bounding box center [301, 140] width 18 height 10
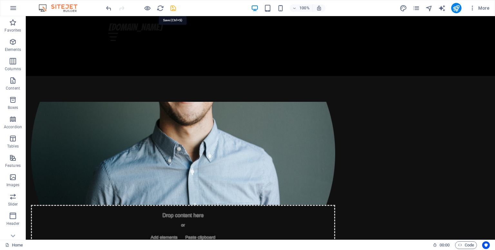
click at [171, 7] on icon "save" at bounding box center [172, 8] width 7 height 7
